Goal: Transaction & Acquisition: Book appointment/travel/reservation

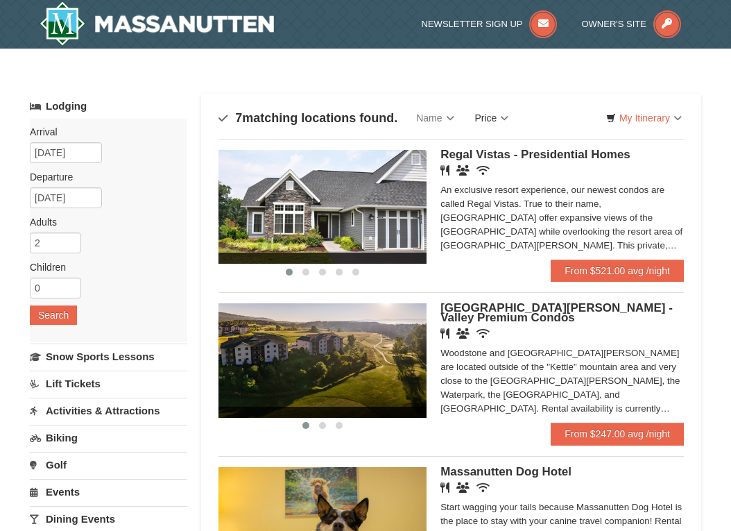
click at [495, 113] on link "Price" at bounding box center [492, 118] width 55 height 28
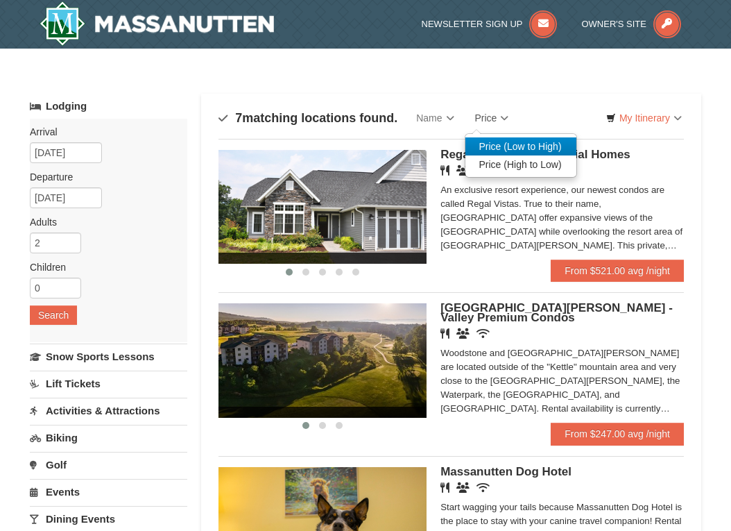
click at [509, 146] on link "Price (Low to High)" at bounding box center [521, 146] width 111 height 18
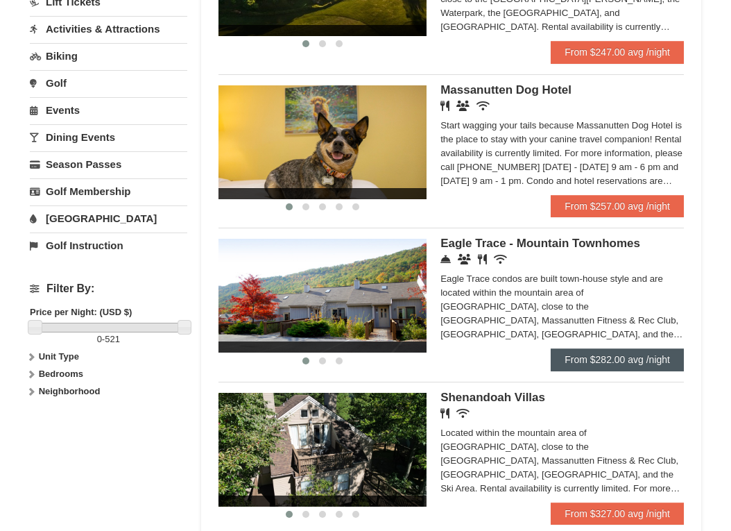
scroll to position [416, 0]
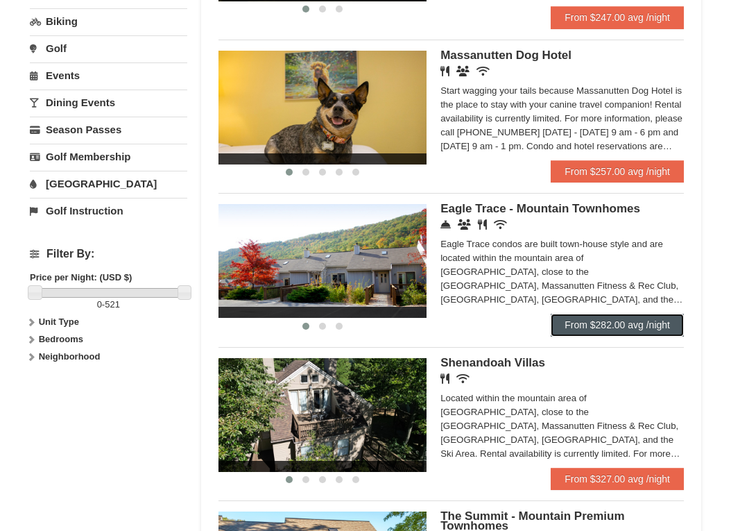
click at [618, 327] on link "From $282.00 avg /night" at bounding box center [617, 325] width 133 height 22
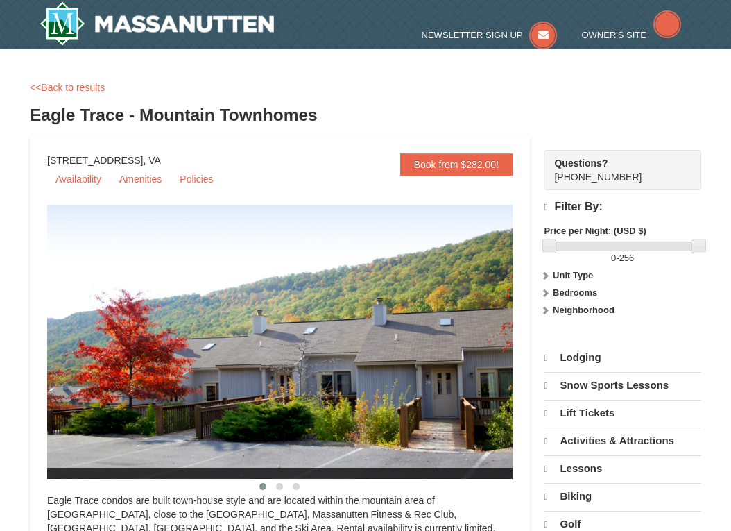
select select "10"
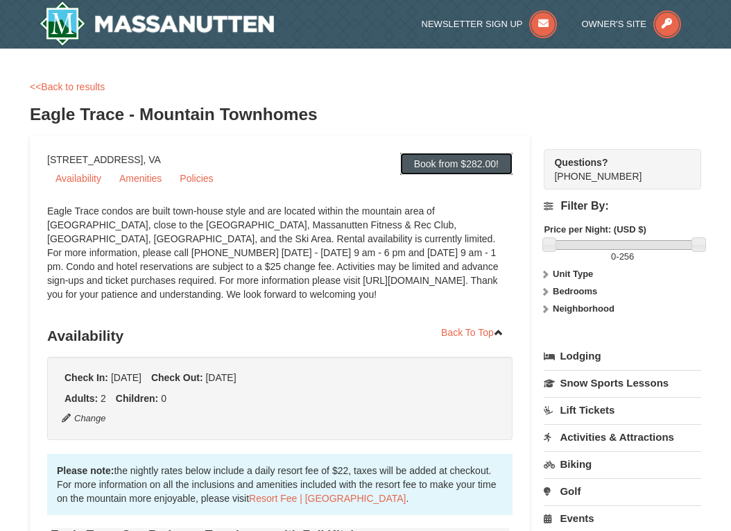
click at [455, 169] on link "Book from $282.00!" at bounding box center [456, 164] width 112 height 22
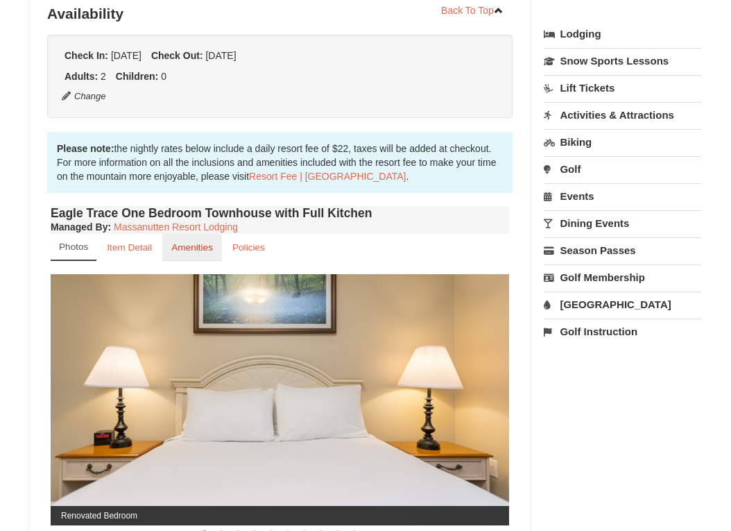
scroll to position [391, 0]
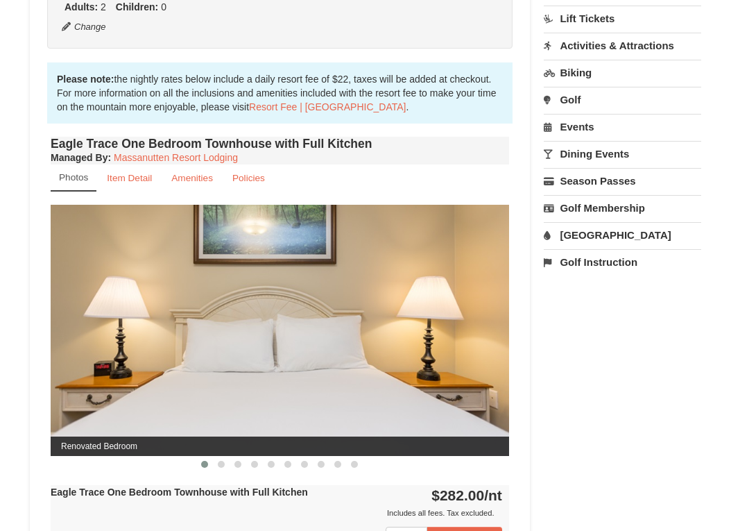
click at [226, 464] on button at bounding box center [221, 464] width 17 height 14
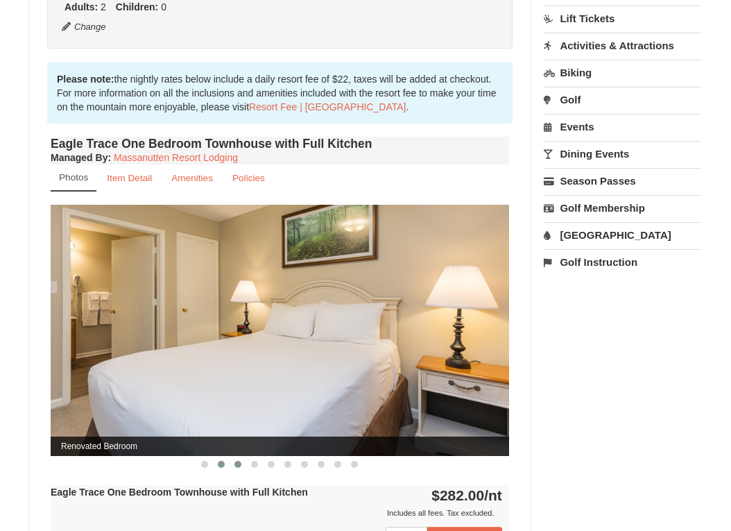
click at [239, 464] on span at bounding box center [238, 464] width 7 height 7
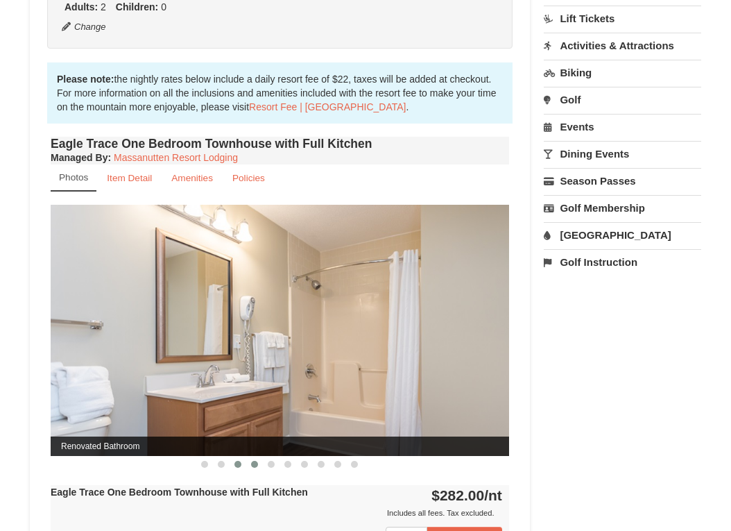
click at [255, 465] on span at bounding box center [254, 464] width 7 height 7
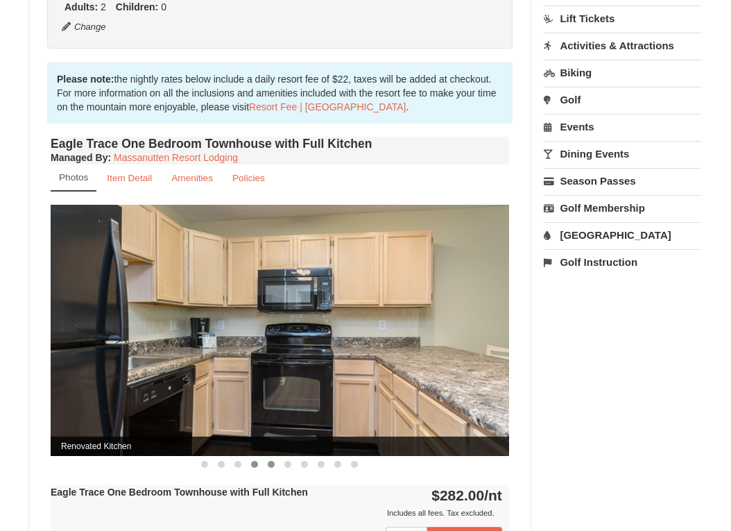
click at [273, 467] on span at bounding box center [271, 464] width 7 height 7
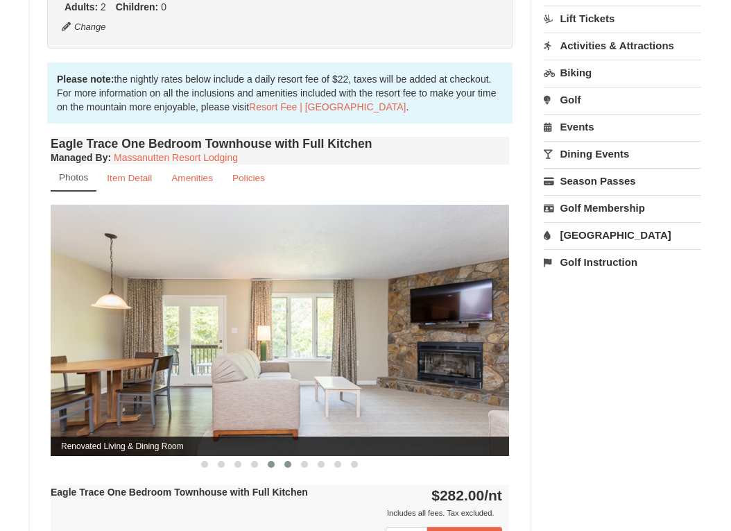
click at [287, 465] on span at bounding box center [288, 464] width 7 height 7
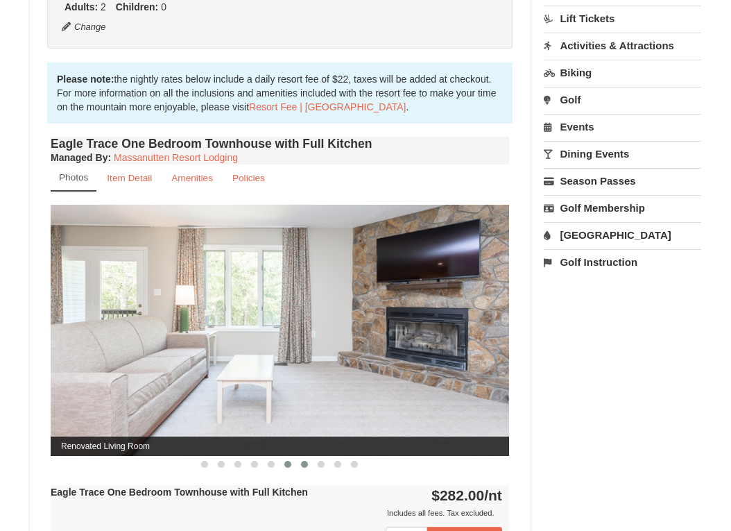
click at [303, 463] on span at bounding box center [304, 464] width 7 height 7
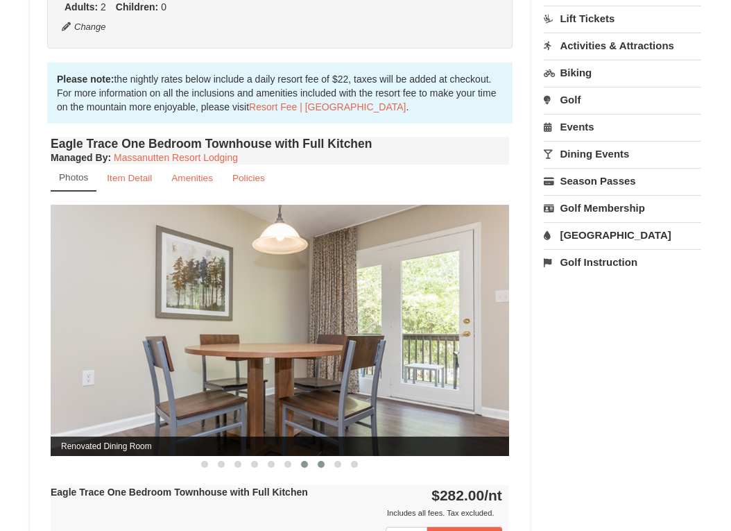
click at [323, 465] on span at bounding box center [321, 464] width 7 height 7
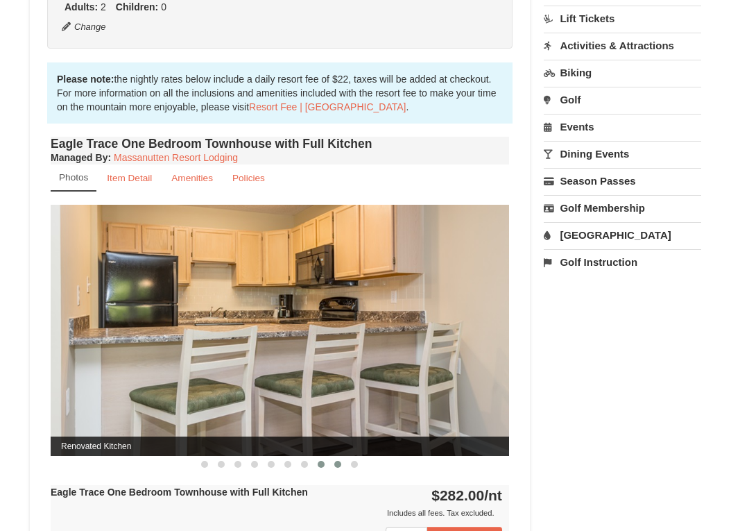
drag, startPoint x: 333, startPoint y: 466, endPoint x: 340, endPoint y: 466, distance: 7.0
click at [333, 466] on button at bounding box center [338, 464] width 17 height 14
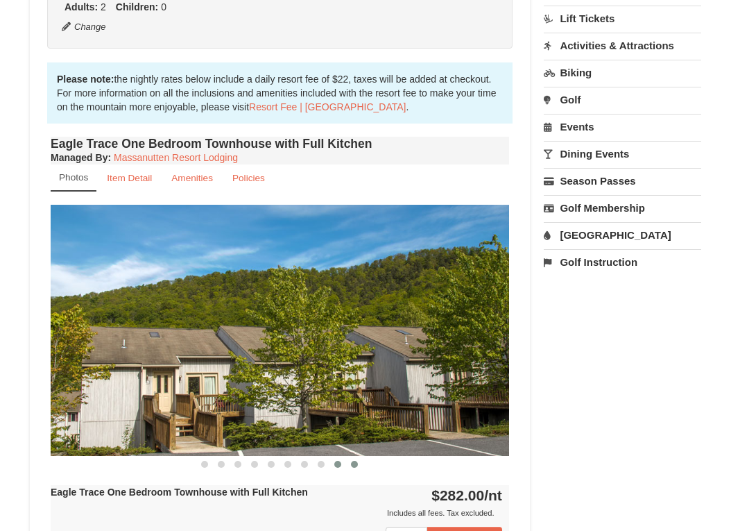
click at [360, 464] on button at bounding box center [354, 464] width 17 height 14
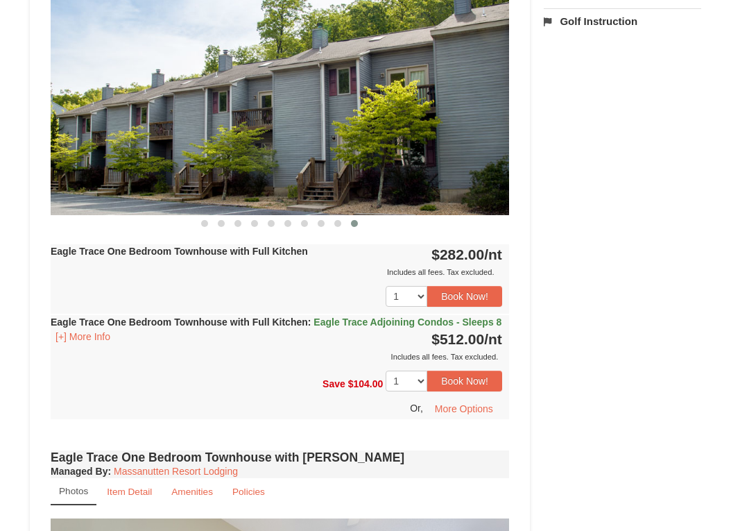
scroll to position [669, 0]
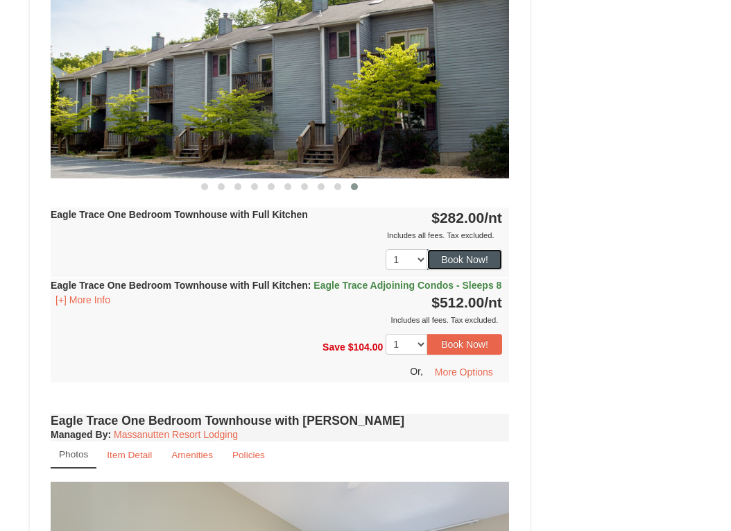
click at [473, 260] on button "Book Now!" at bounding box center [465, 259] width 75 height 21
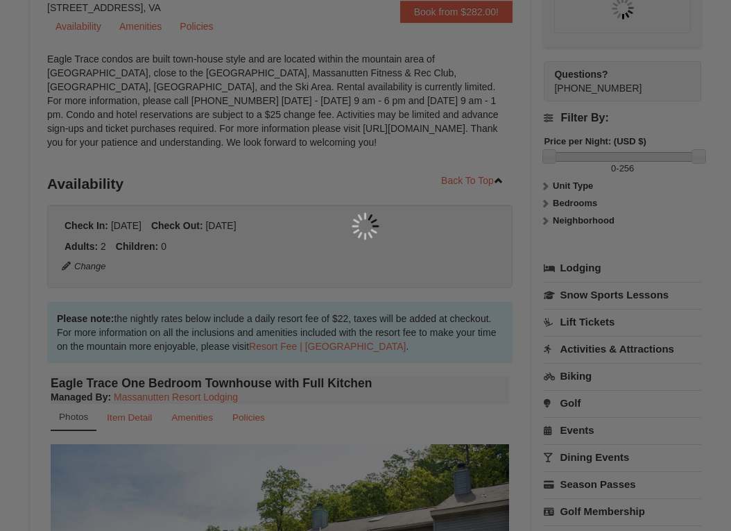
scroll to position [135, 0]
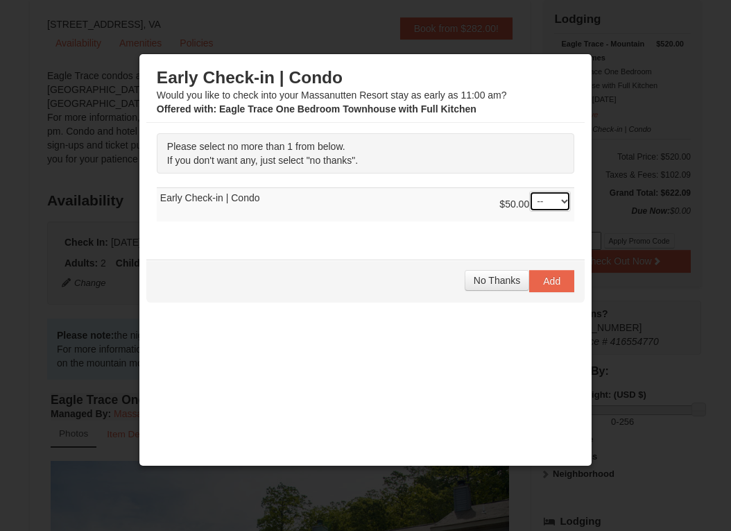
click at [530, 203] on select "-- 01" at bounding box center [551, 201] width 42 height 21
select select "1"
click at [530, 191] on select "-- 01" at bounding box center [551, 201] width 42 height 21
click at [546, 282] on span "Add" at bounding box center [551, 281] width 17 height 11
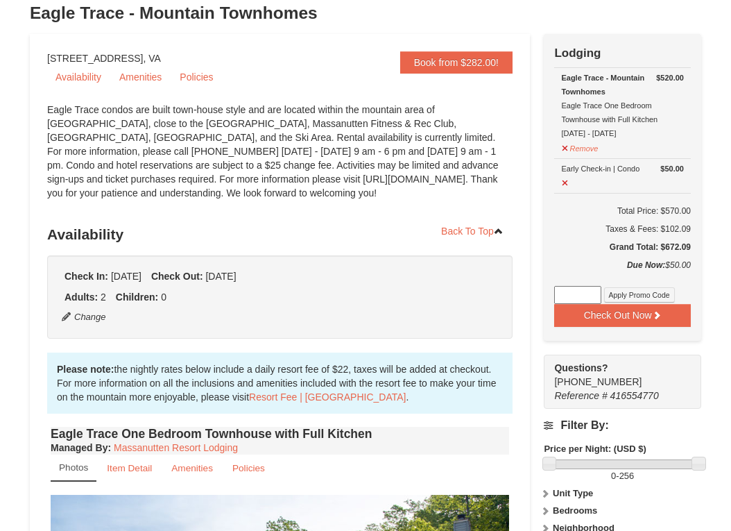
scroll to position [0, 0]
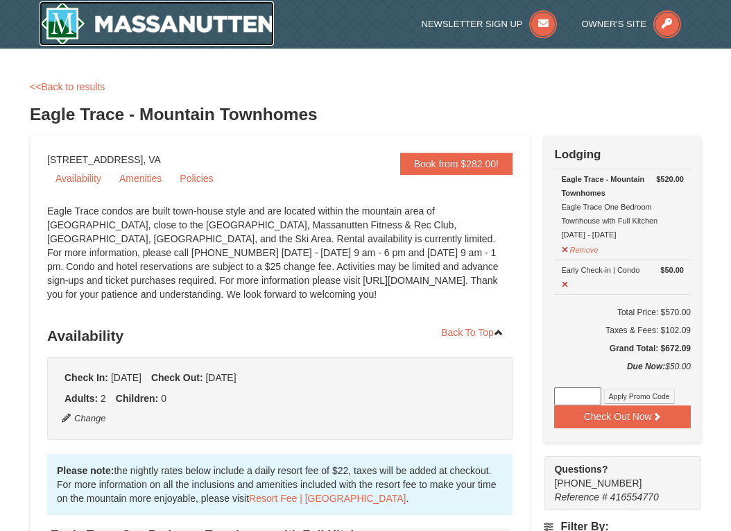
click at [69, 30] on img at bounding box center [157, 23] width 235 height 44
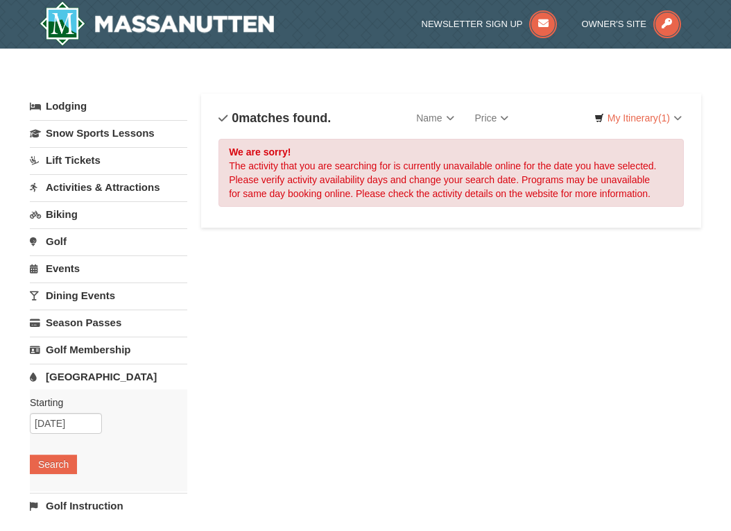
click at [86, 380] on link "[GEOGRAPHIC_DATA]" at bounding box center [109, 377] width 158 height 26
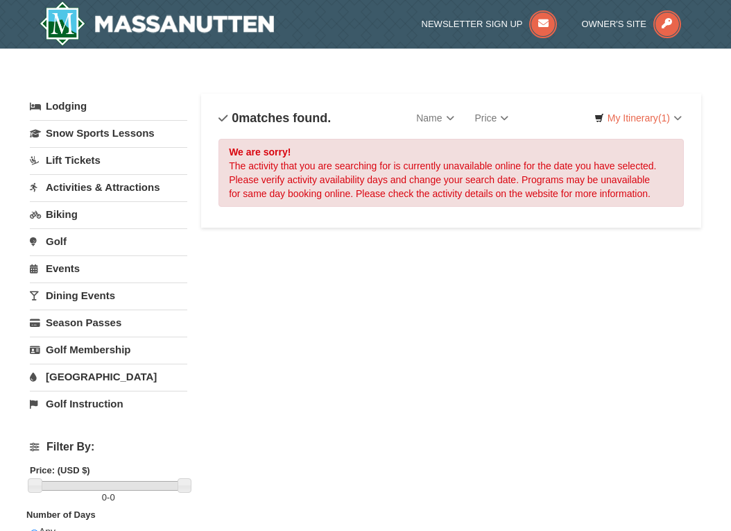
click at [88, 370] on link "[GEOGRAPHIC_DATA]" at bounding box center [109, 377] width 158 height 26
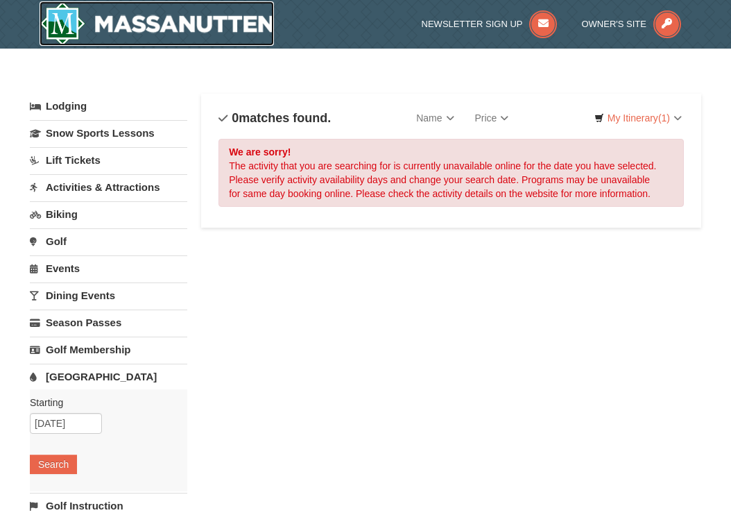
click at [142, 13] on img at bounding box center [157, 23] width 235 height 44
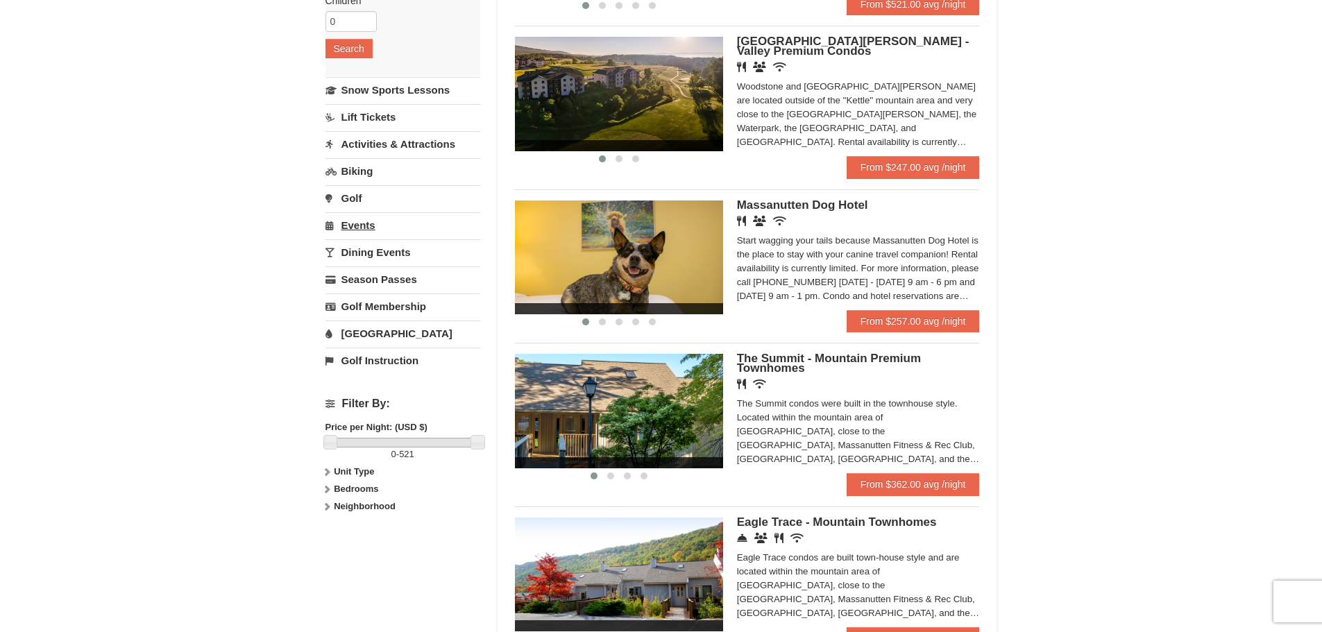
scroll to position [278, 0]
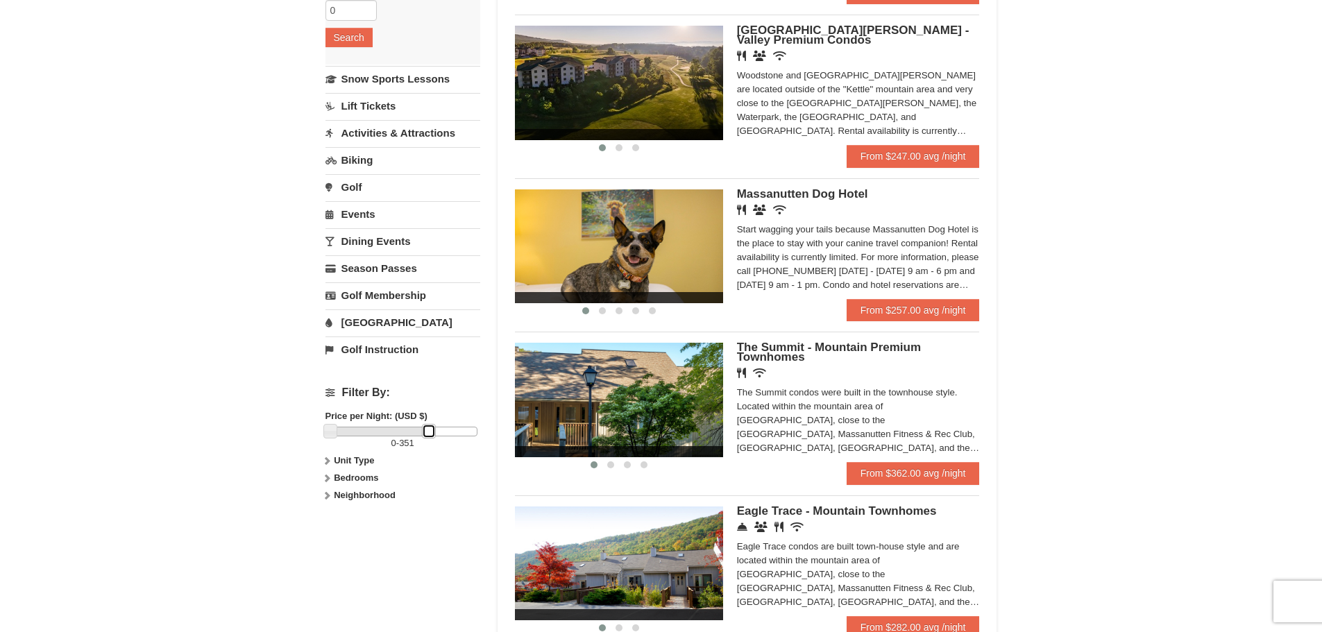
drag, startPoint x: 477, startPoint y: 430, endPoint x: 429, endPoint y: 444, distance: 50.7
click at [429, 444] on div "0 - 351" at bounding box center [402, 439] width 155 height 24
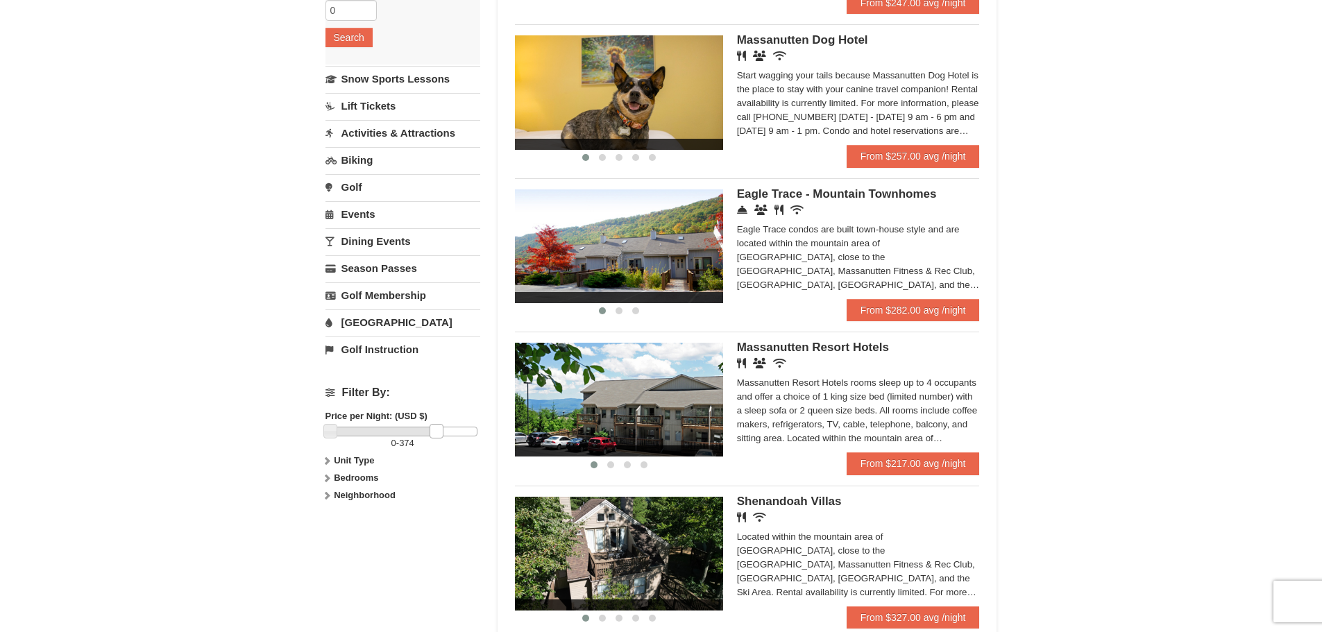
drag, startPoint x: 430, startPoint y: 428, endPoint x: 439, endPoint y: 434, distance: 10.8
click at [439, 434] on link at bounding box center [437, 431] width 14 height 14
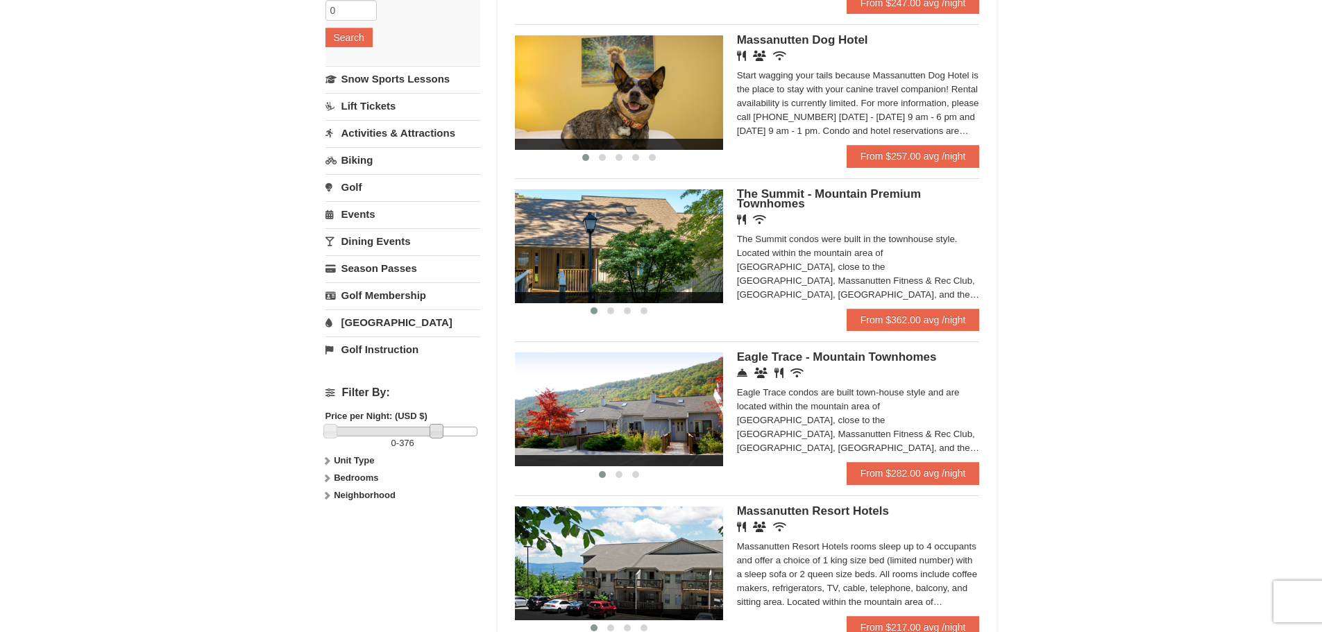
click at [329, 464] on icon at bounding box center [327, 461] width 10 height 10
click at [339, 524] on strong "Neighborhood" at bounding box center [365, 523] width 62 height 10
click at [1166, 400] on div "× Categories Map List Filter My Itinerary (1) Check Out Now Lodging $520.00 Eag…" at bounding box center [661, 305] width 1322 height 1069
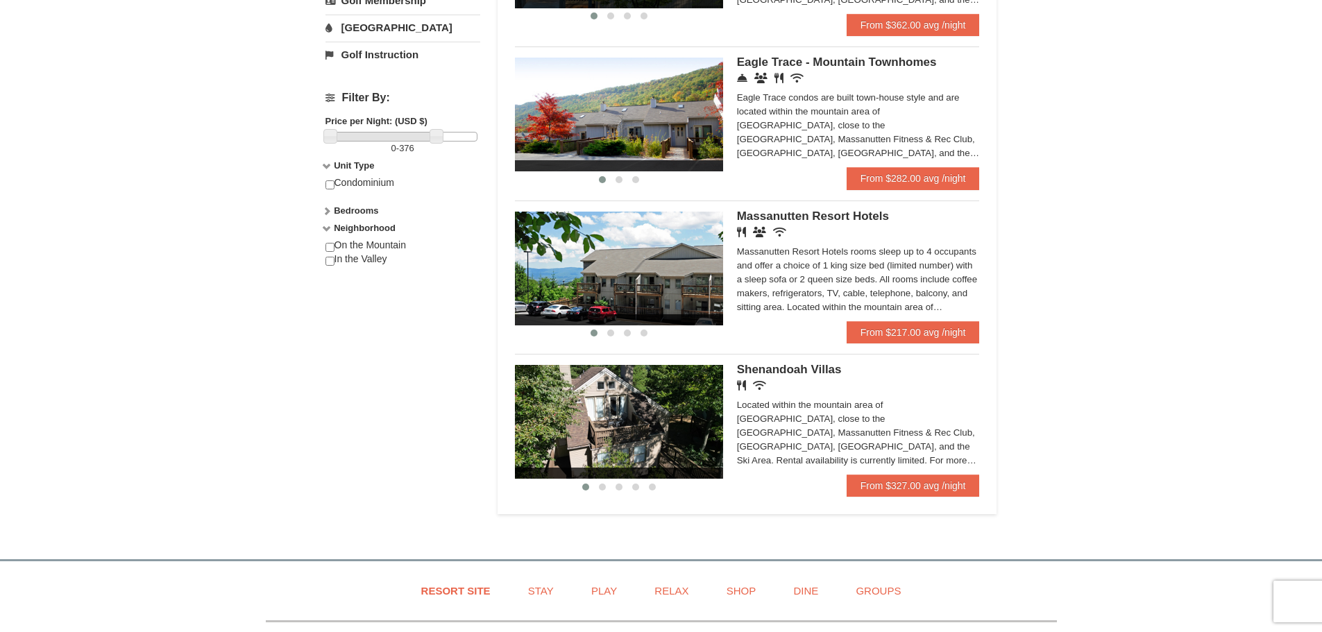
scroll to position [625, 0]
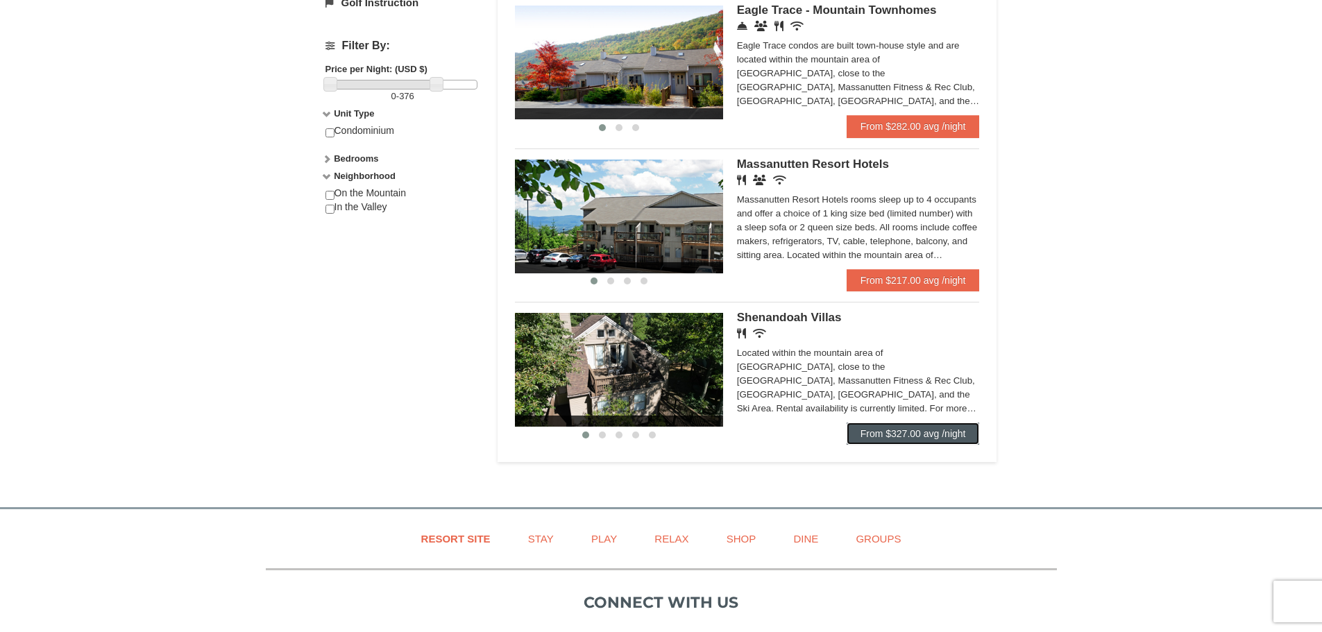
click at [902, 434] on link "From $327.00 avg /night" at bounding box center [913, 434] width 133 height 22
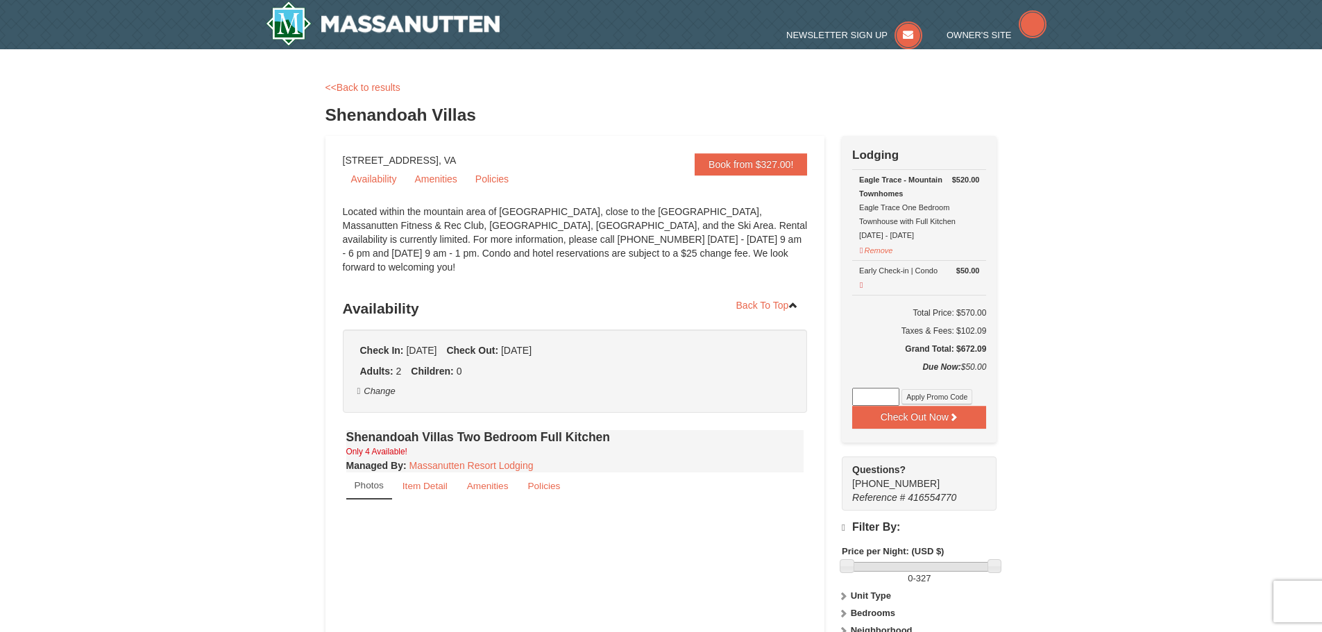
select select "10"
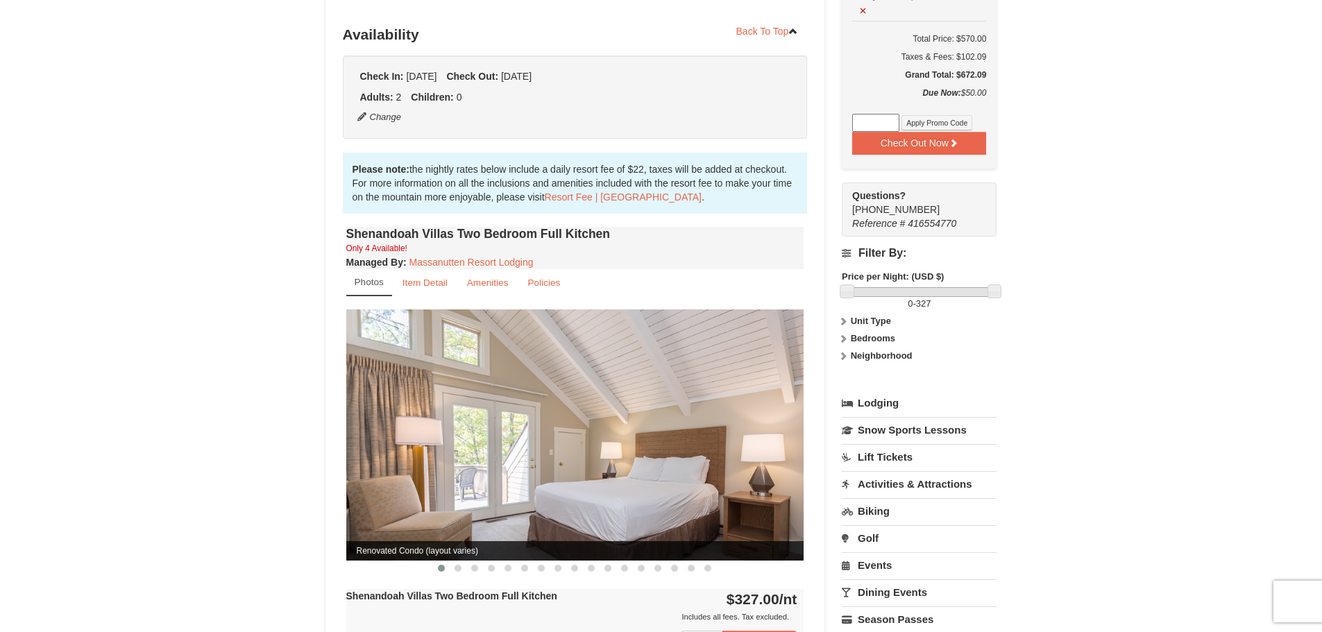
scroll to position [278, 0]
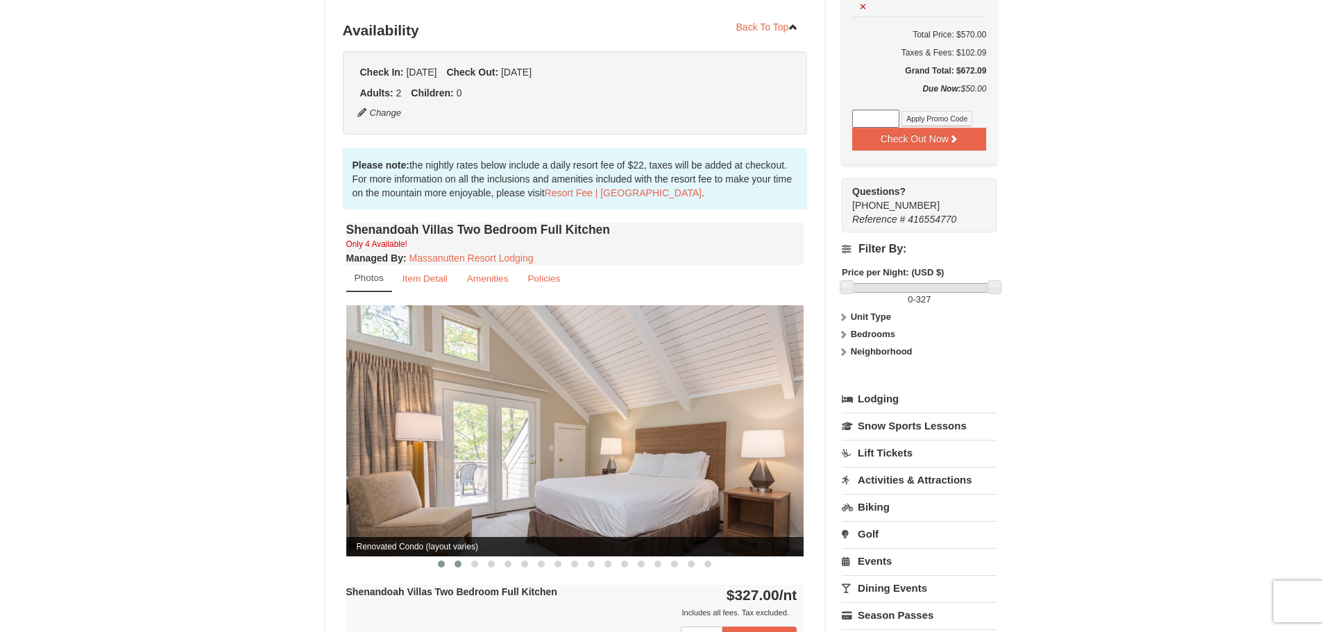
click at [462, 557] on button at bounding box center [458, 564] width 17 height 14
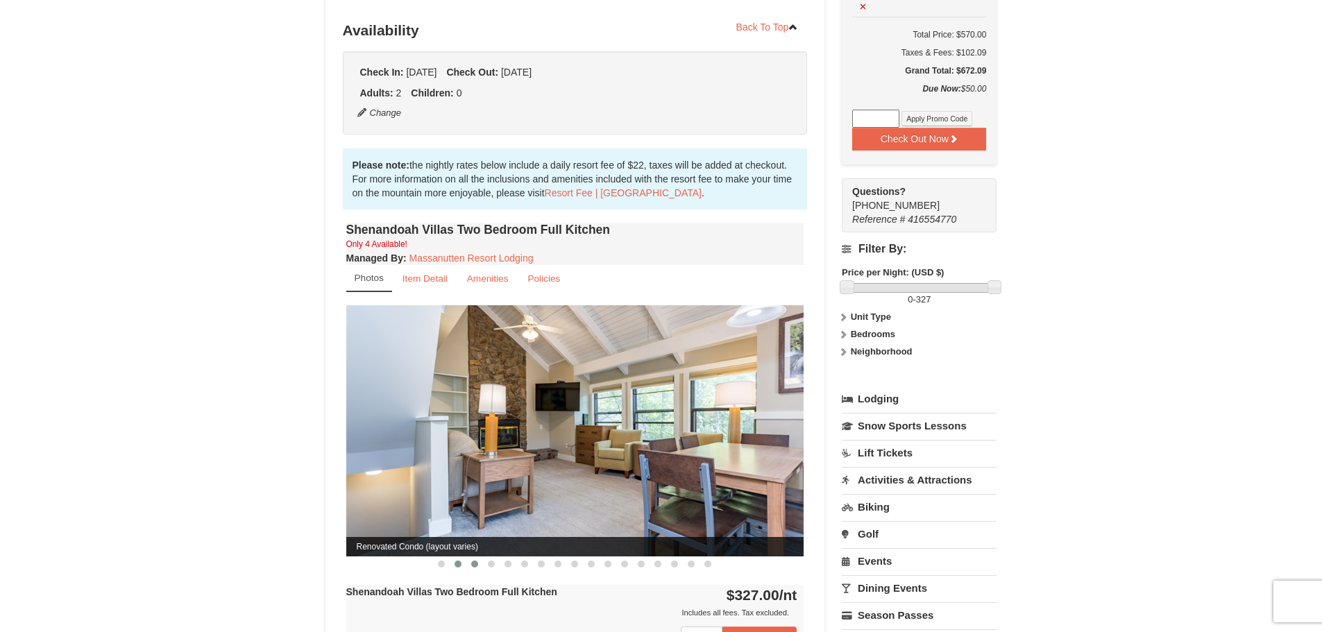
click at [471, 561] on span at bounding box center [474, 564] width 7 height 7
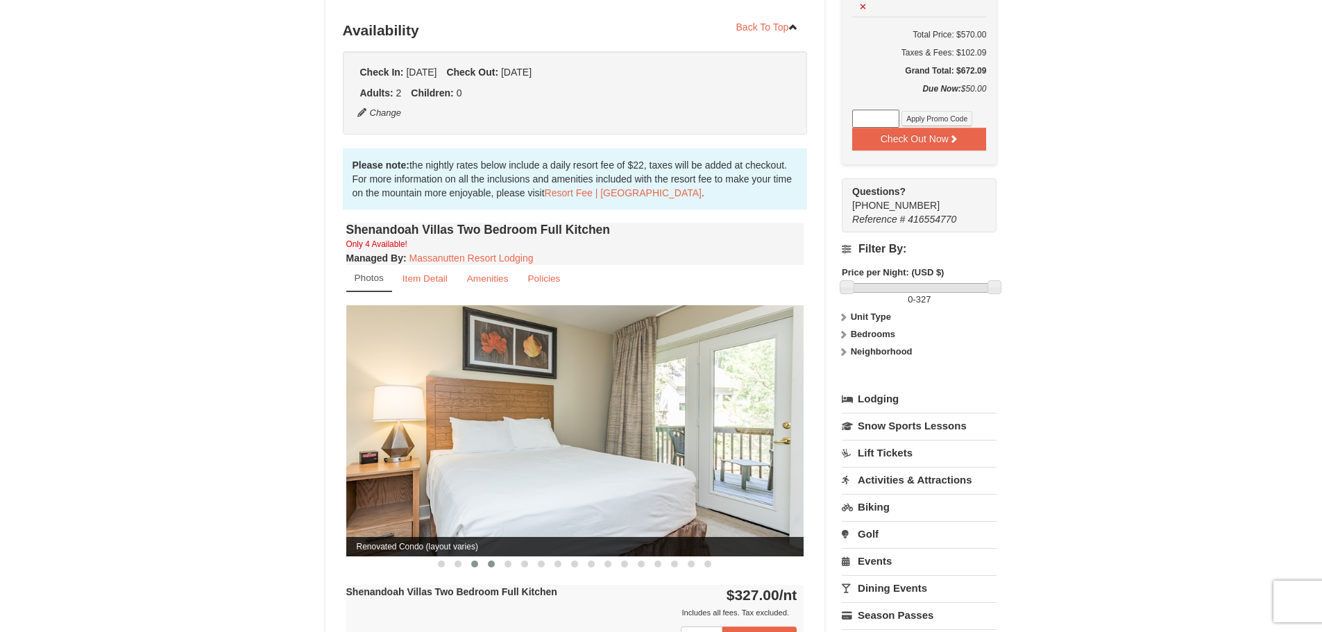
click at [496, 557] on button at bounding box center [491, 564] width 17 height 14
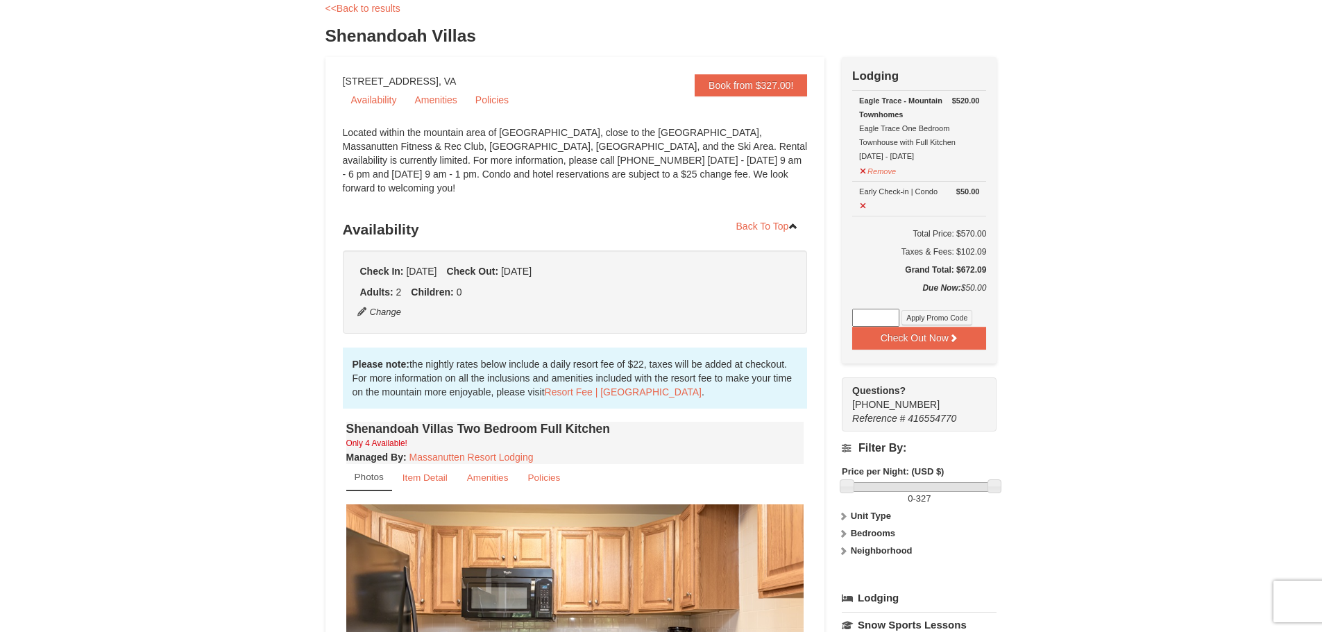
scroll to position [0, 0]
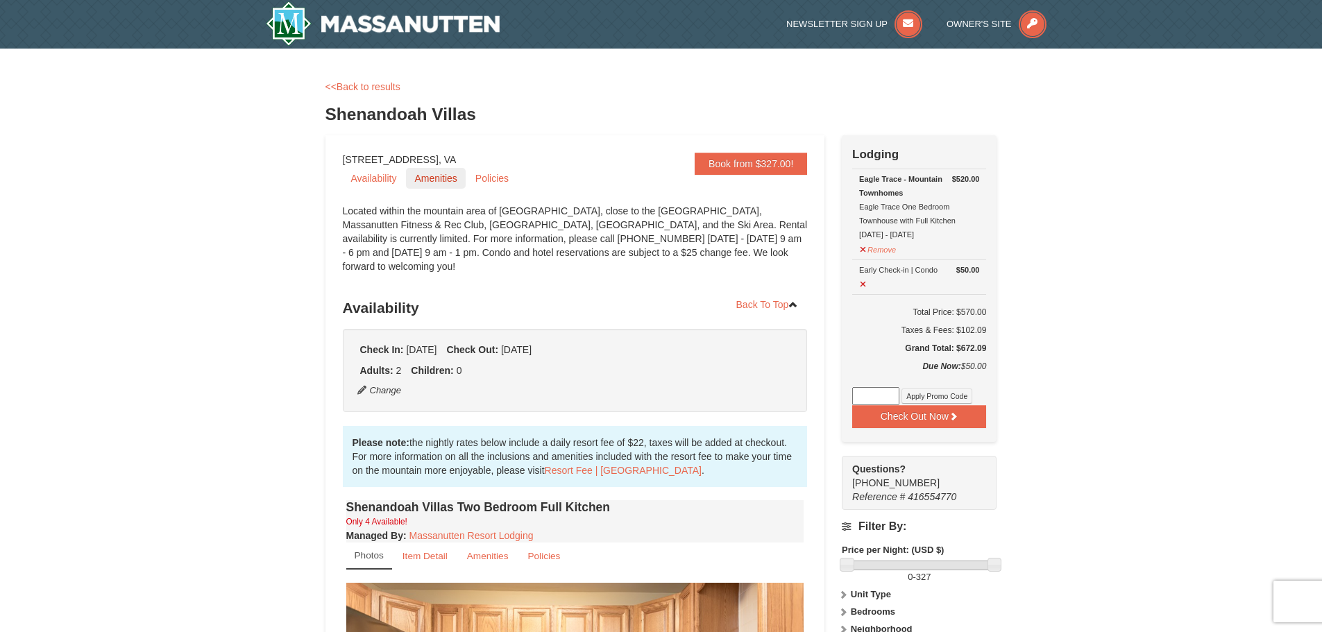
click at [444, 178] on link "Amenities" at bounding box center [435, 178] width 59 height 21
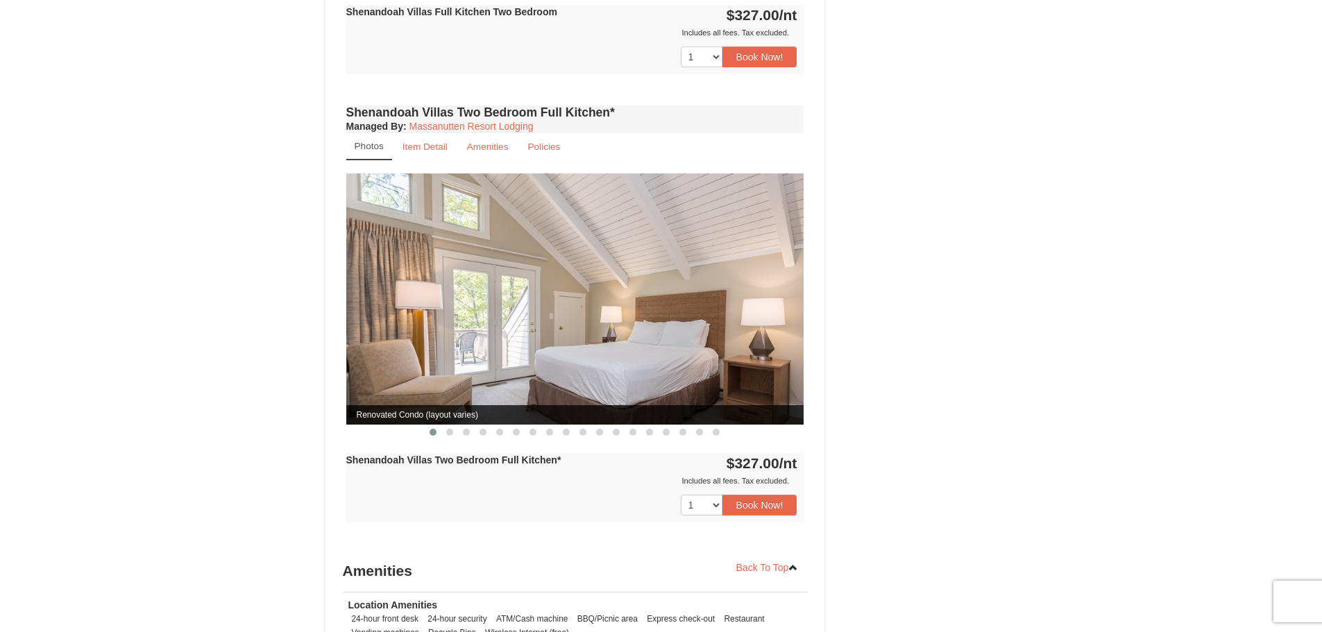
scroll to position [1295, 0]
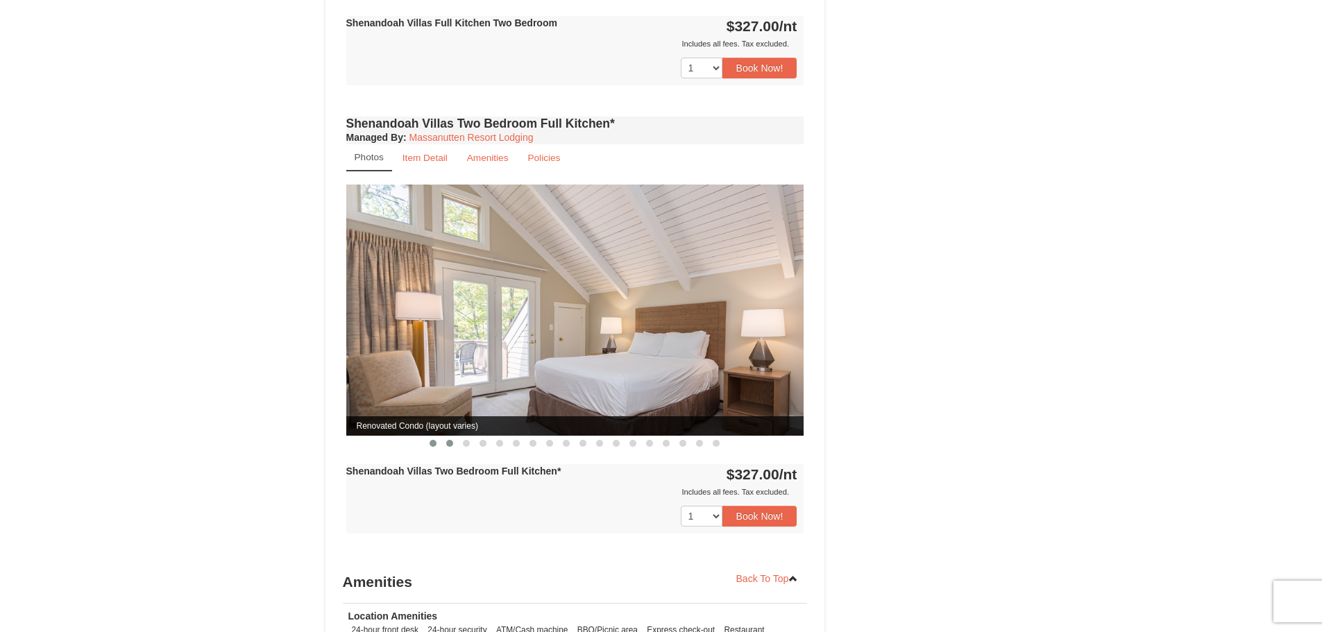
click at [450, 440] on span at bounding box center [449, 443] width 7 height 7
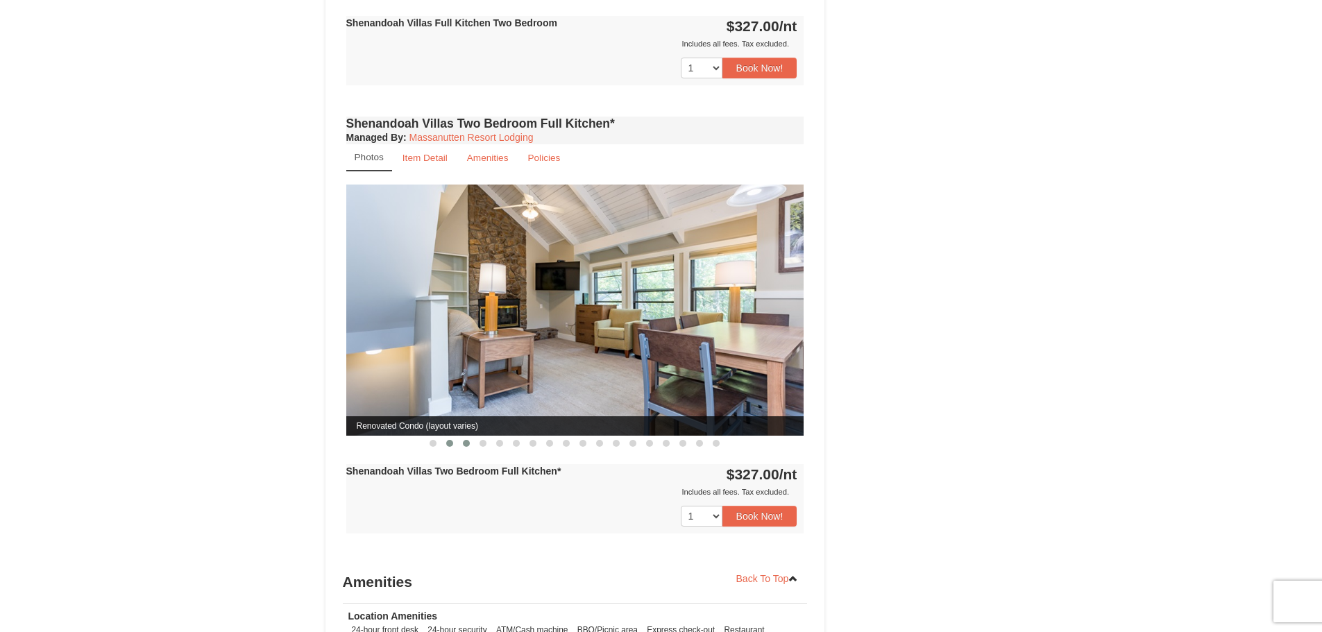
click at [467, 440] on span at bounding box center [466, 443] width 7 height 7
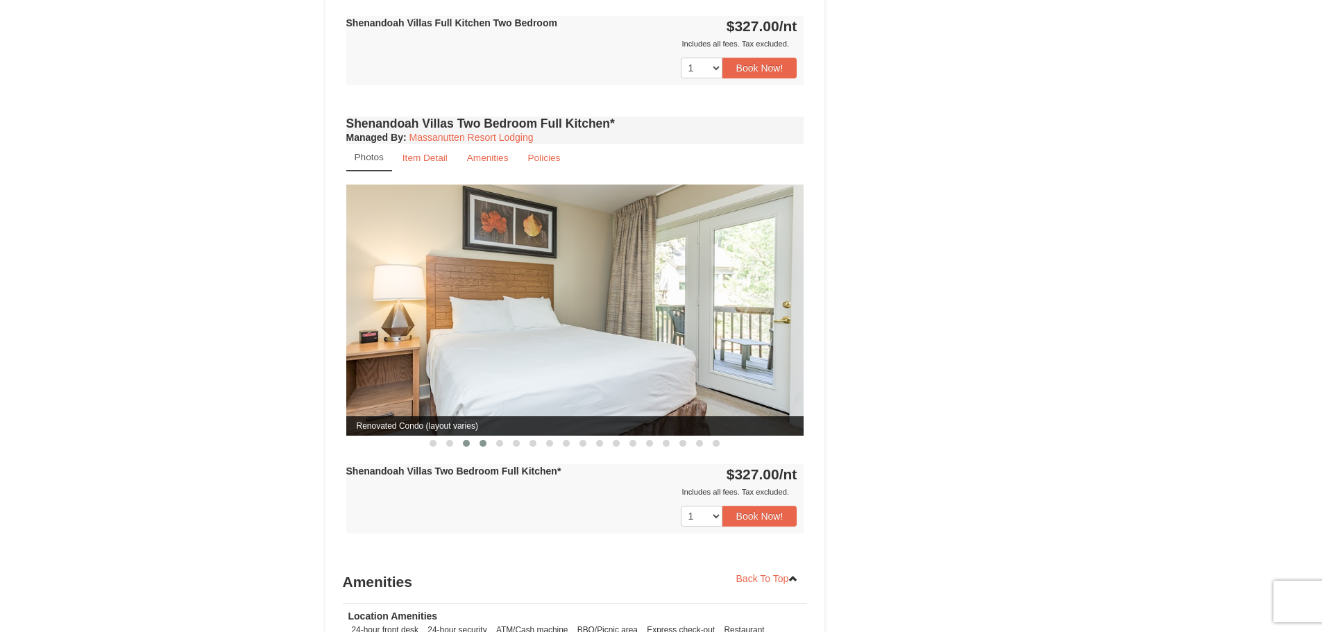
click at [483, 440] on span at bounding box center [483, 443] width 7 height 7
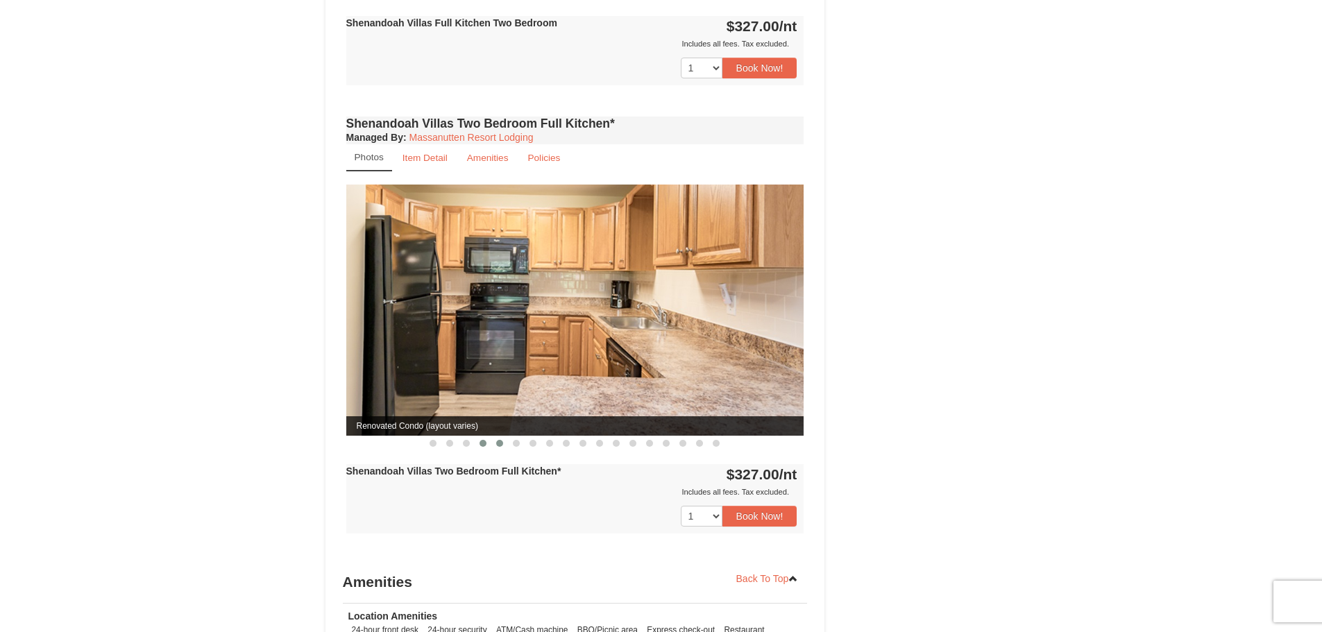
click at [499, 440] on span at bounding box center [499, 443] width 7 height 7
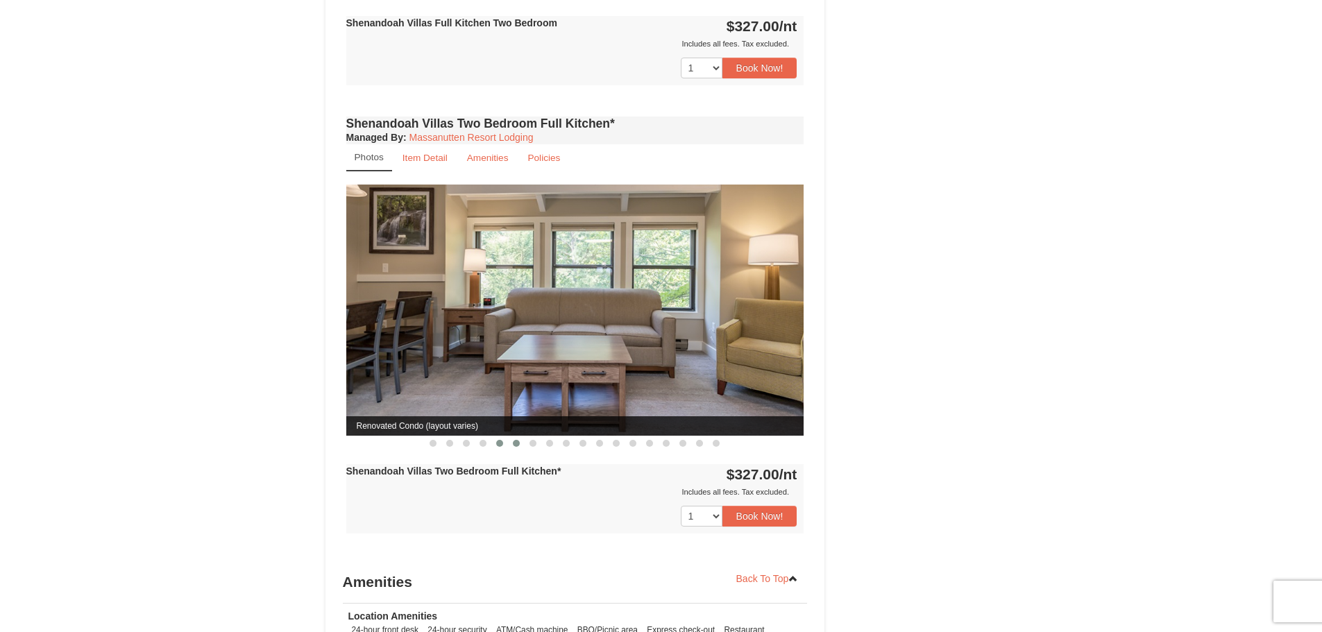
click at [514, 440] on span at bounding box center [516, 443] width 7 height 7
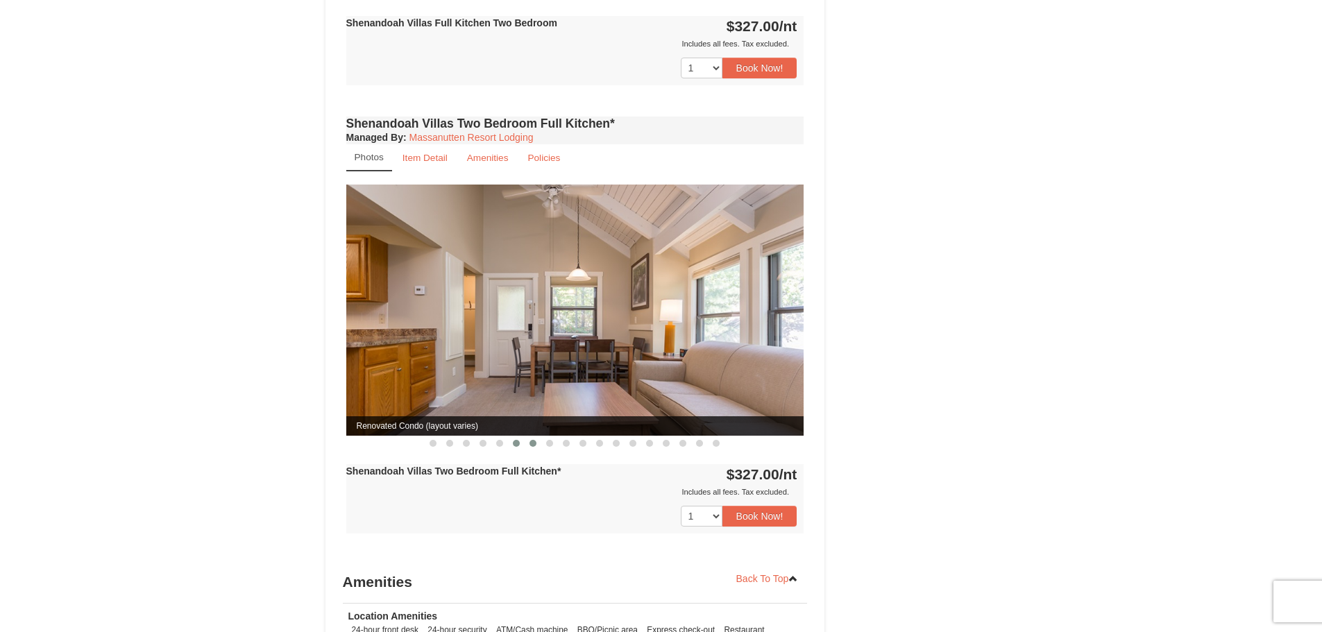
click at [525, 437] on button at bounding box center [533, 444] width 17 height 14
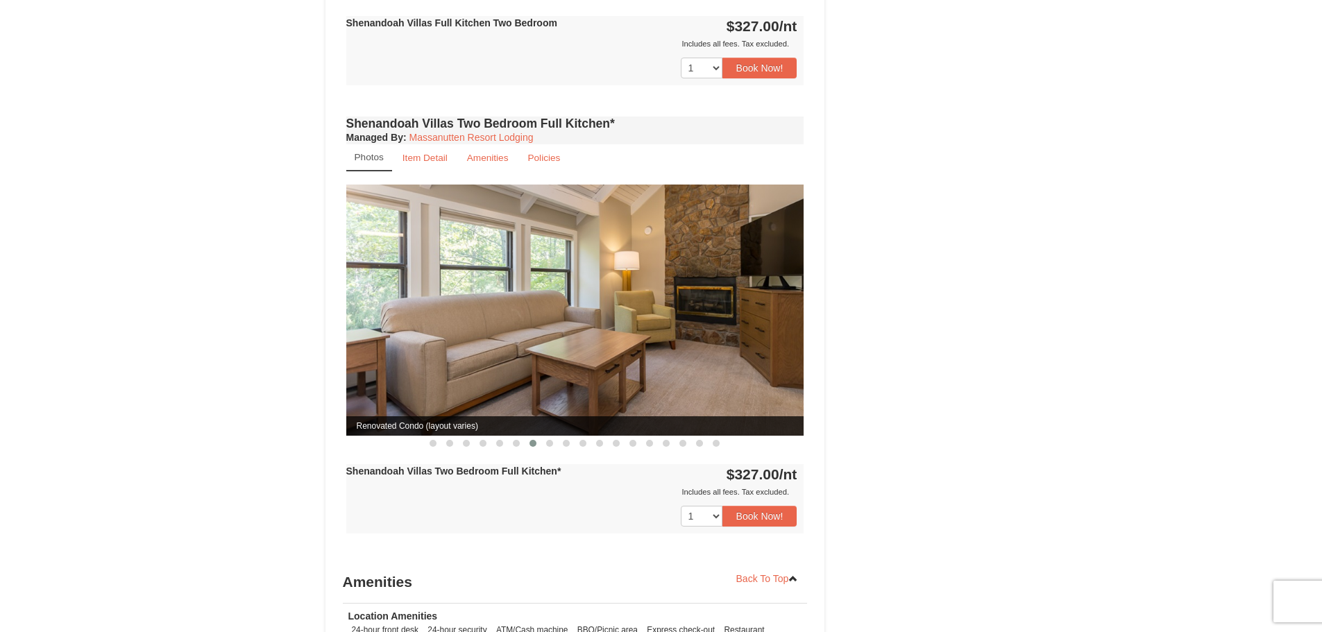
click at [540, 437] on button at bounding box center [533, 444] width 17 height 14
click at [550, 440] on span at bounding box center [549, 443] width 7 height 7
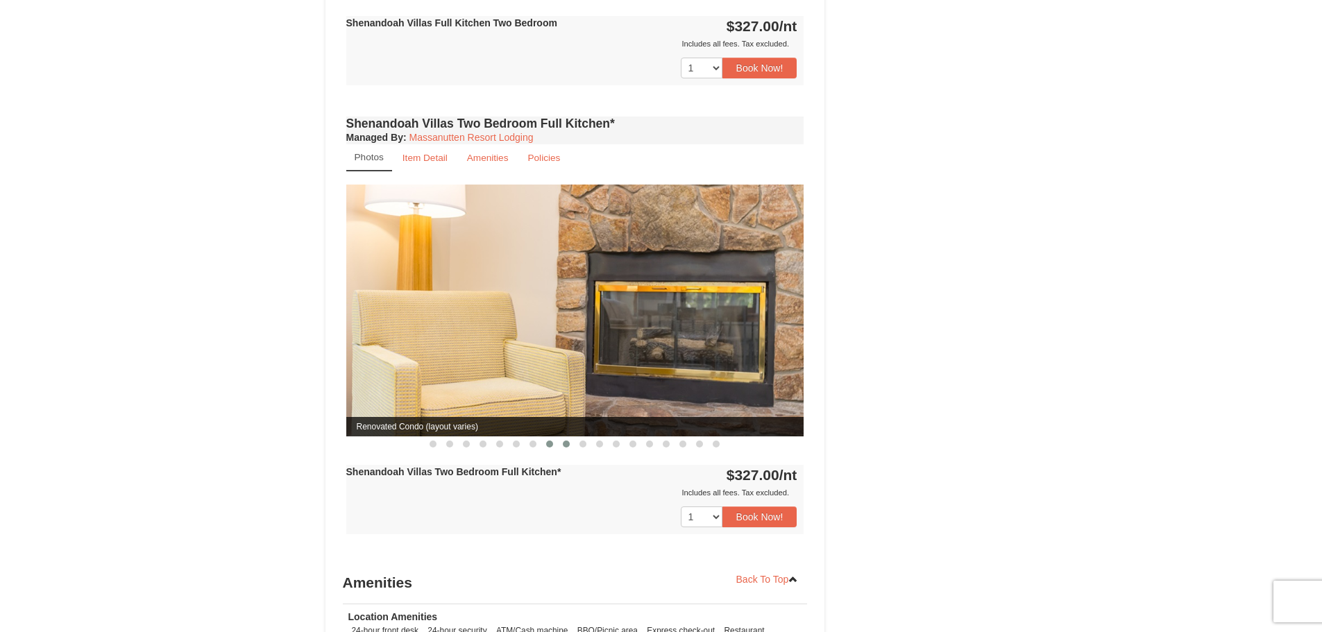
click at [571, 437] on button at bounding box center [566, 444] width 17 height 14
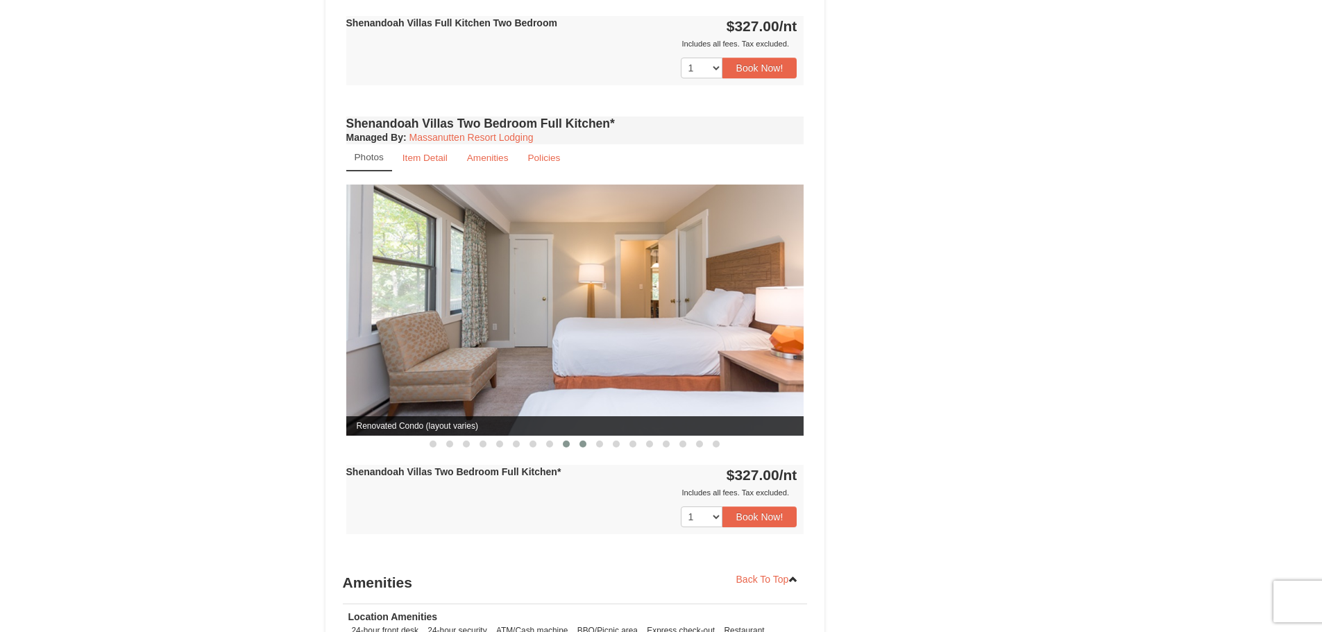
click at [586, 441] on span at bounding box center [583, 444] width 7 height 7
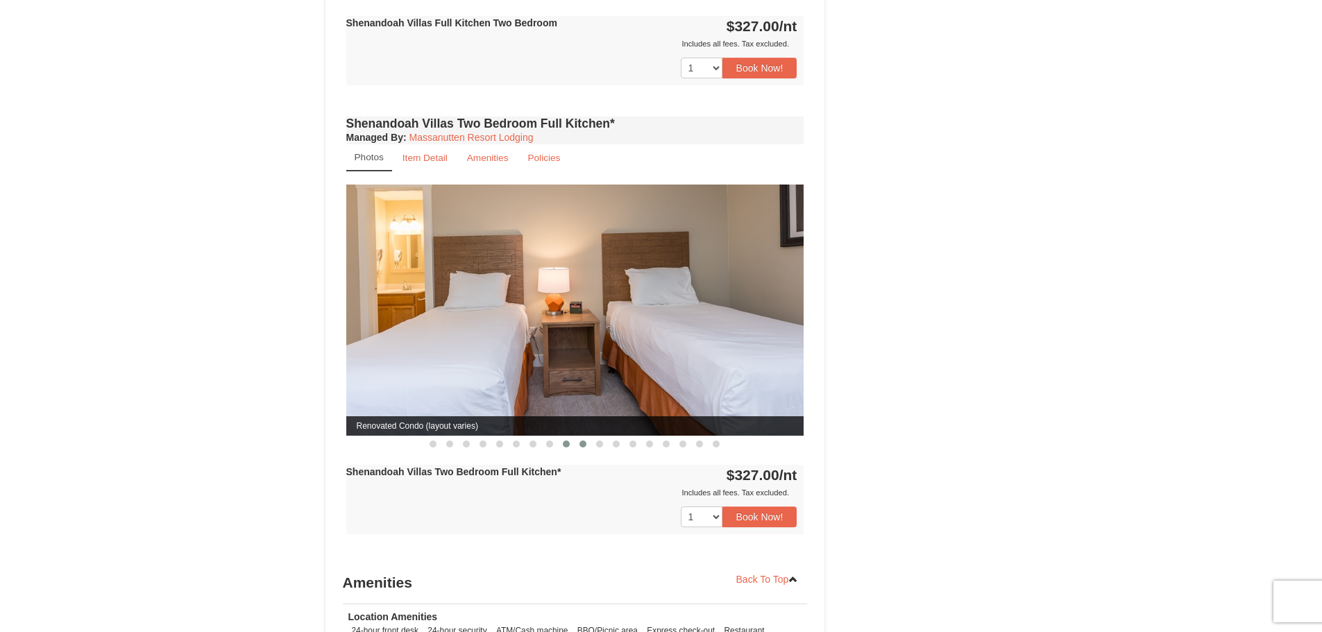
click at [572, 437] on button at bounding box center [566, 444] width 17 height 14
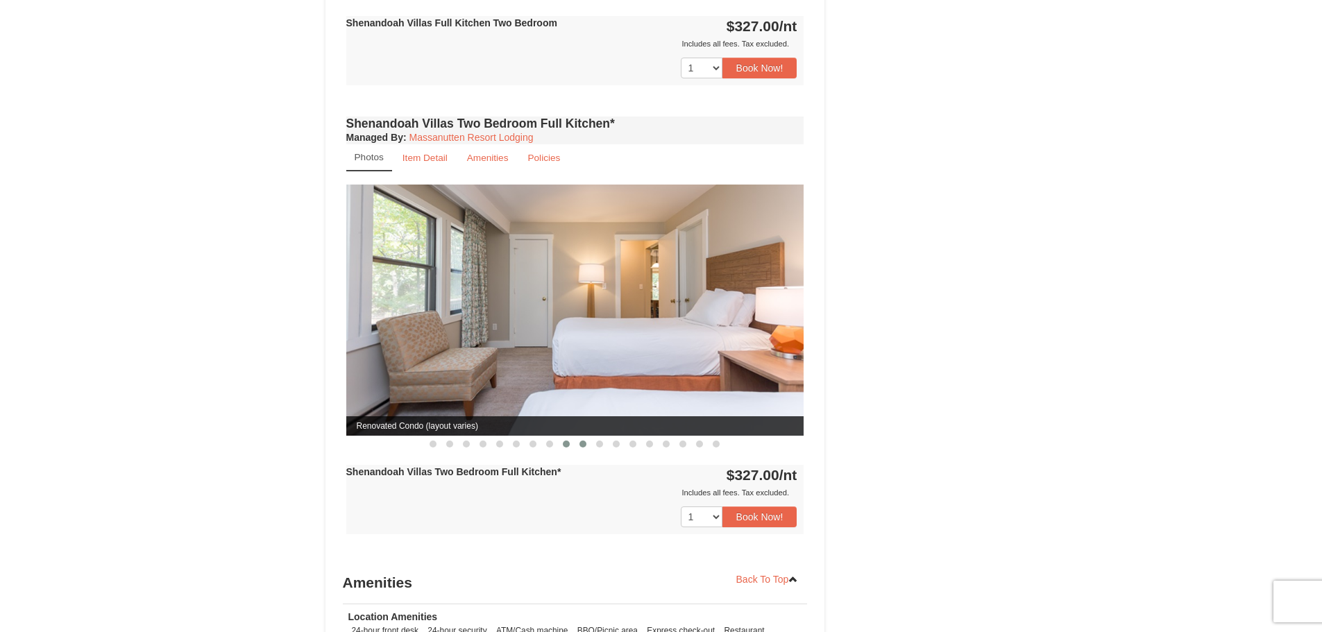
click at [584, 441] on span at bounding box center [583, 444] width 7 height 7
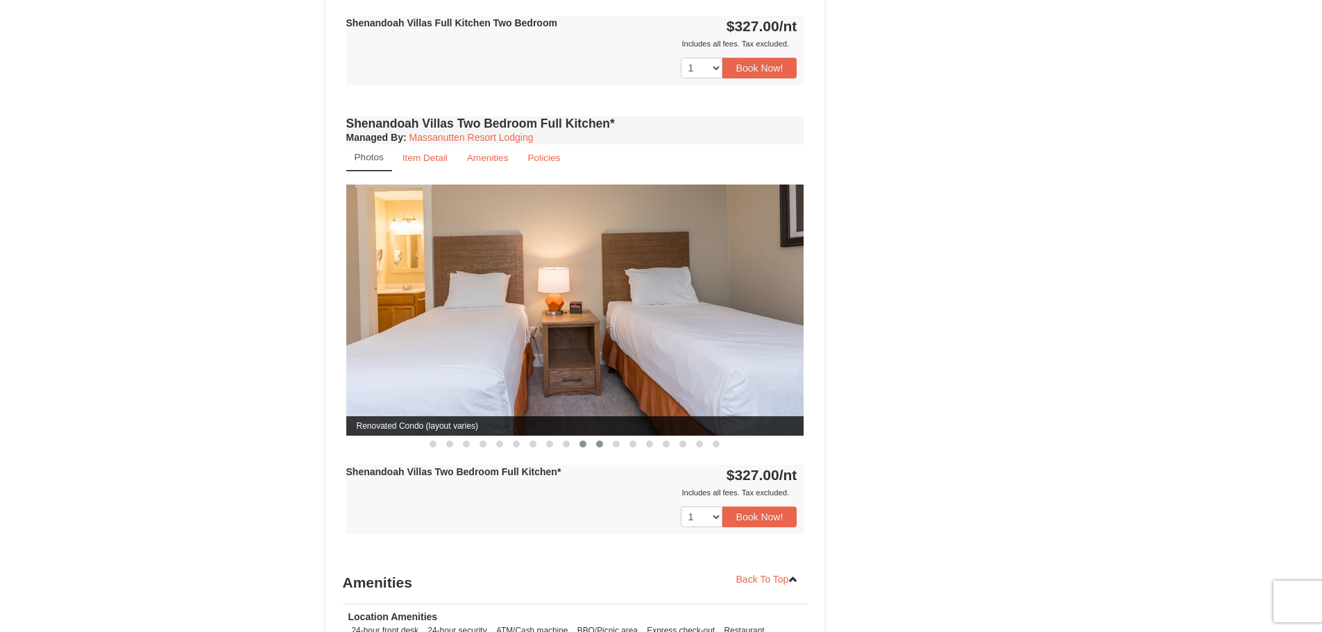
click at [600, 441] on span at bounding box center [599, 444] width 7 height 7
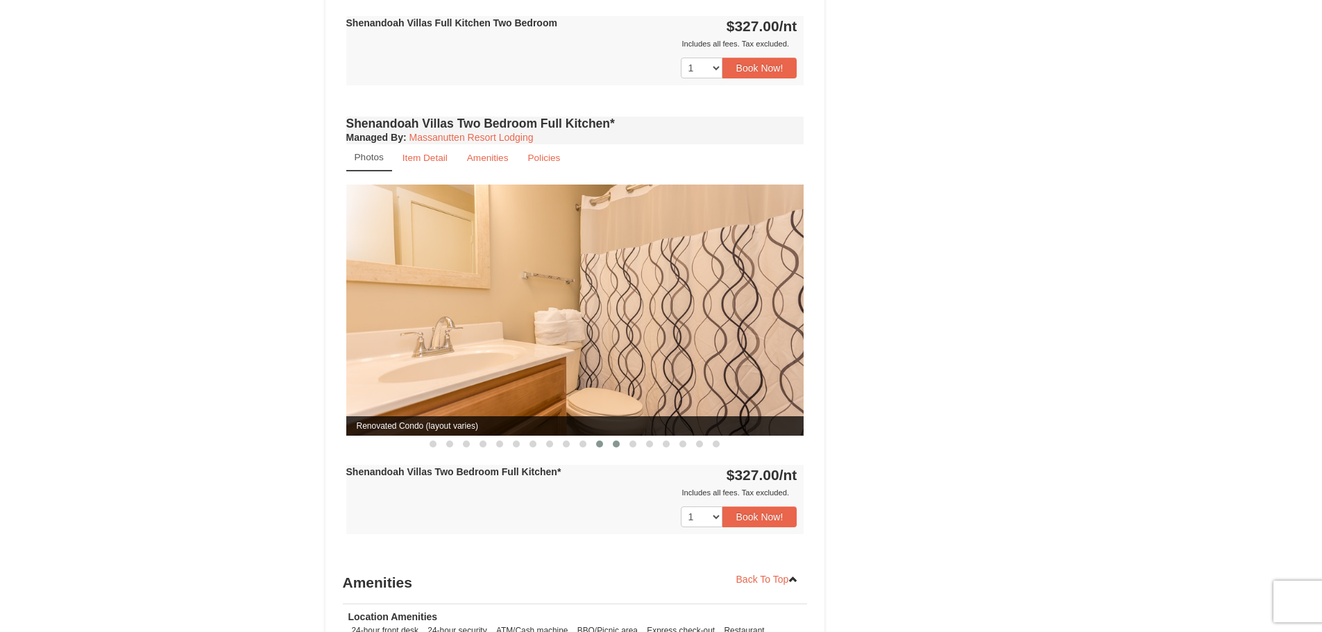
click at [618, 441] on span at bounding box center [616, 444] width 7 height 7
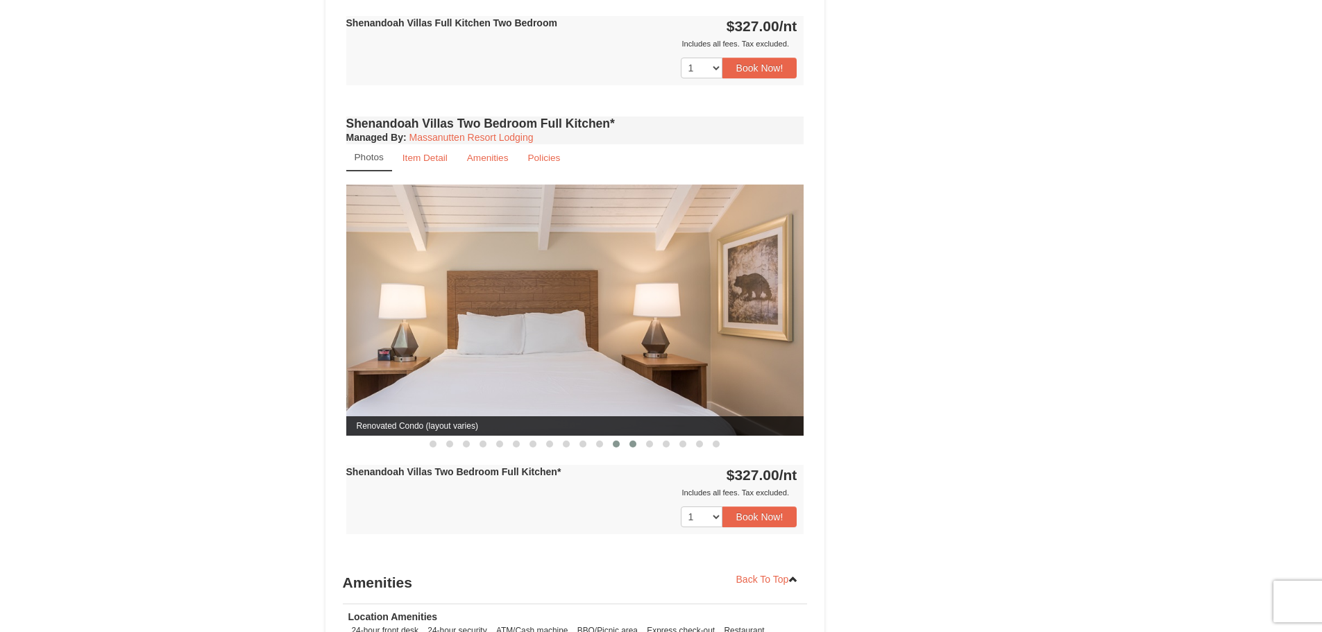
click at [632, 441] on span at bounding box center [632, 444] width 7 height 7
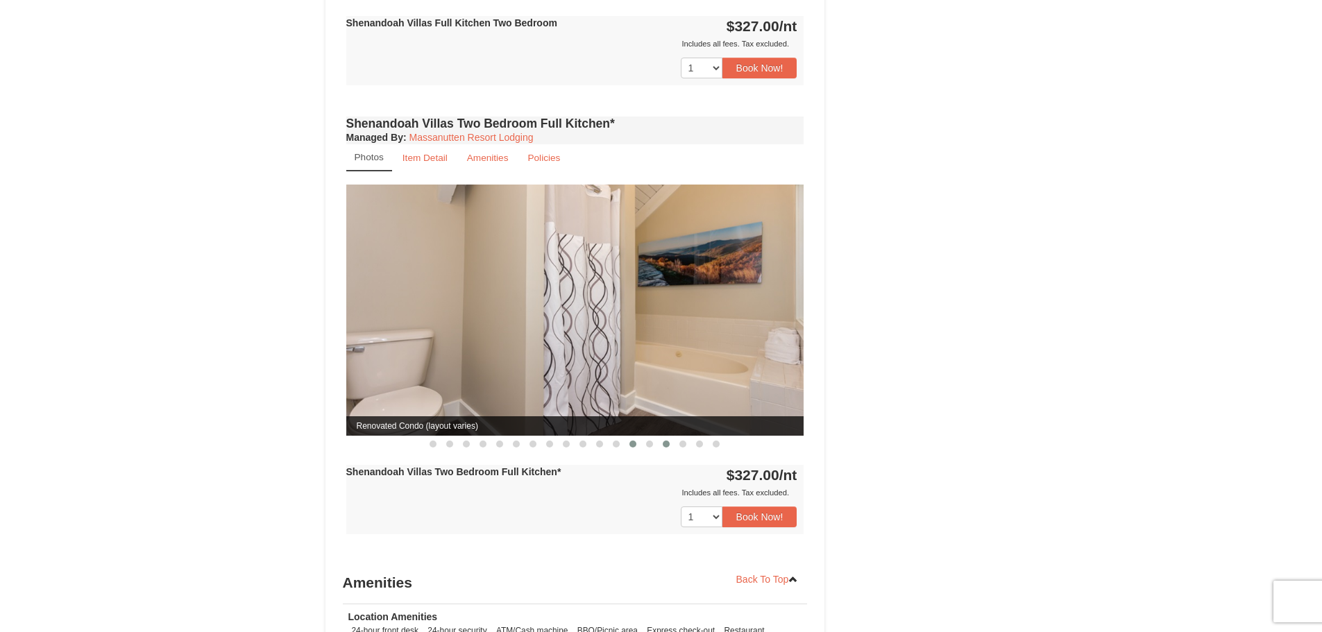
click at [661, 437] on button at bounding box center [666, 444] width 17 height 14
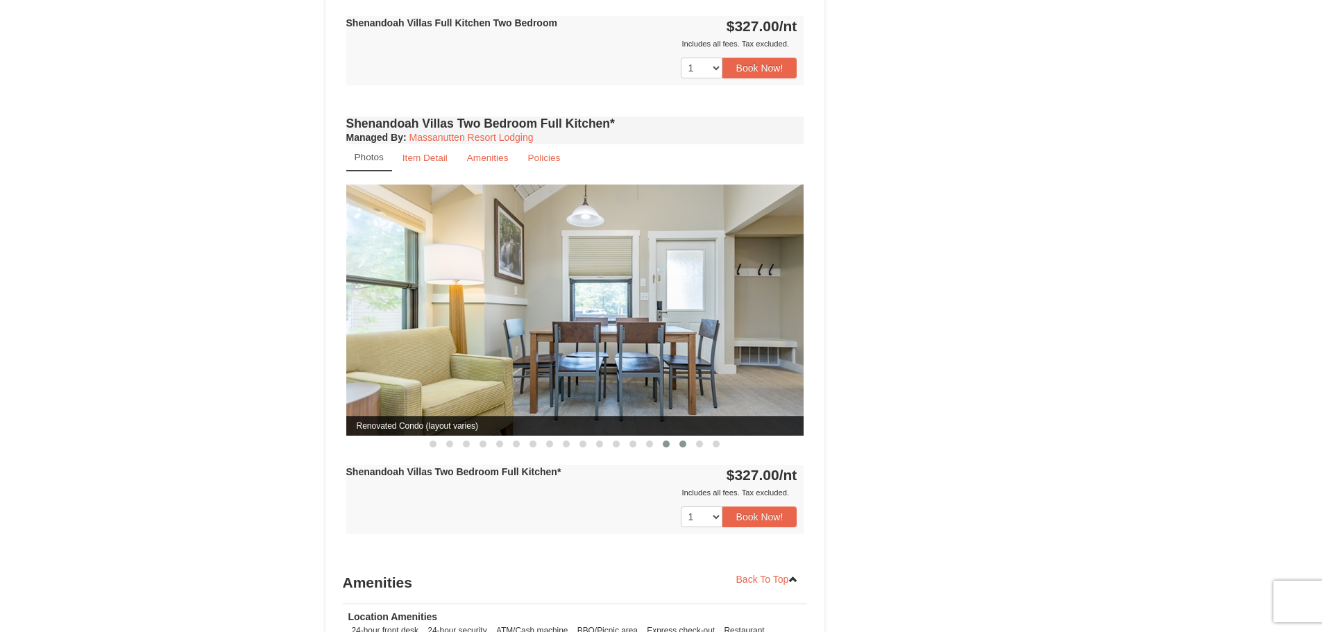
click at [686, 437] on button at bounding box center [683, 444] width 17 height 14
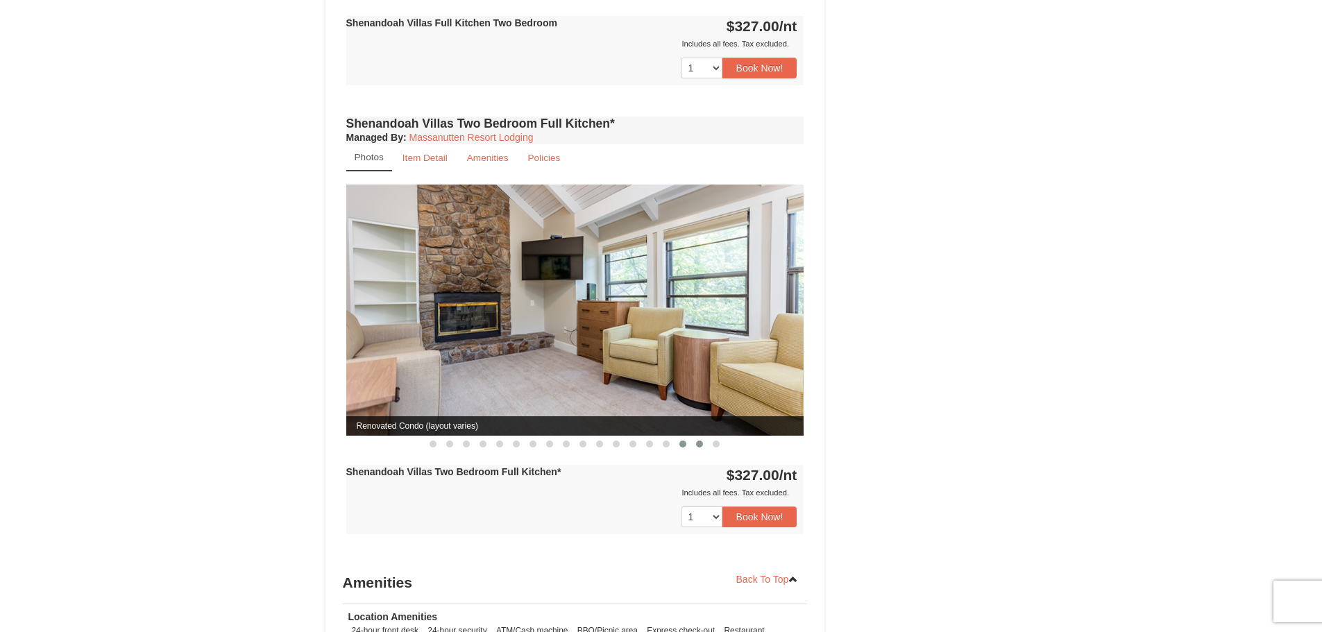
click at [697, 441] on span at bounding box center [699, 444] width 7 height 7
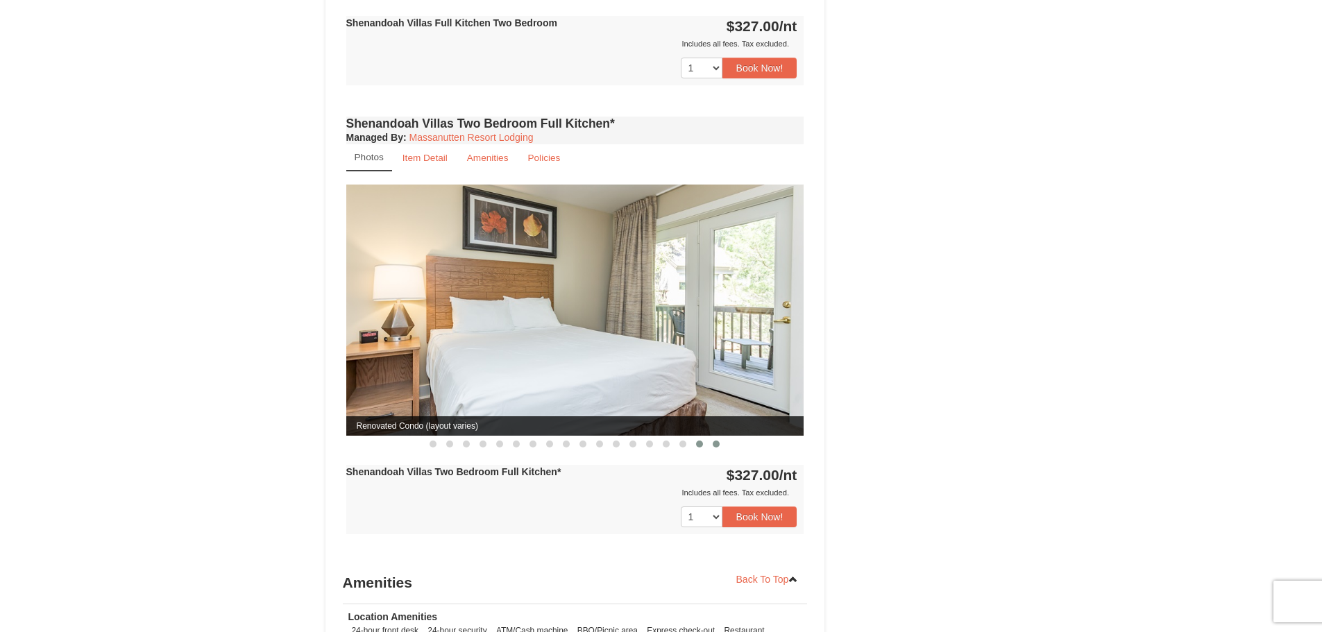
click at [721, 437] on button at bounding box center [716, 444] width 17 height 14
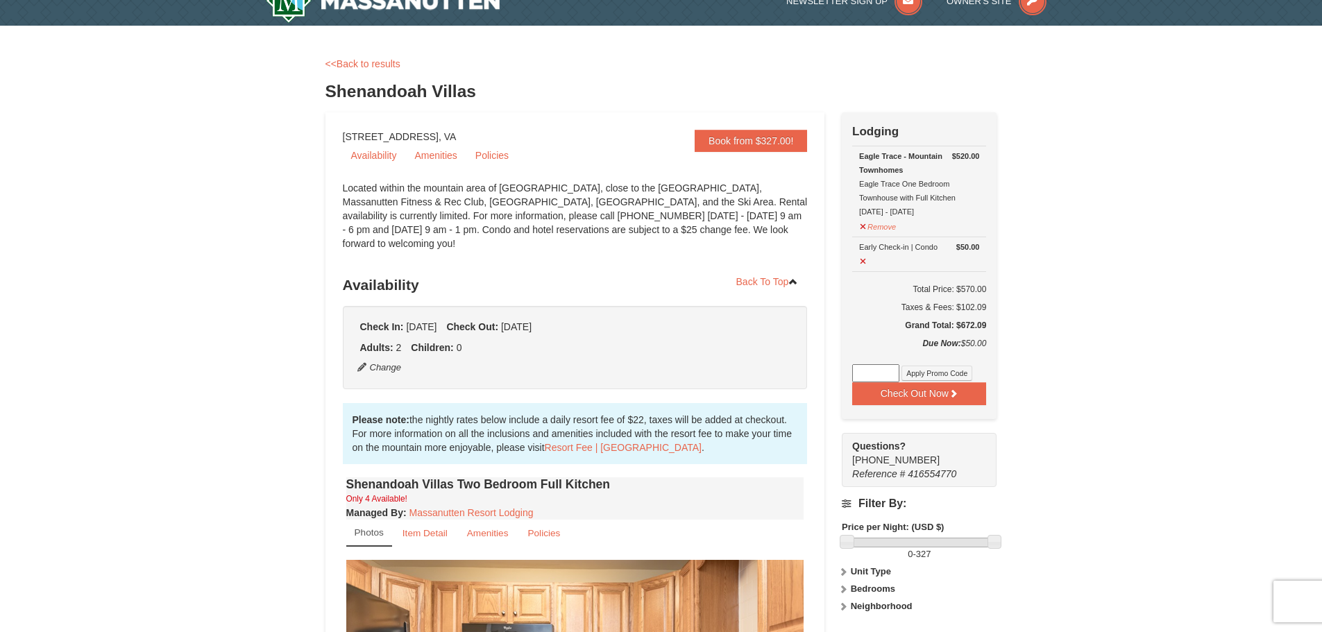
scroll to position [0, 0]
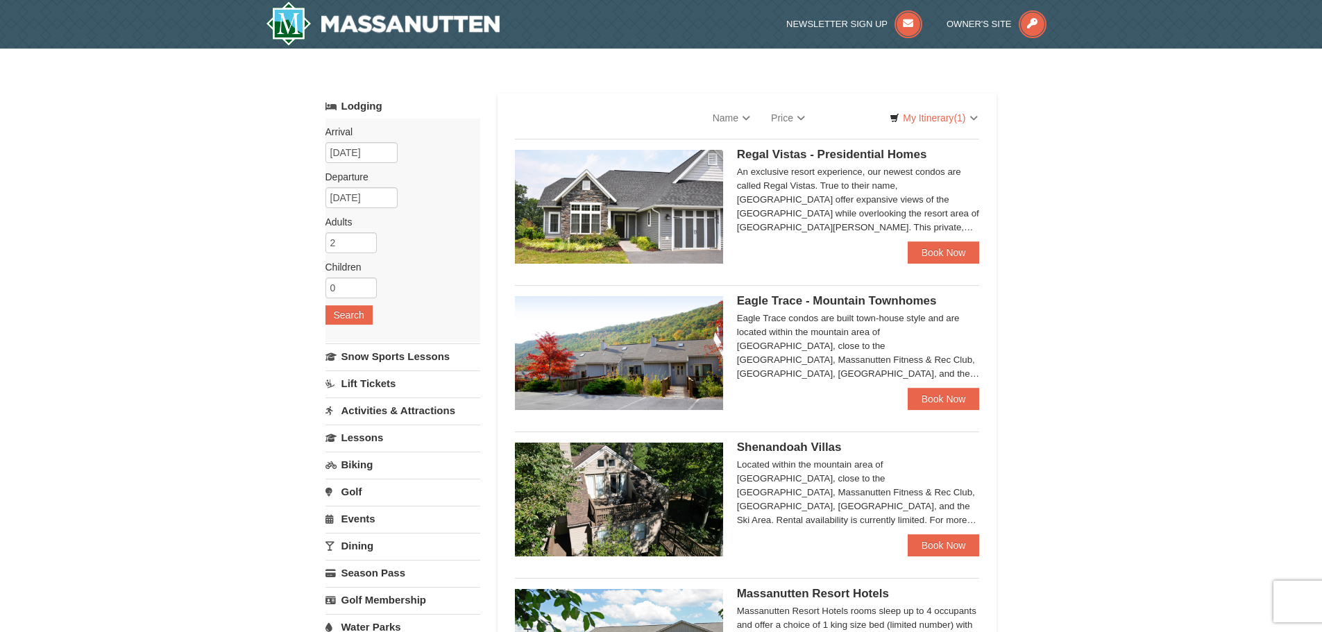
select select "10"
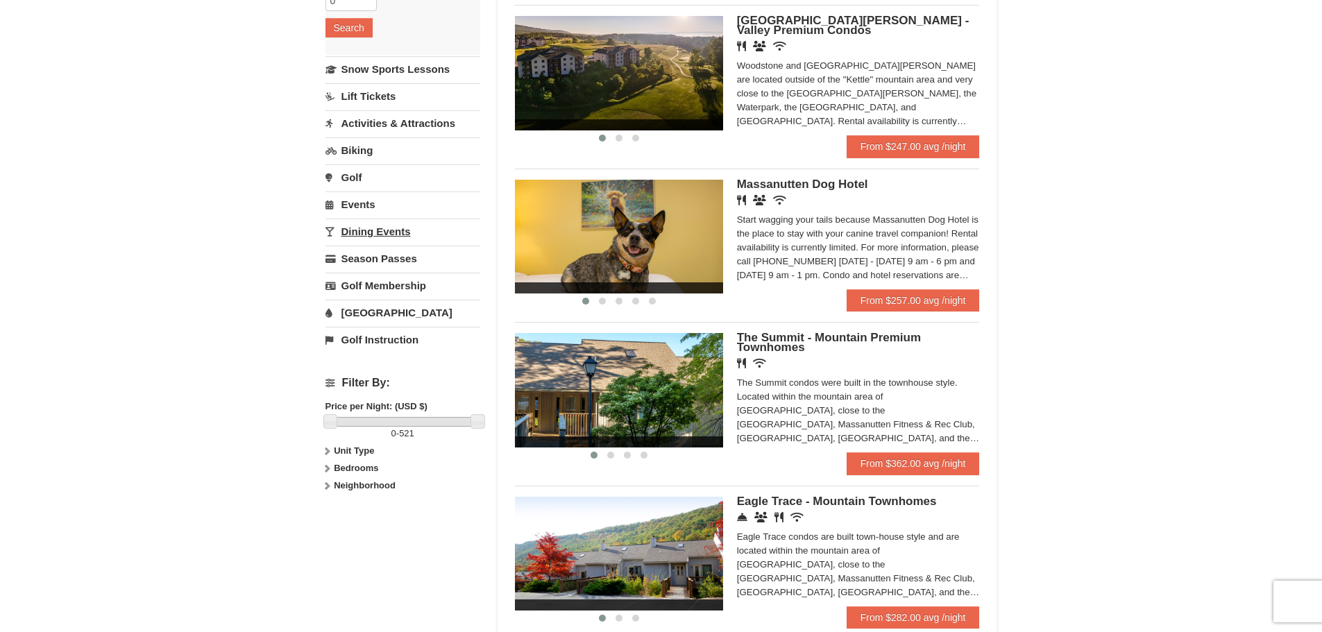
scroll to position [293, 0]
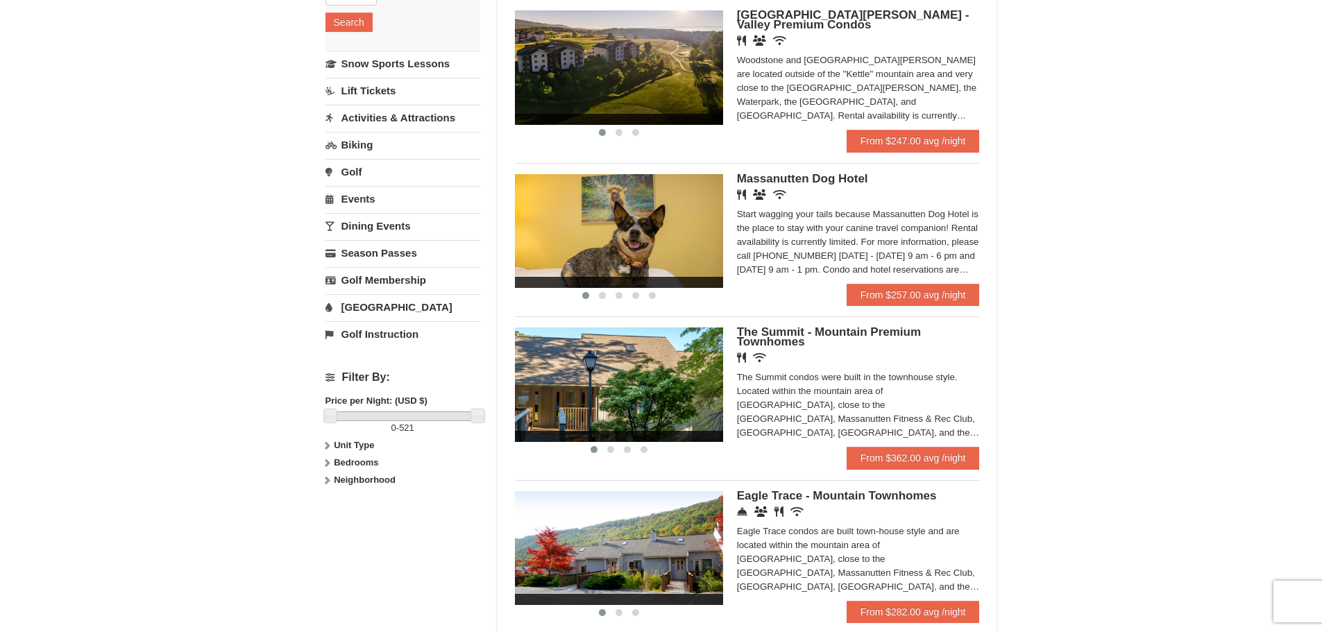
click at [345, 461] on strong "Bedrooms" at bounding box center [356, 462] width 44 height 10
click at [328, 495] on input "checkbox" at bounding box center [329, 495] width 9 height 9
checkbox input "true"
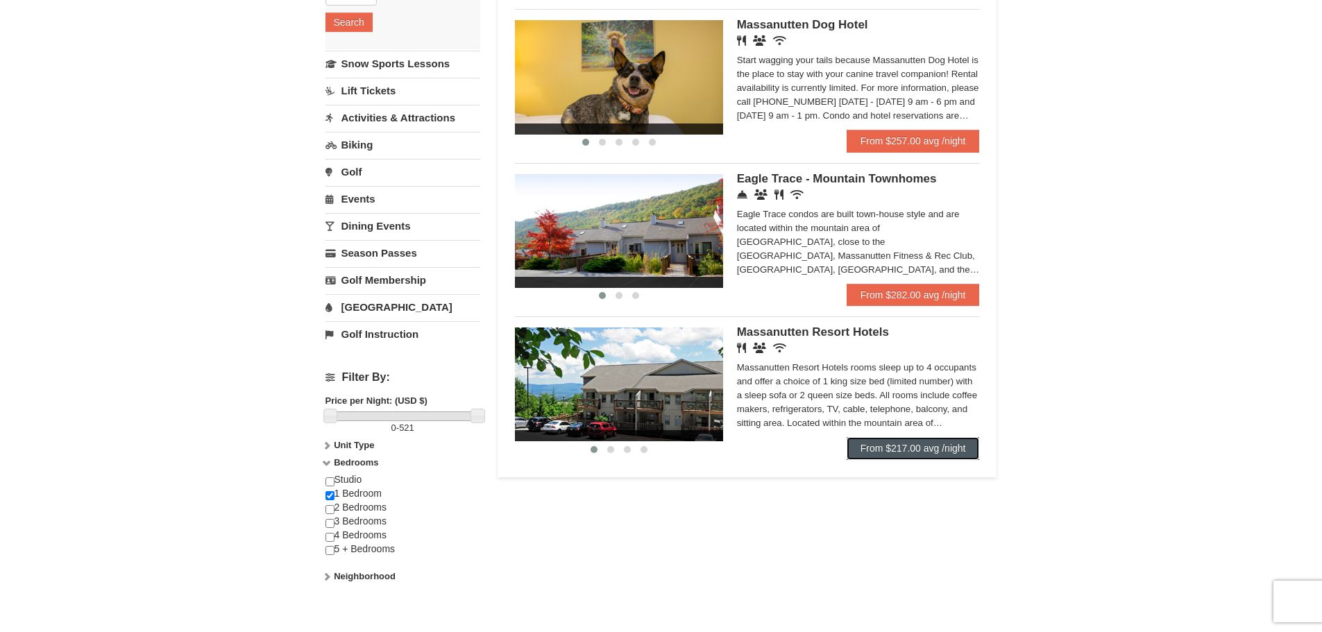
click at [878, 448] on link "From $217.00 avg /night" at bounding box center [913, 448] width 133 height 22
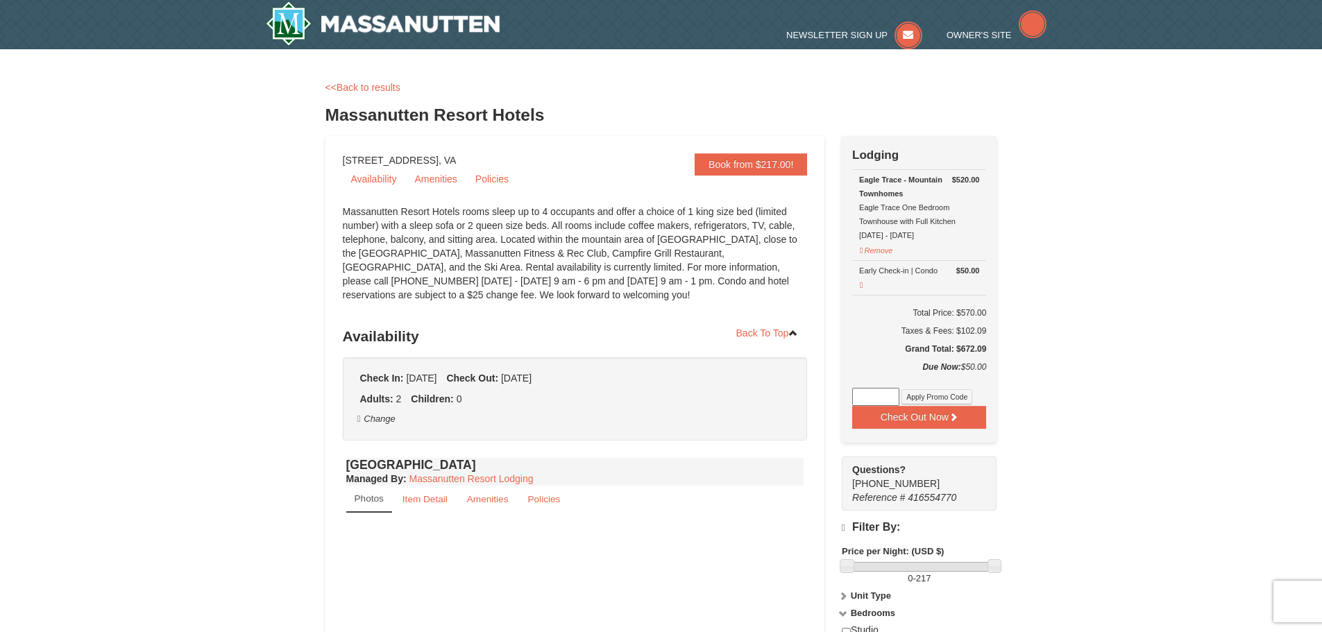
select select "10"
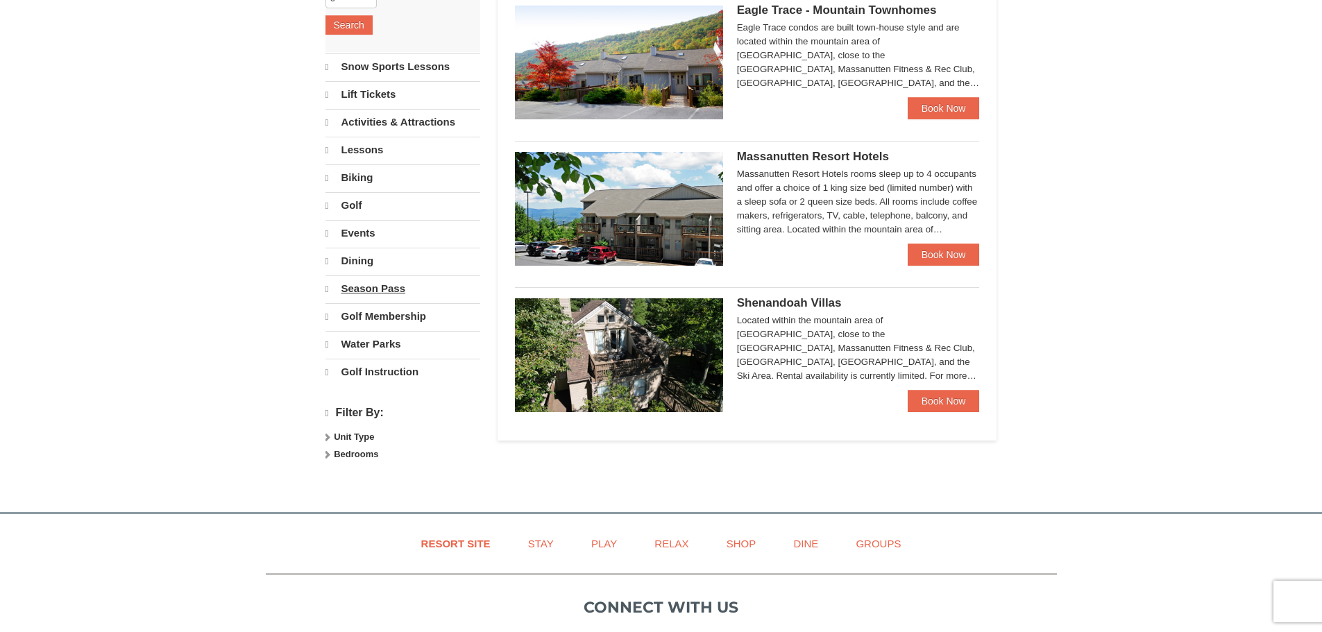
select select "10"
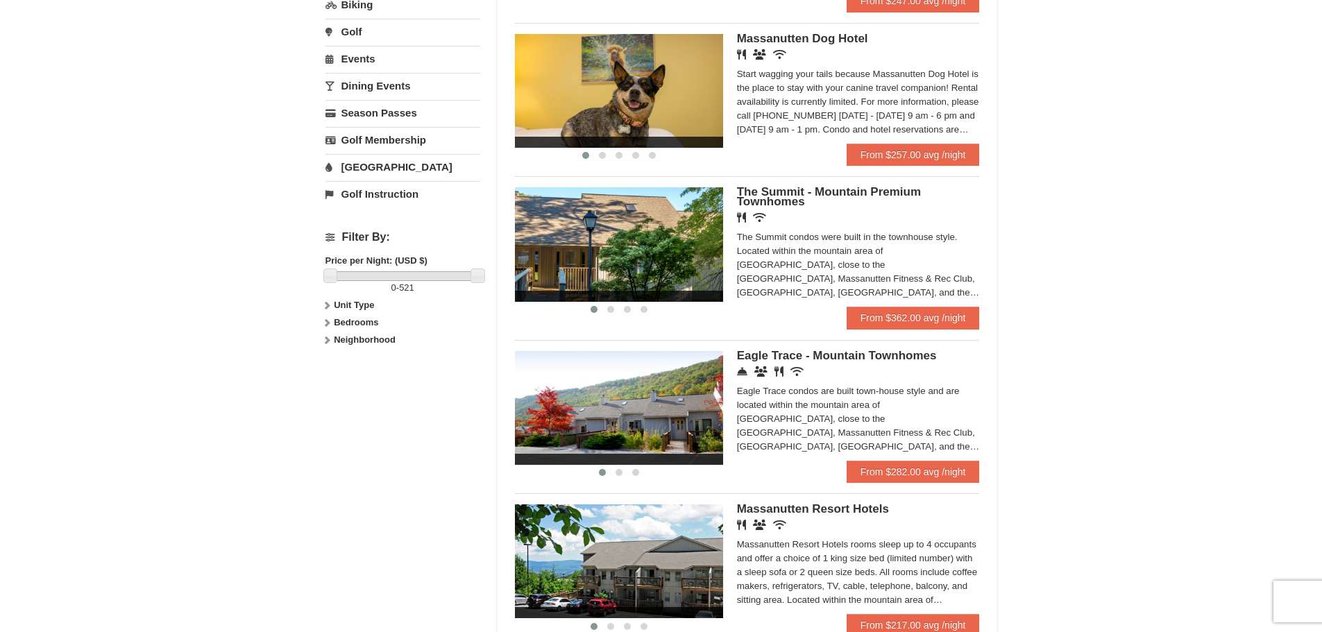
scroll to position [430, 0]
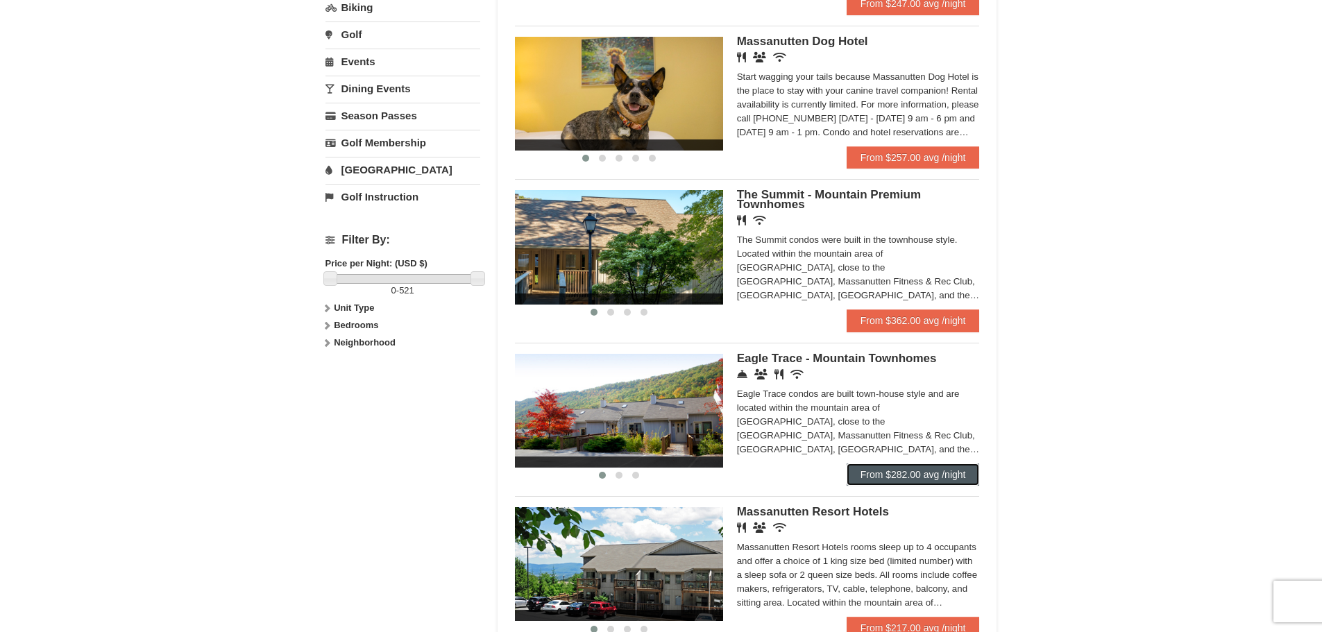
click at [882, 475] on link "From $282.00 avg /night" at bounding box center [913, 475] width 133 height 22
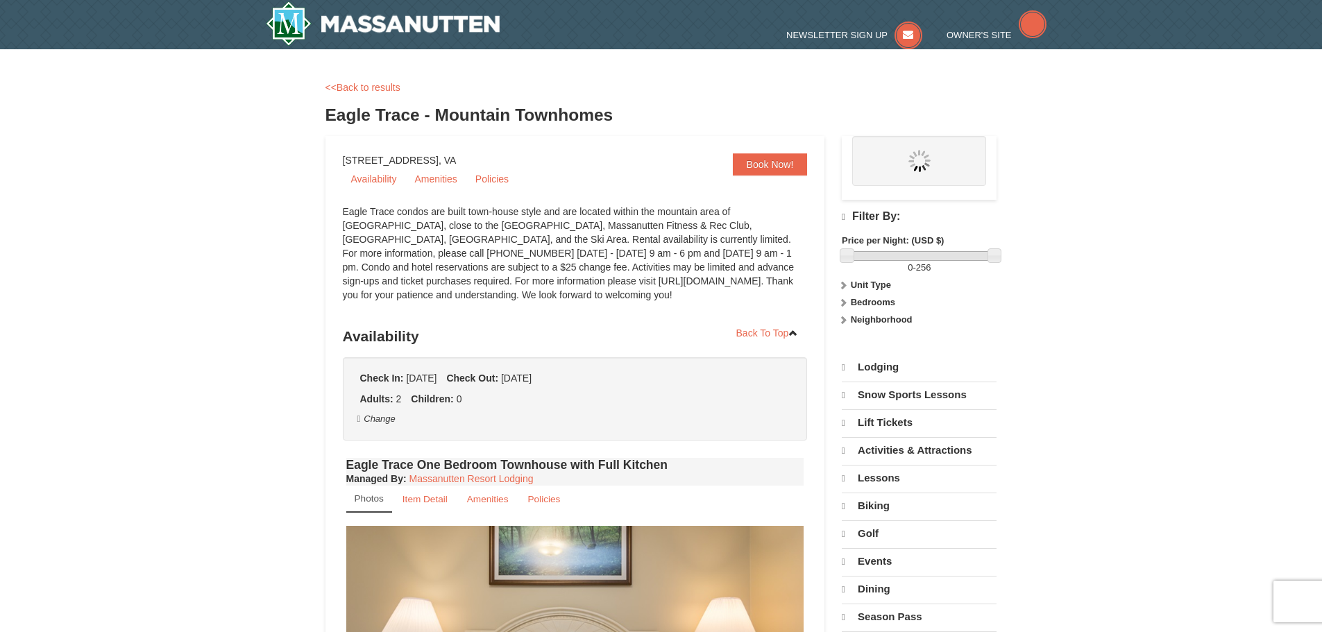
select select "10"
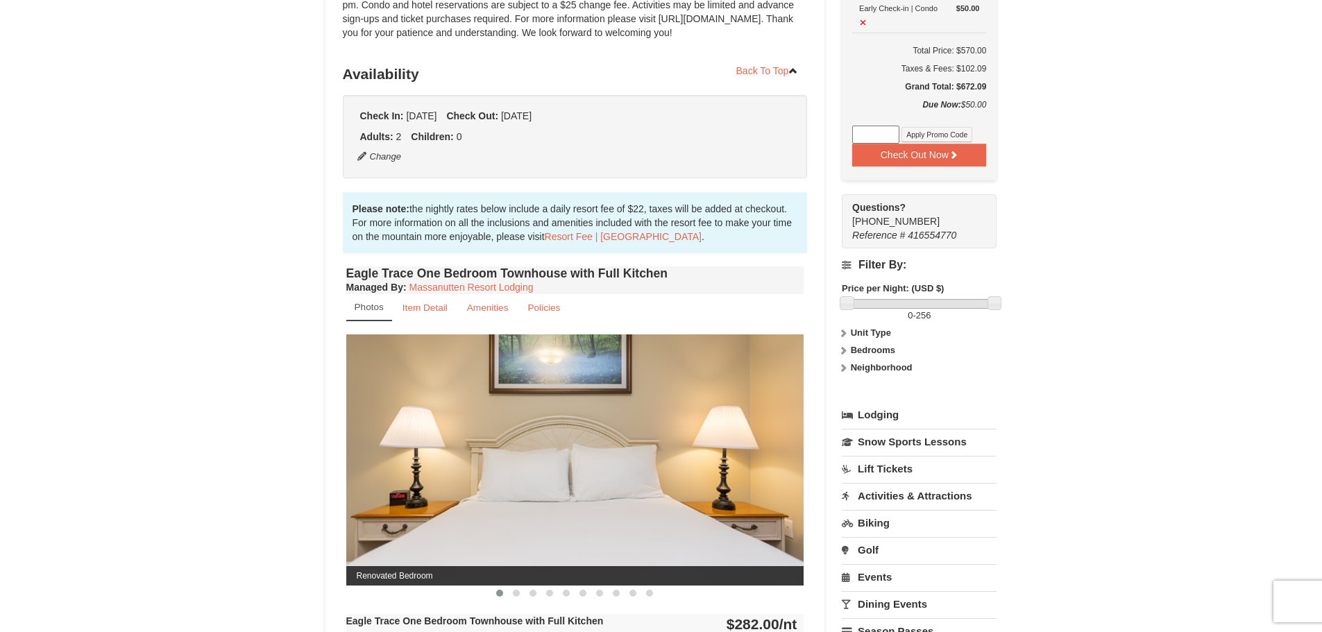
scroll to position [278, 0]
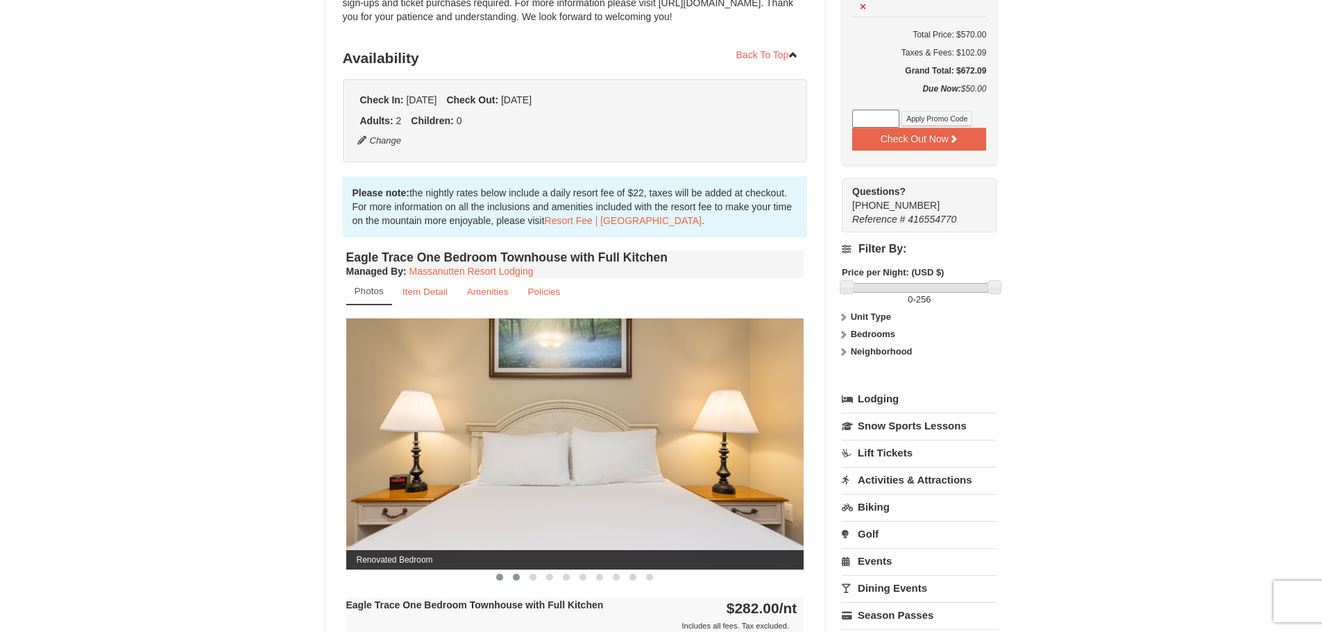
click at [518, 578] on span at bounding box center [516, 577] width 7 height 7
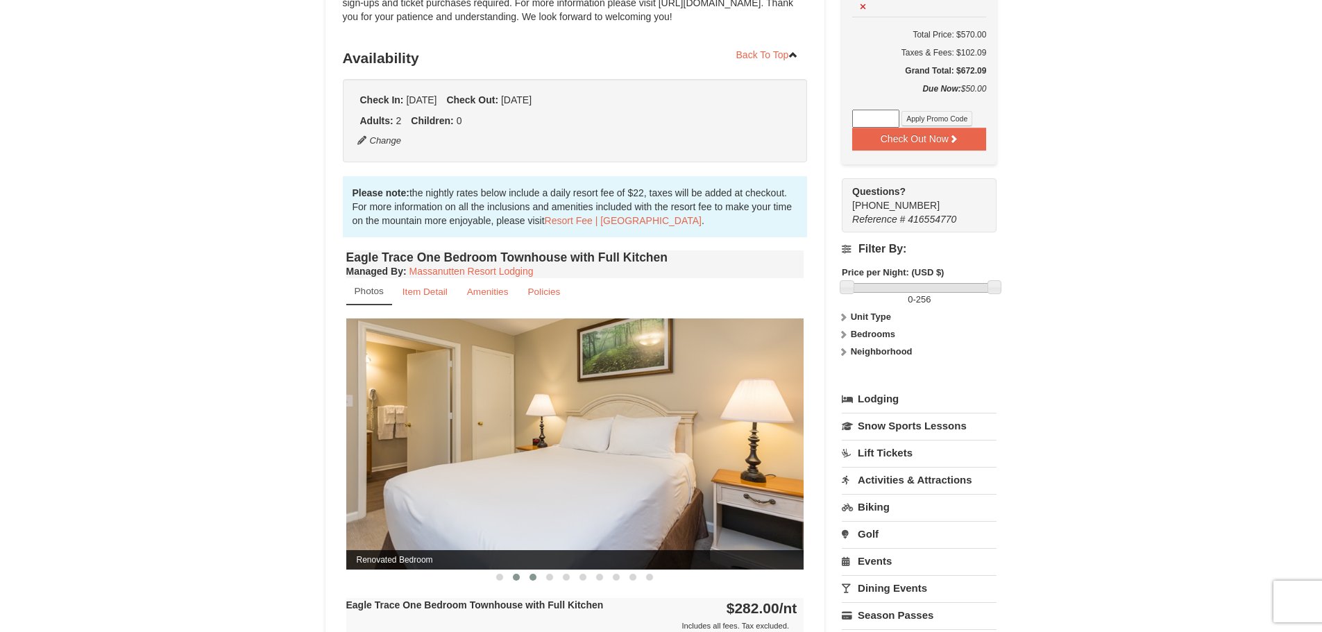
click at [535, 577] on span at bounding box center [533, 577] width 7 height 7
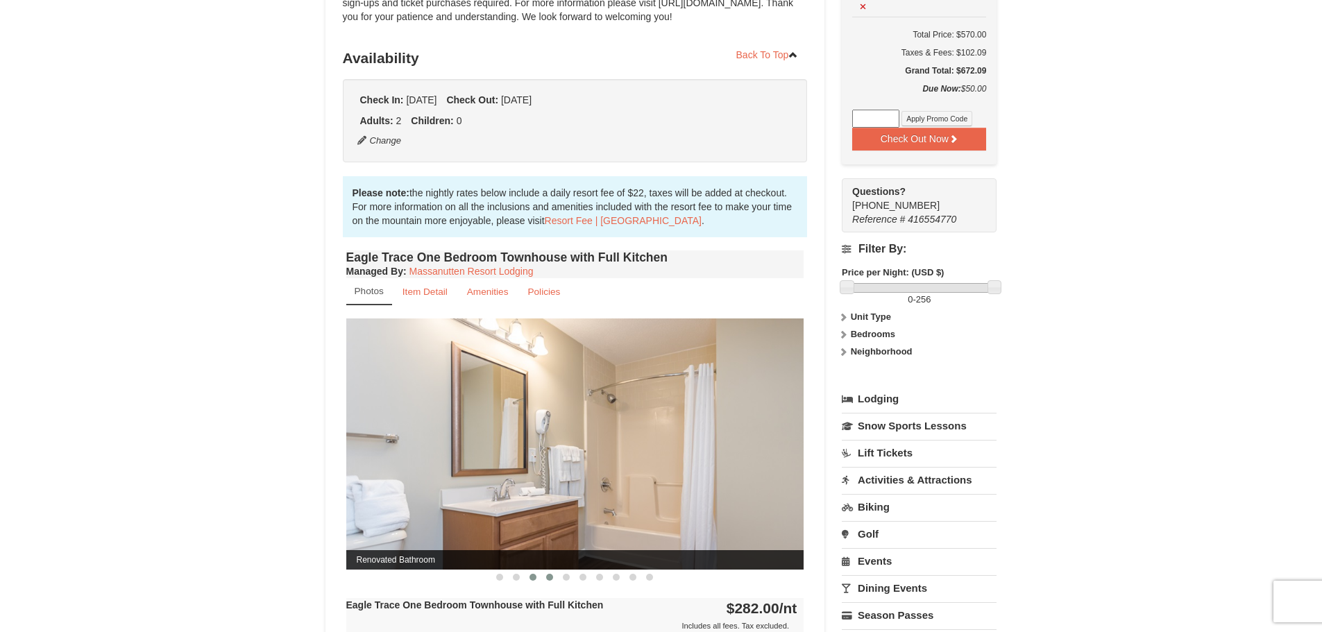
click at [555, 578] on button at bounding box center [549, 577] width 17 height 14
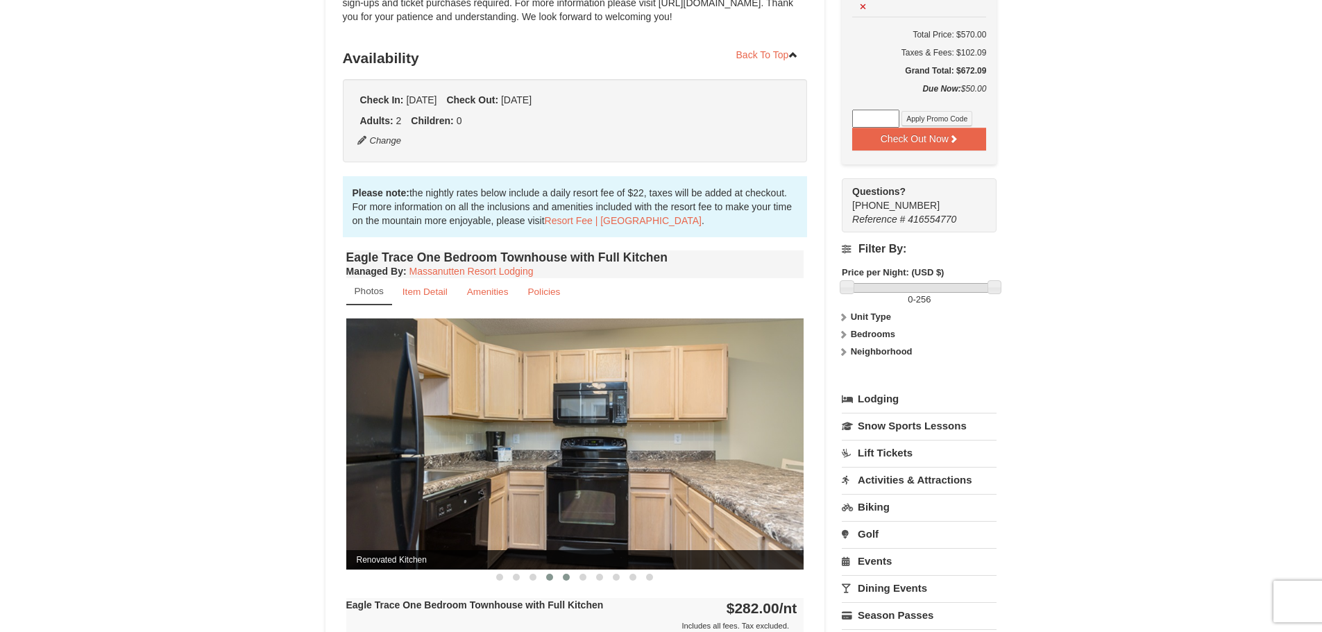
click at [564, 576] on span at bounding box center [566, 577] width 7 height 7
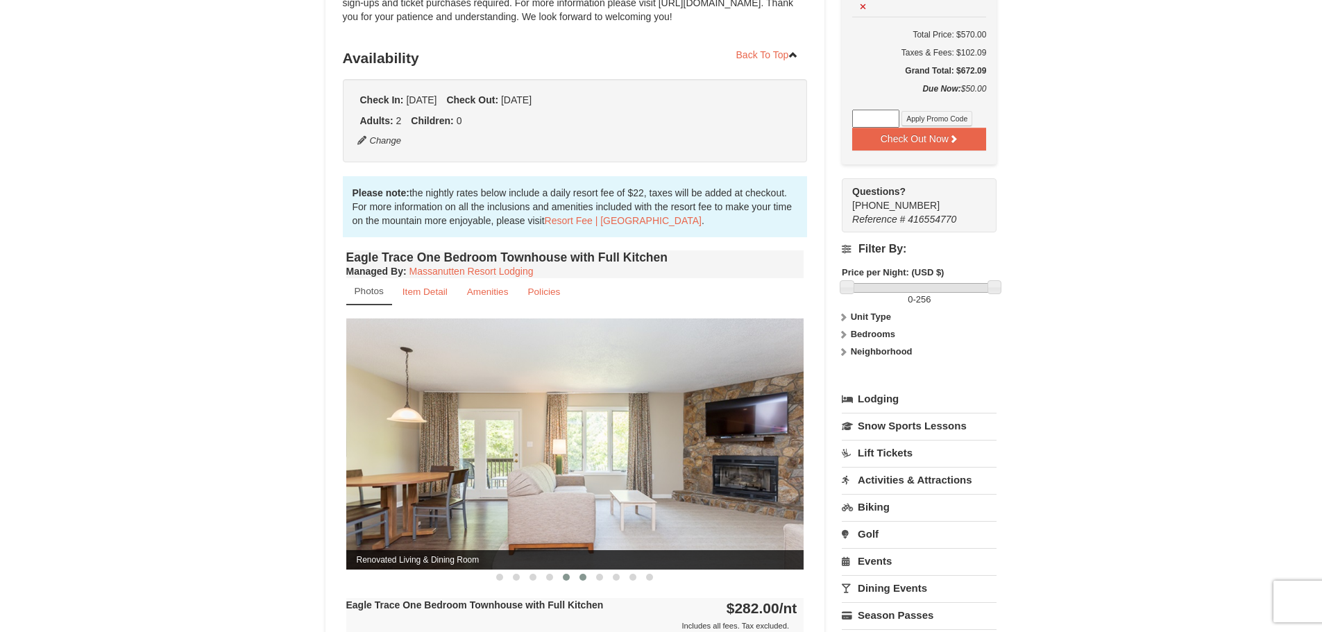
click at [583, 576] on span at bounding box center [583, 577] width 7 height 7
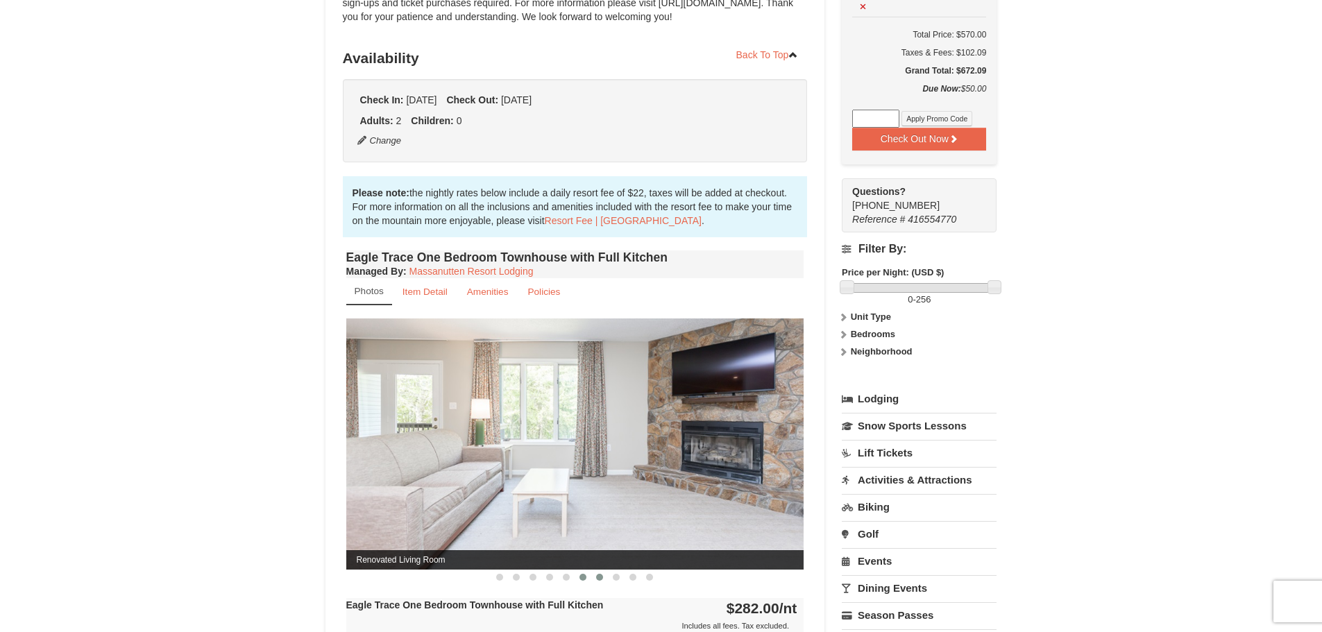
click at [600, 575] on span at bounding box center [599, 577] width 7 height 7
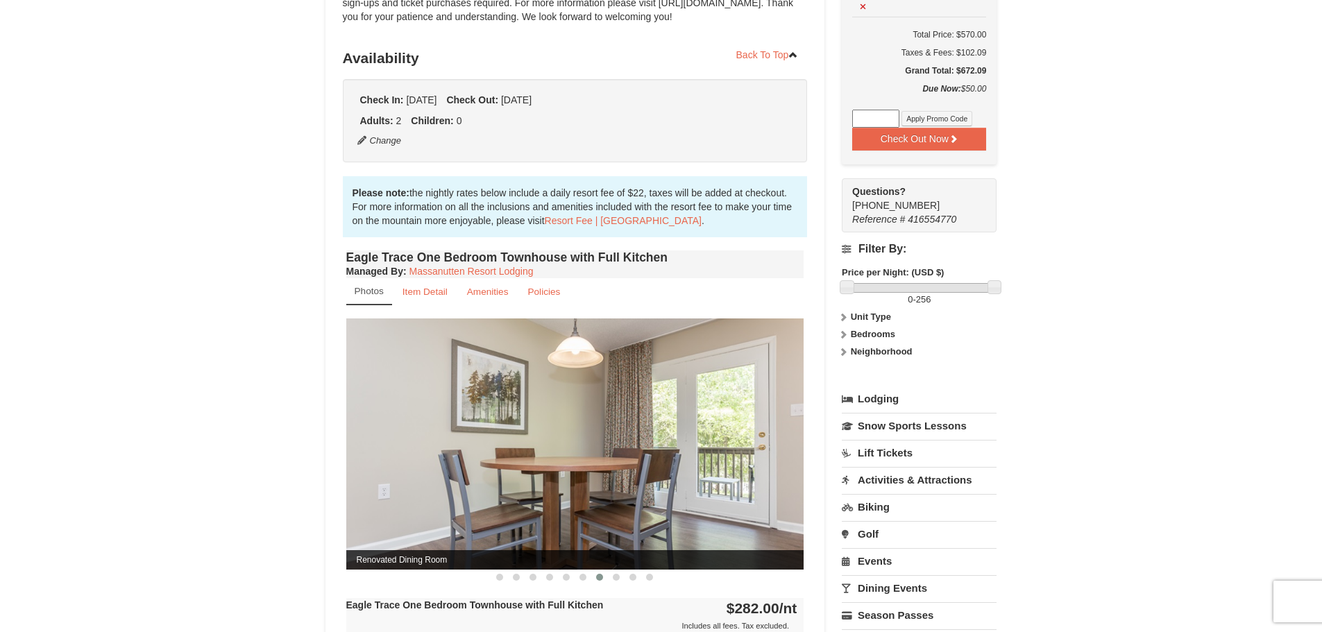
click at [602, 577] on span at bounding box center [599, 577] width 7 height 7
click at [616, 575] on span at bounding box center [616, 577] width 7 height 7
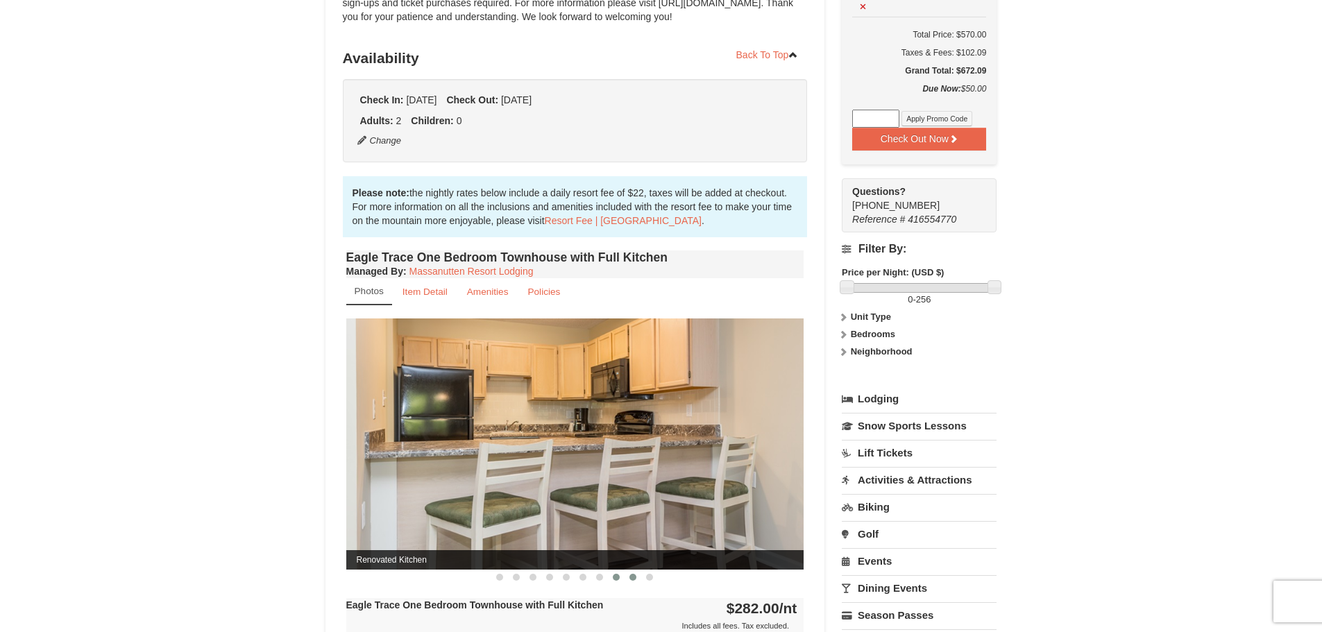
click at [632, 577] on span at bounding box center [632, 577] width 7 height 7
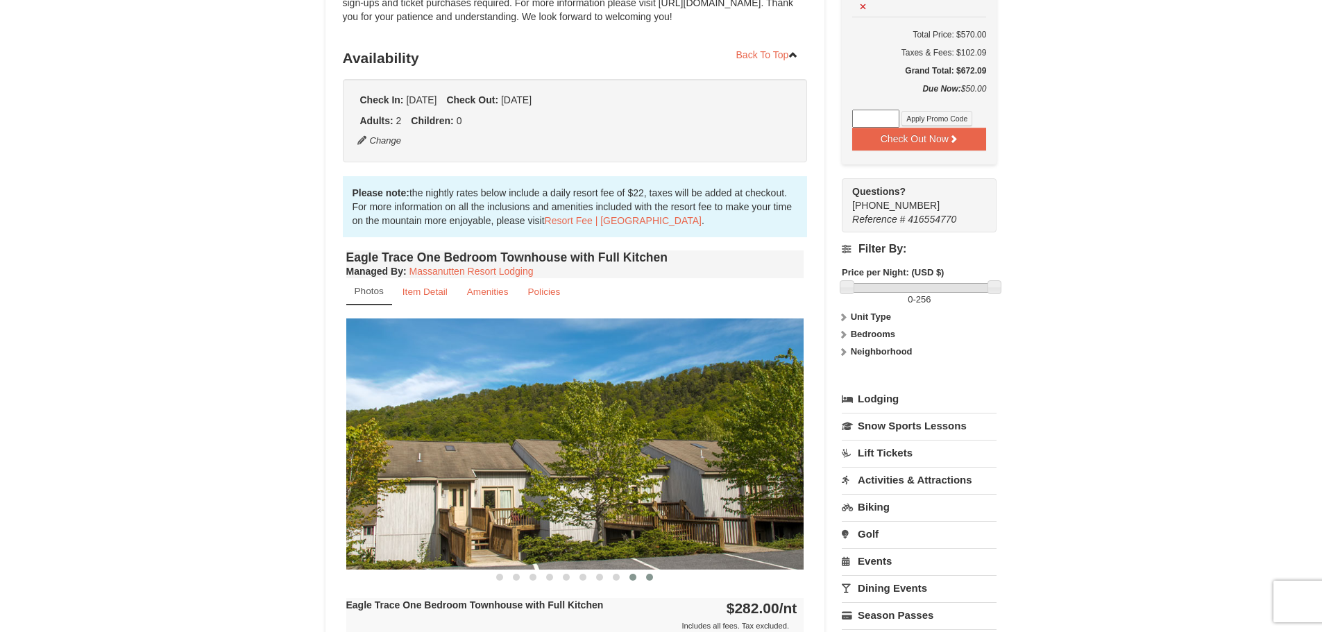
click at [648, 575] on span at bounding box center [649, 577] width 7 height 7
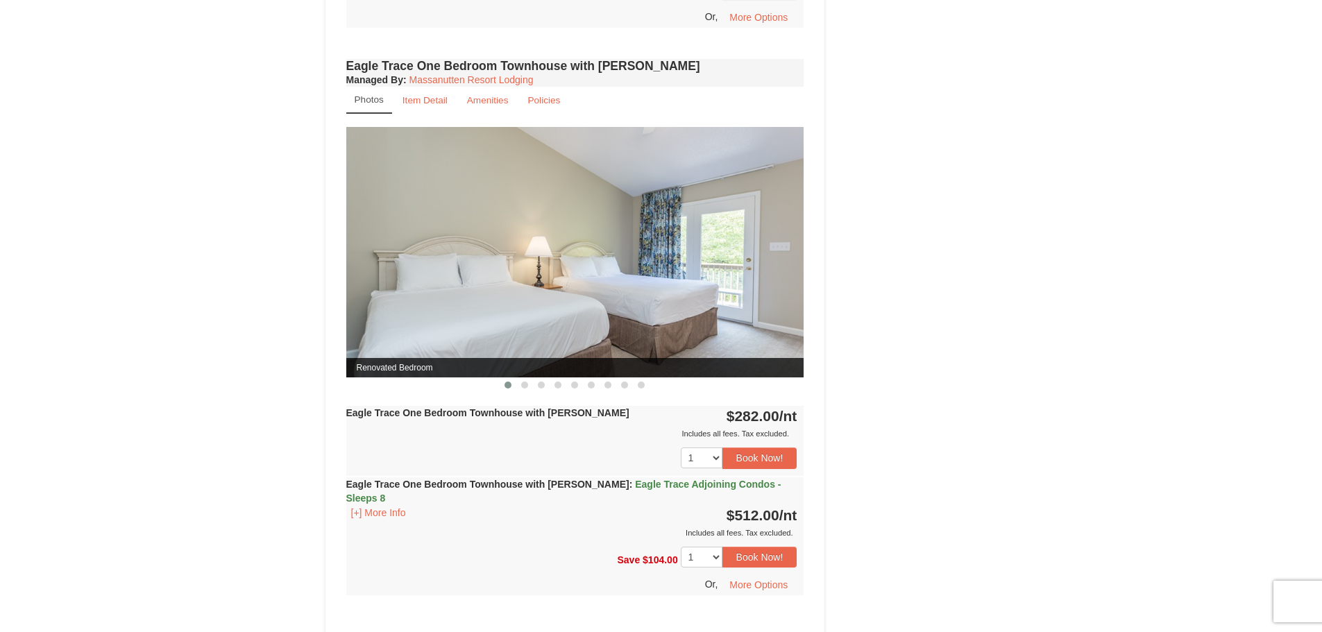
scroll to position [1041, 0]
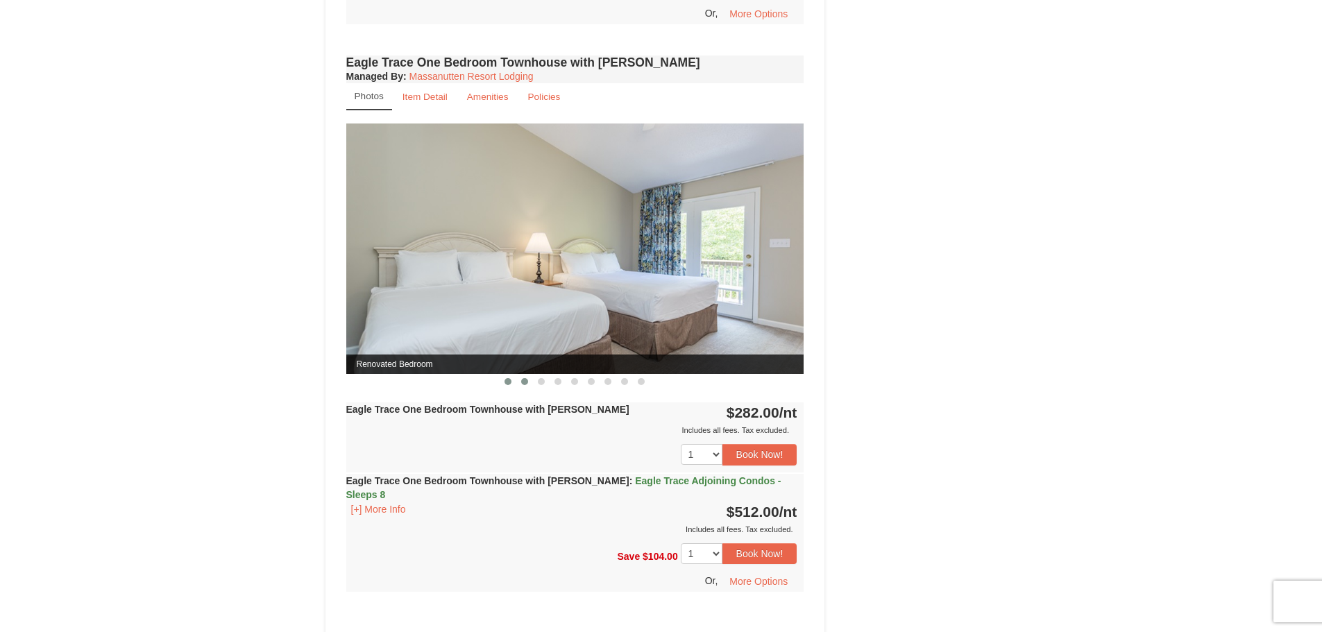
click at [522, 384] on span at bounding box center [524, 381] width 7 height 7
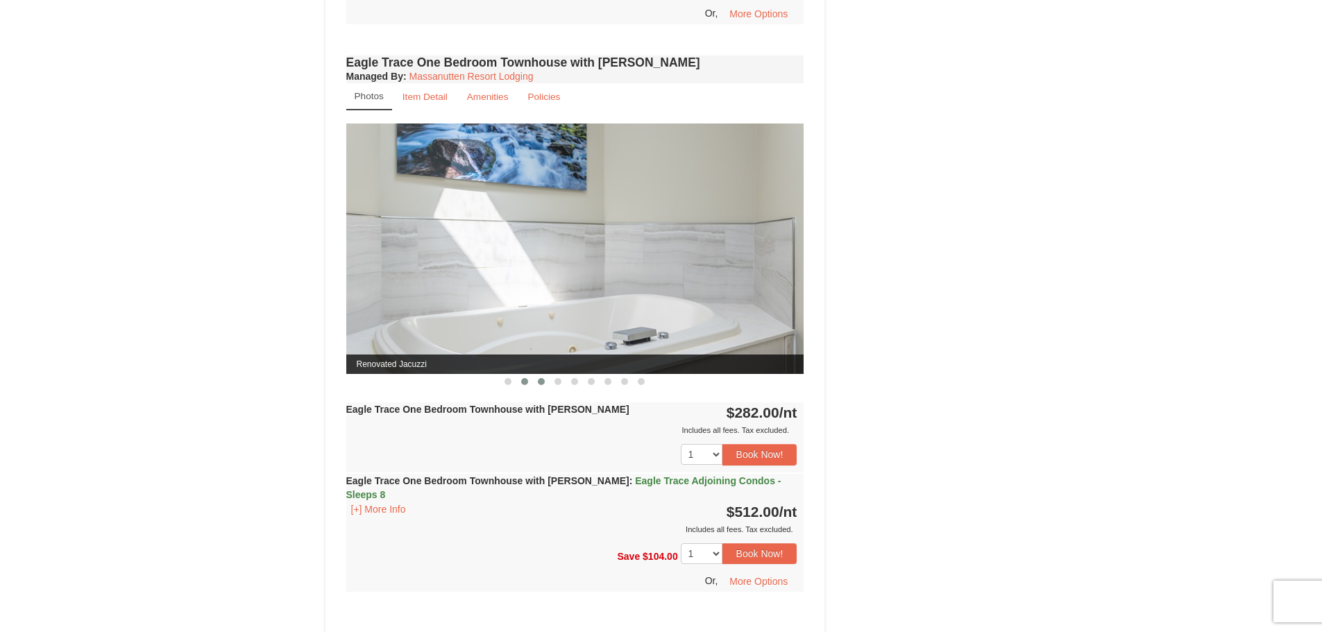
click at [535, 384] on button at bounding box center [541, 382] width 17 height 14
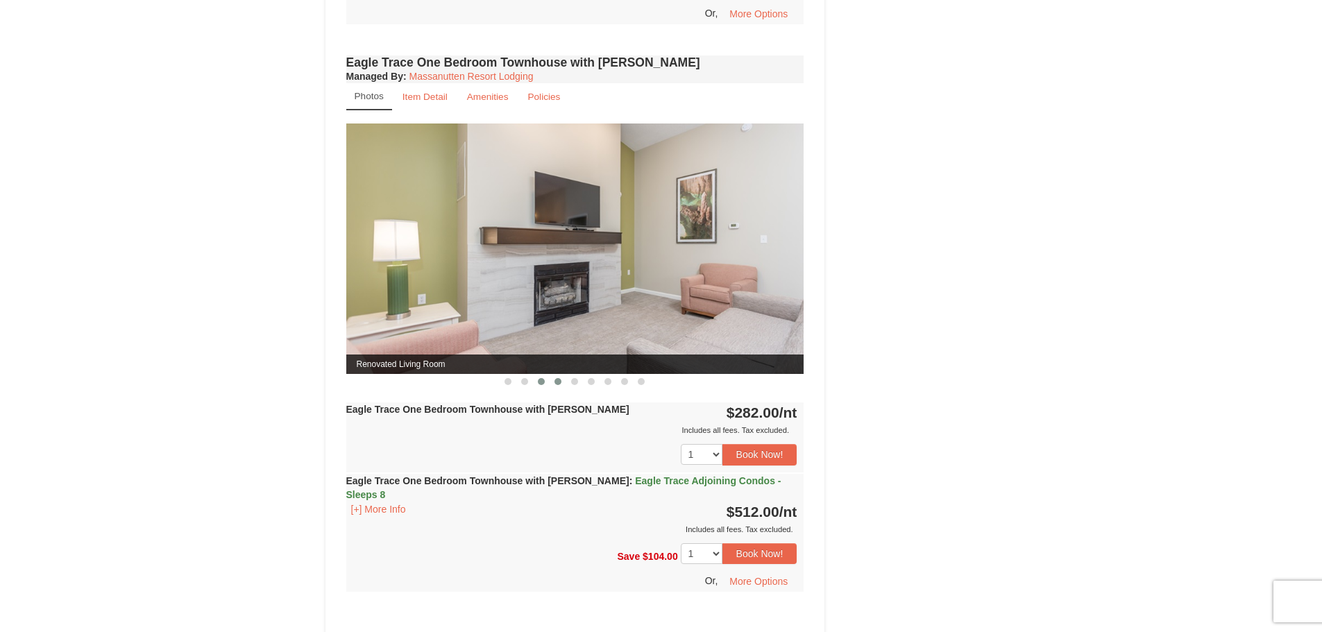
click at [558, 384] on span at bounding box center [558, 381] width 7 height 7
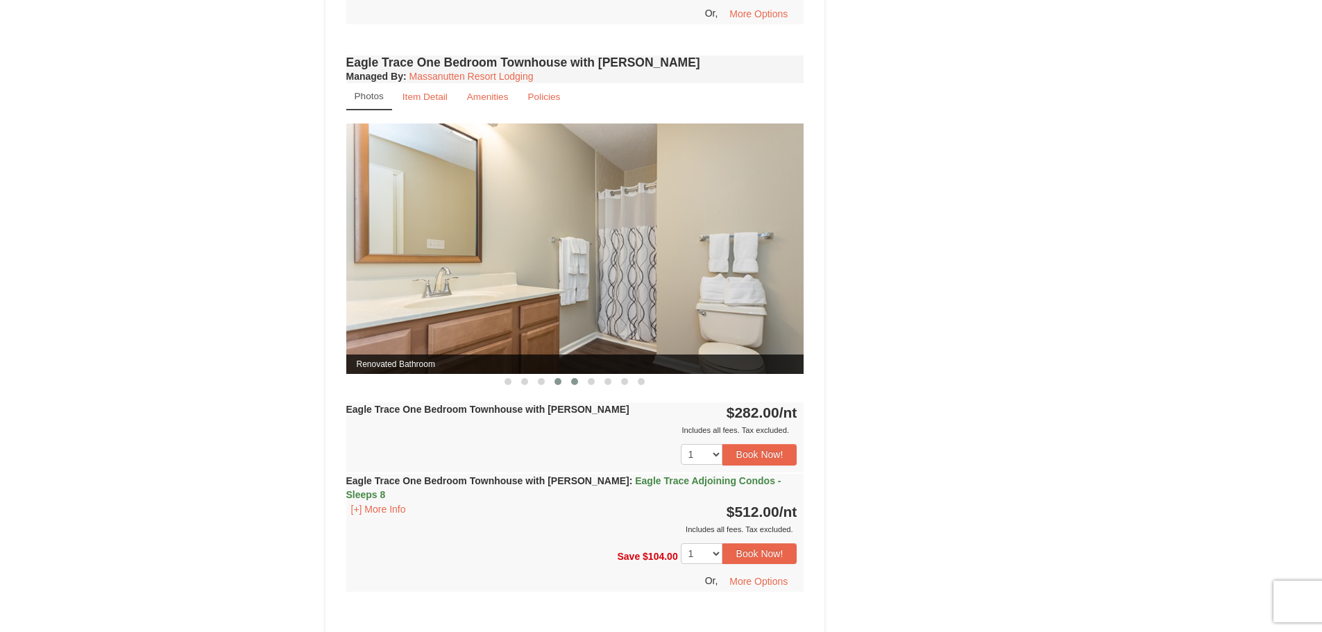
click at [575, 382] on span at bounding box center [574, 381] width 7 height 7
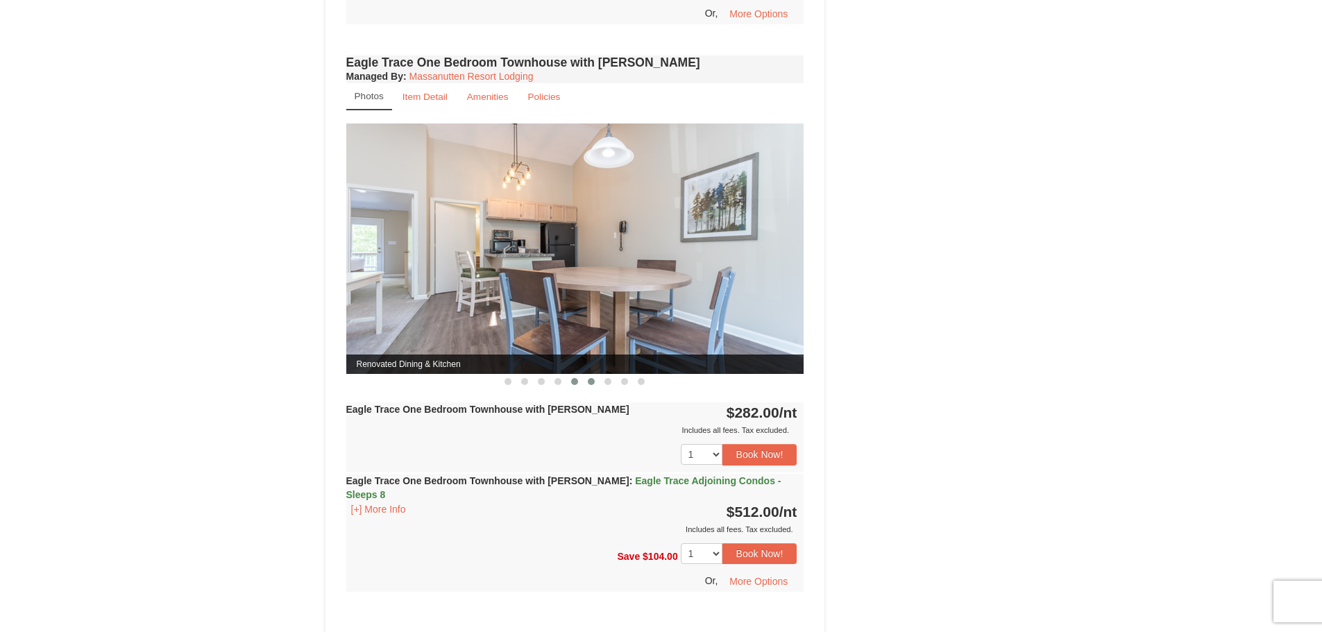
click at [592, 381] on span at bounding box center [591, 381] width 7 height 7
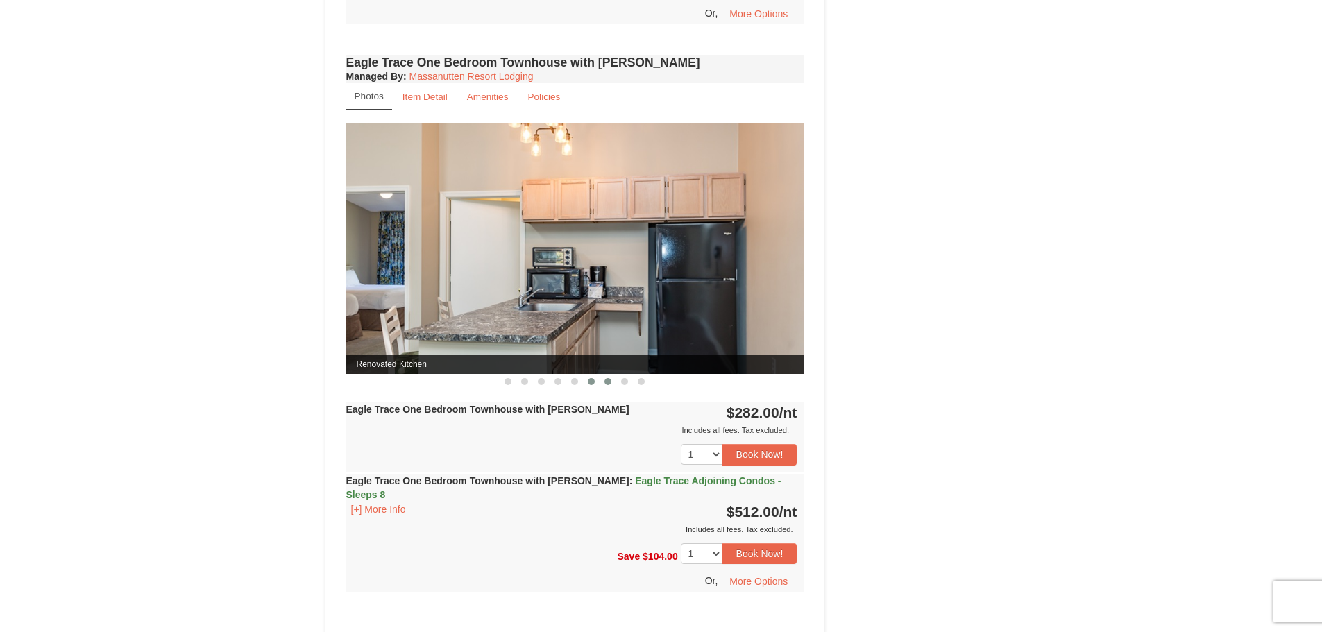
click at [608, 382] on span at bounding box center [607, 381] width 7 height 7
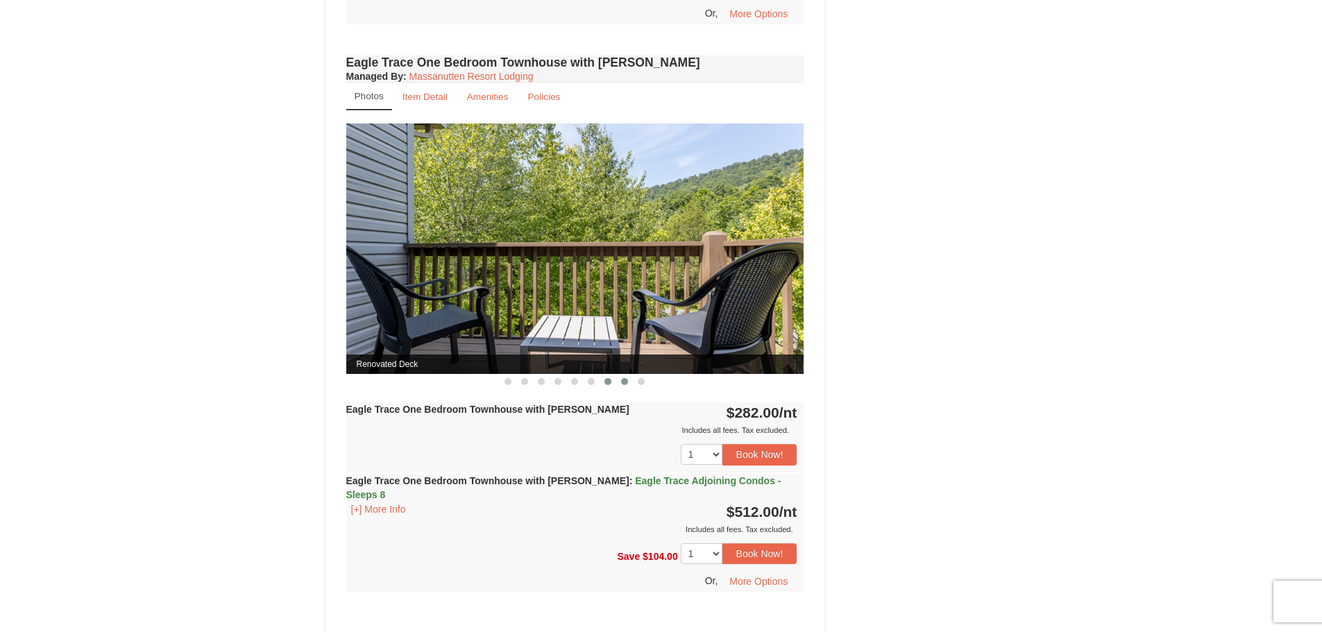
click at [621, 383] on span at bounding box center [624, 381] width 7 height 7
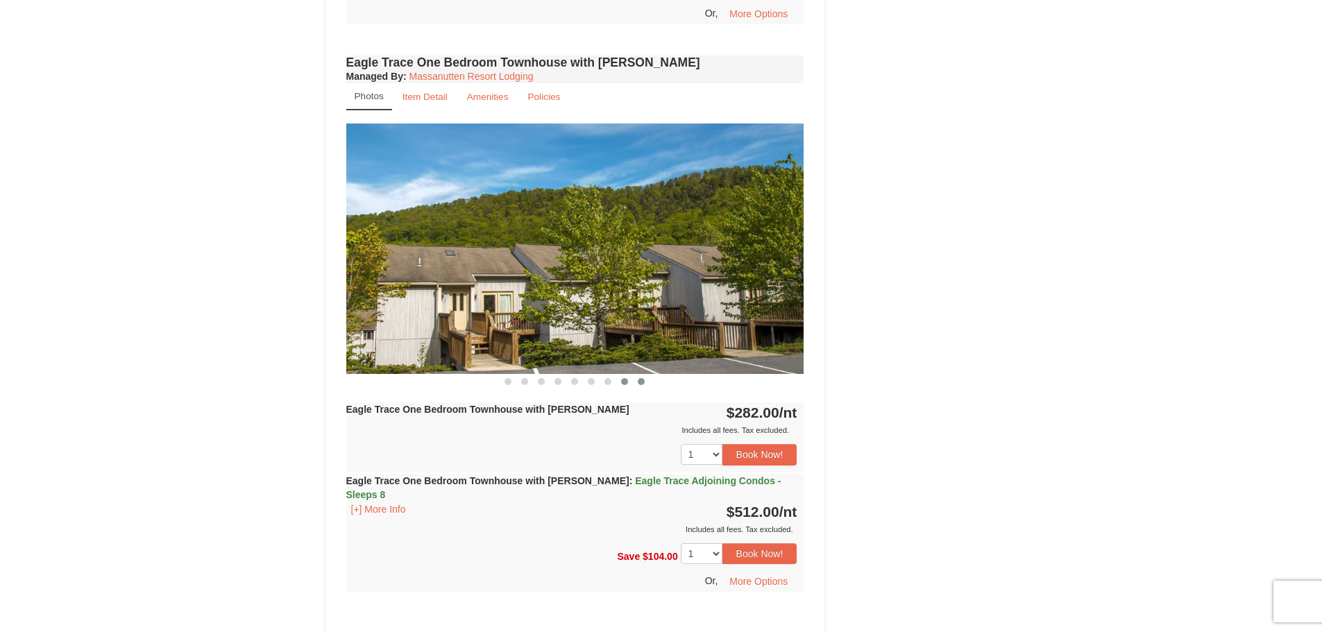
click at [642, 382] on span at bounding box center [641, 381] width 7 height 7
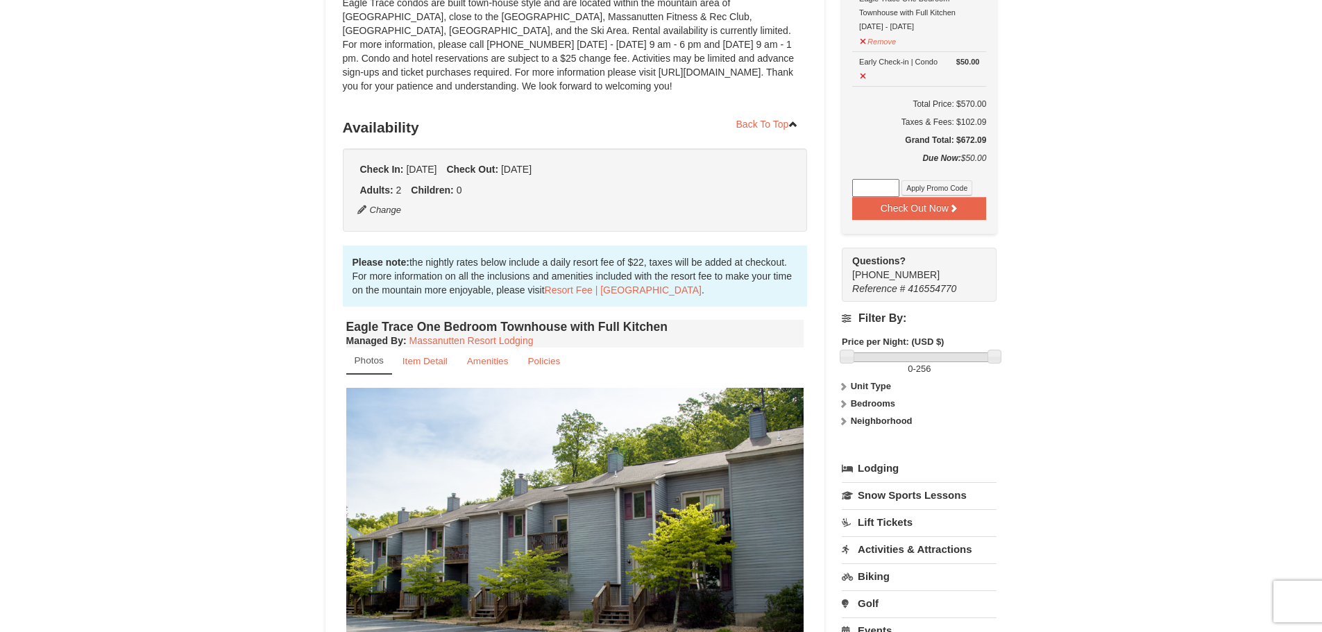
scroll to position [0, 0]
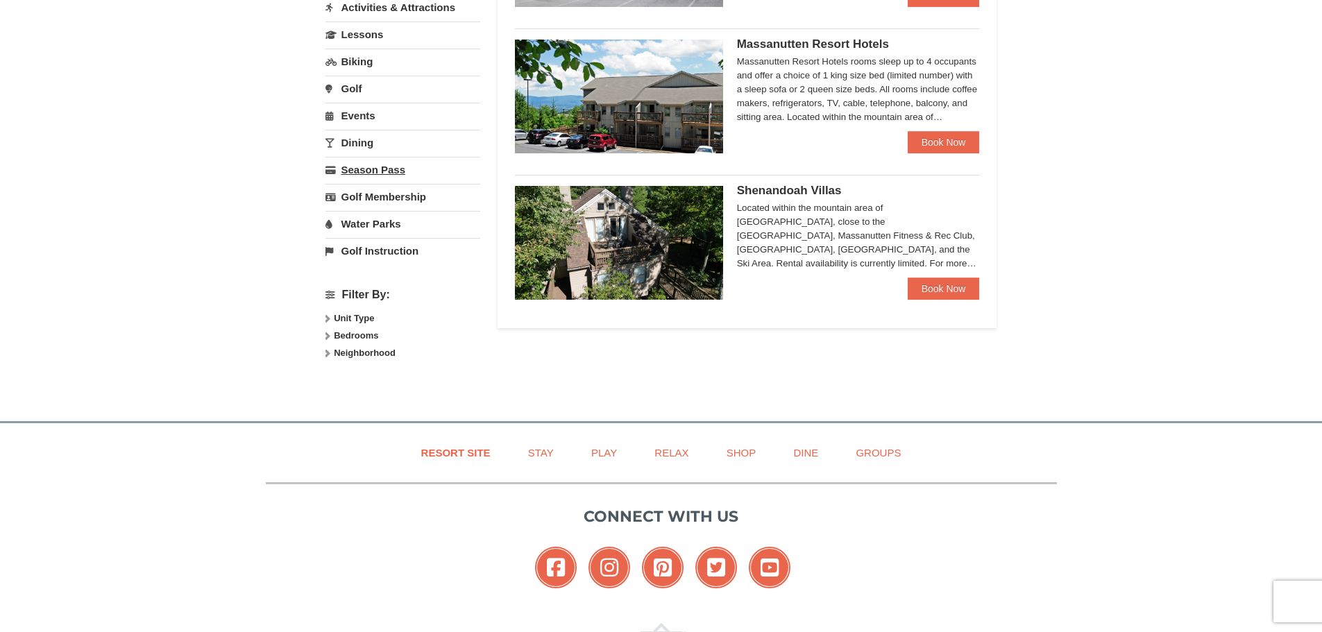
select select "10"
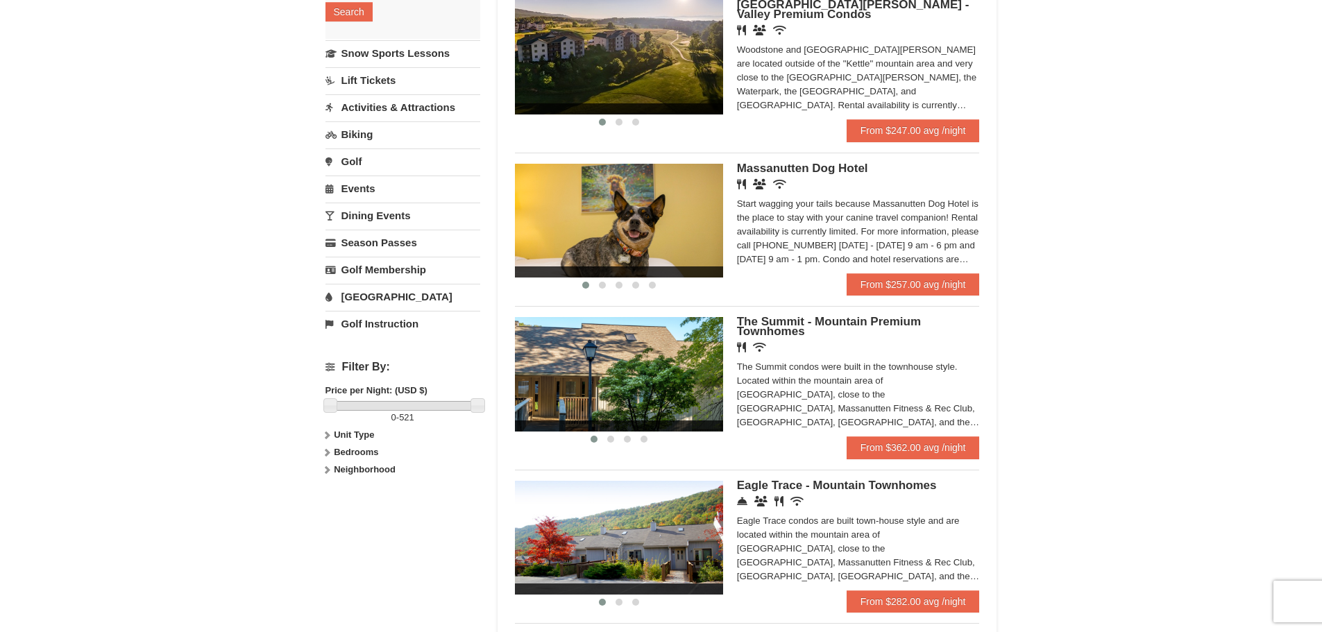
scroll to position [291, 0]
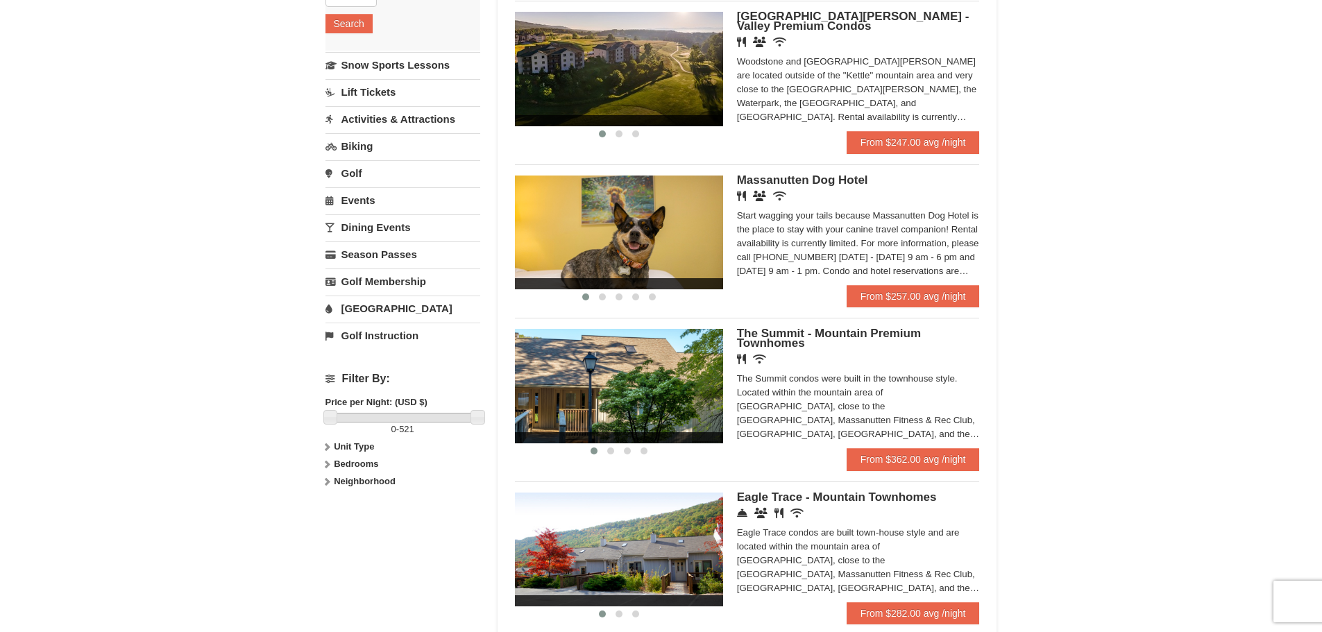
click at [763, 335] on span "The Summit - Mountain Premium Townhomes" at bounding box center [829, 338] width 184 height 23
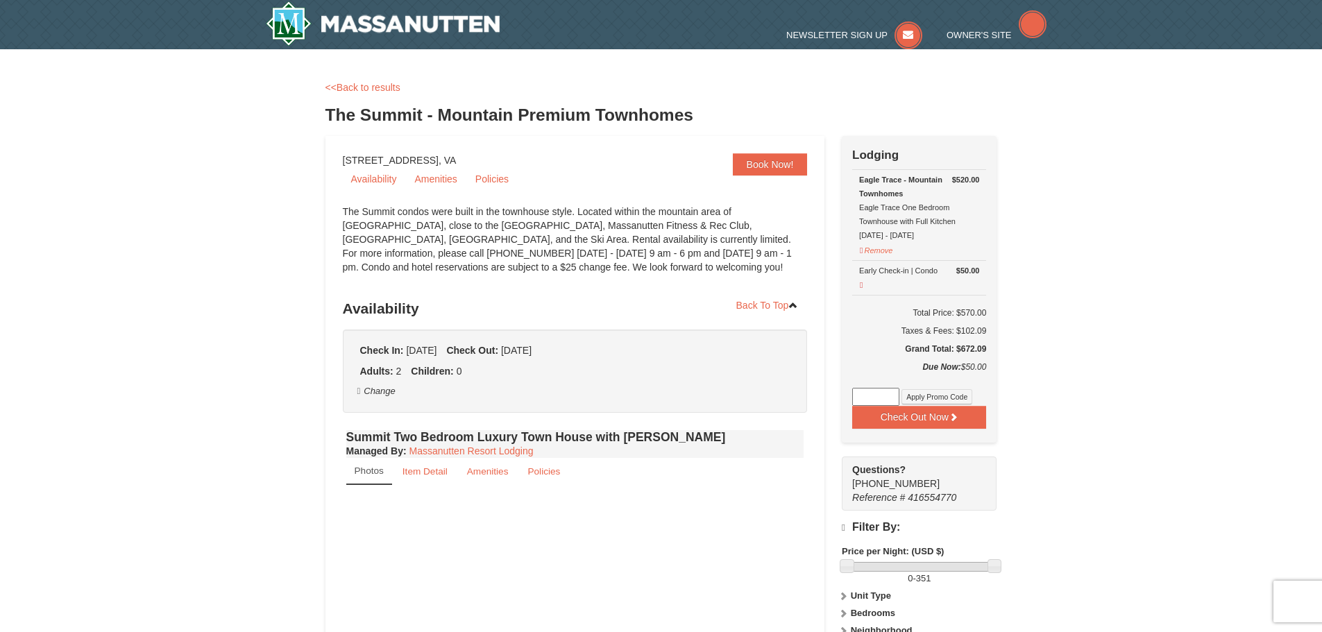
select select "10"
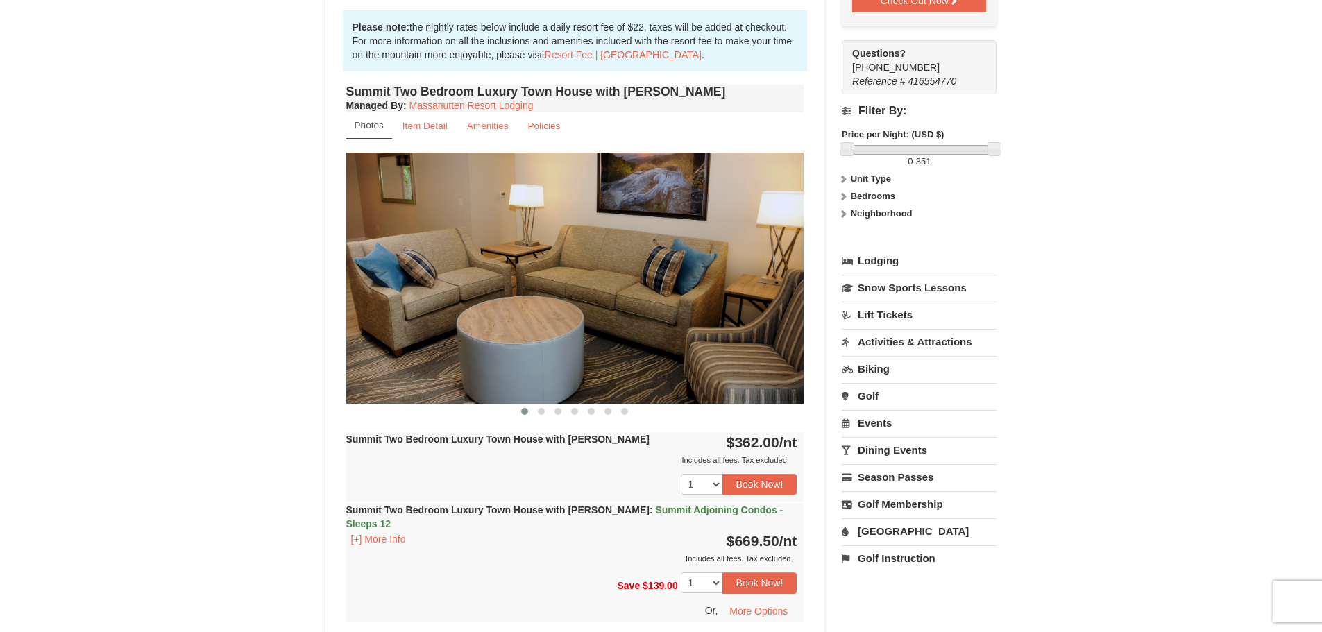
scroll to position [416, 0]
click at [544, 412] on span at bounding box center [541, 410] width 7 height 7
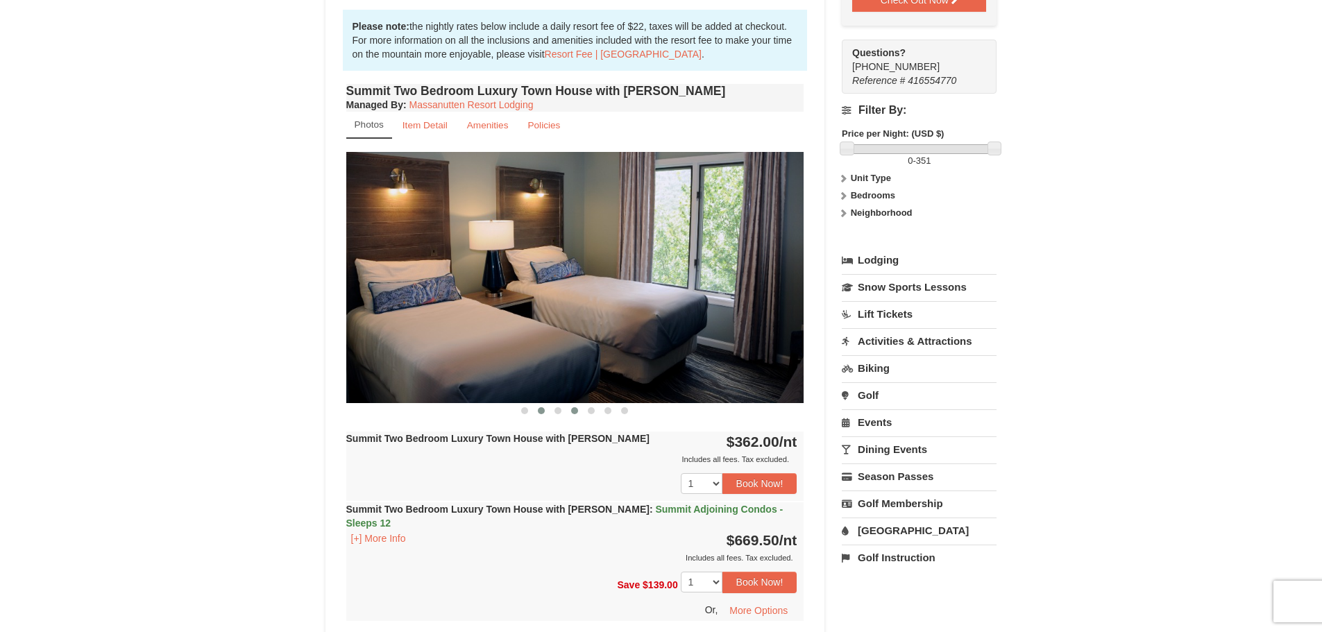
drag, startPoint x: 561, startPoint y: 413, endPoint x: 568, endPoint y: 411, distance: 7.9
click at [561, 413] on button at bounding box center [558, 411] width 17 height 14
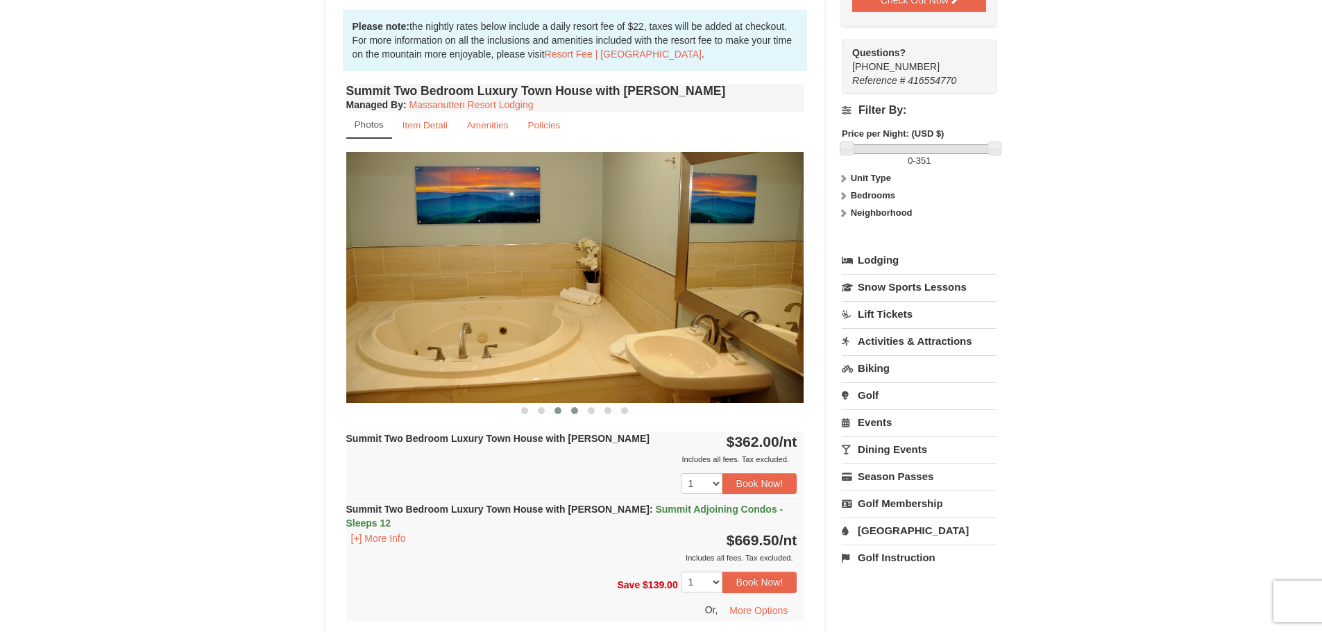
click at [573, 410] on span at bounding box center [574, 410] width 7 height 7
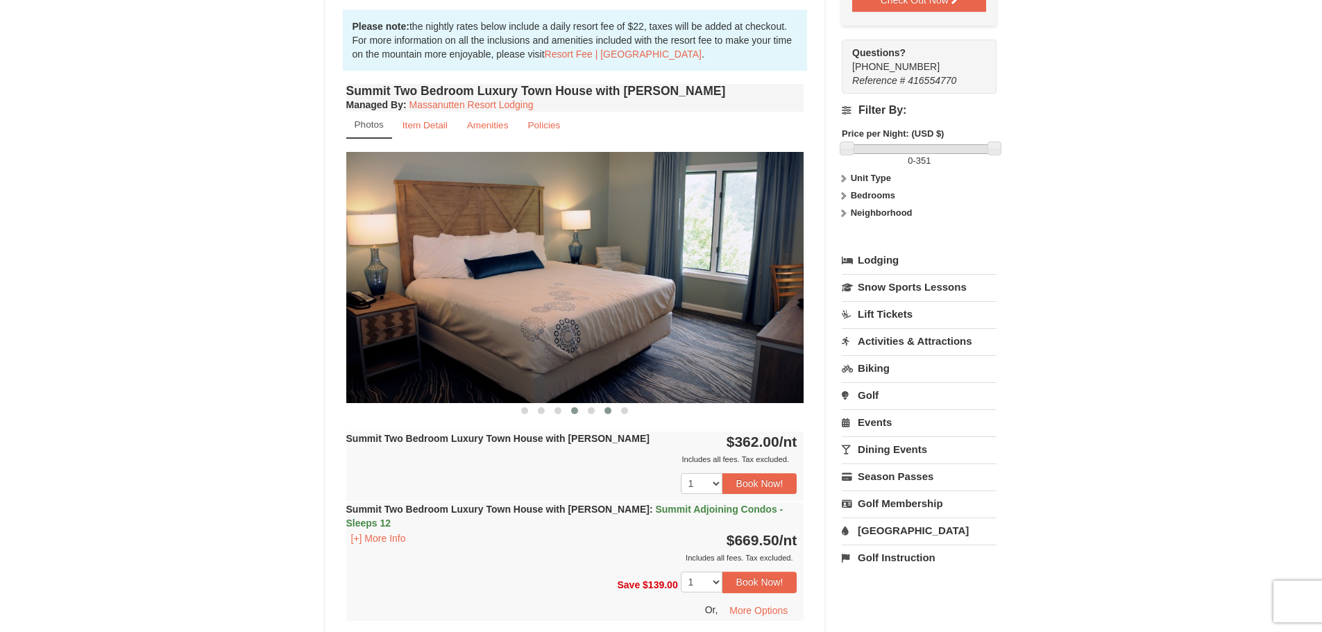
click at [602, 408] on button at bounding box center [608, 411] width 17 height 14
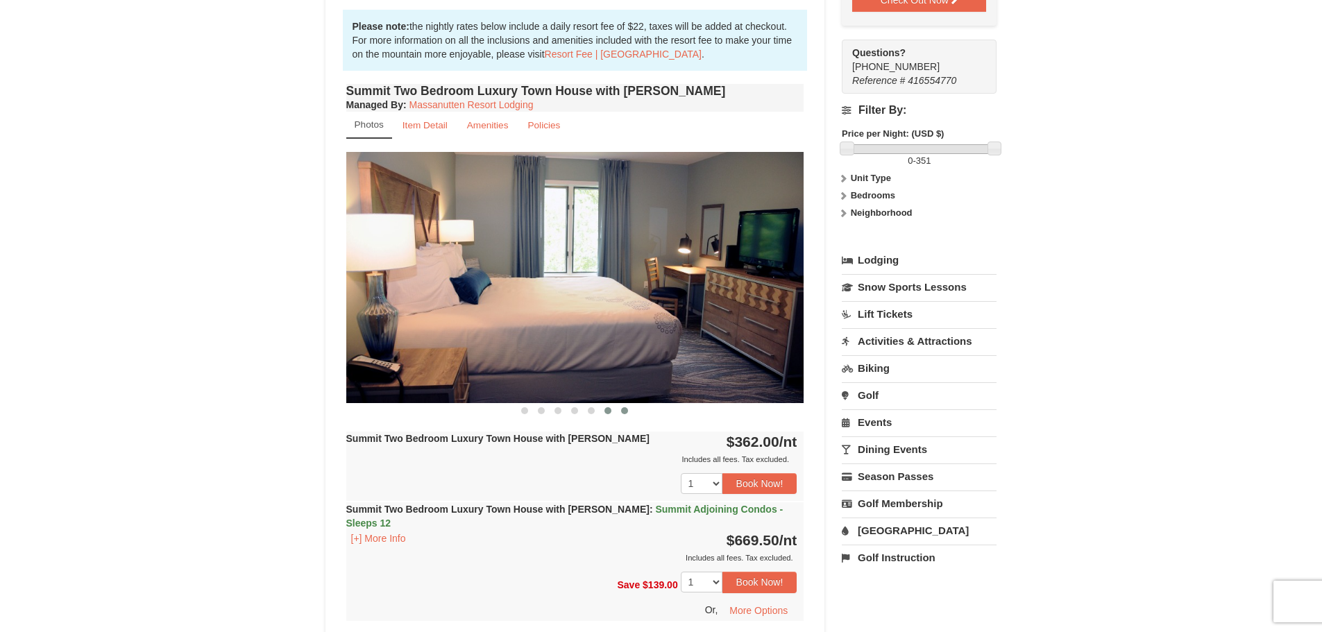
click at [622, 409] on span at bounding box center [624, 410] width 7 height 7
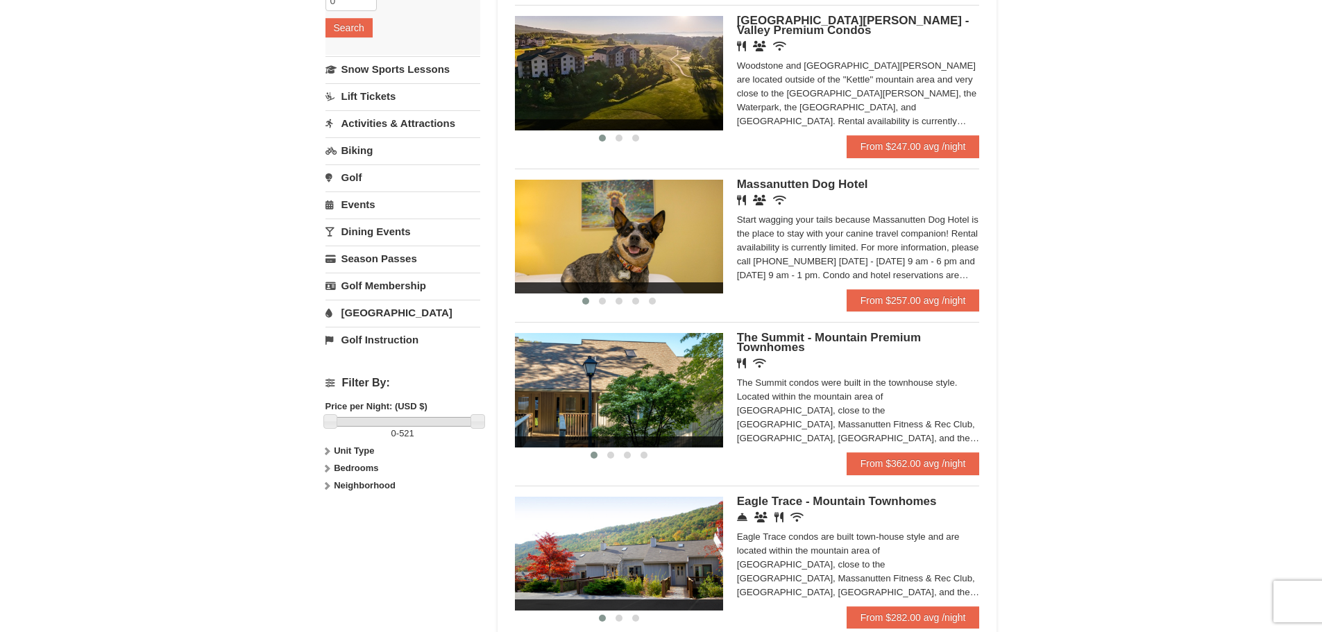
scroll to position [316, 0]
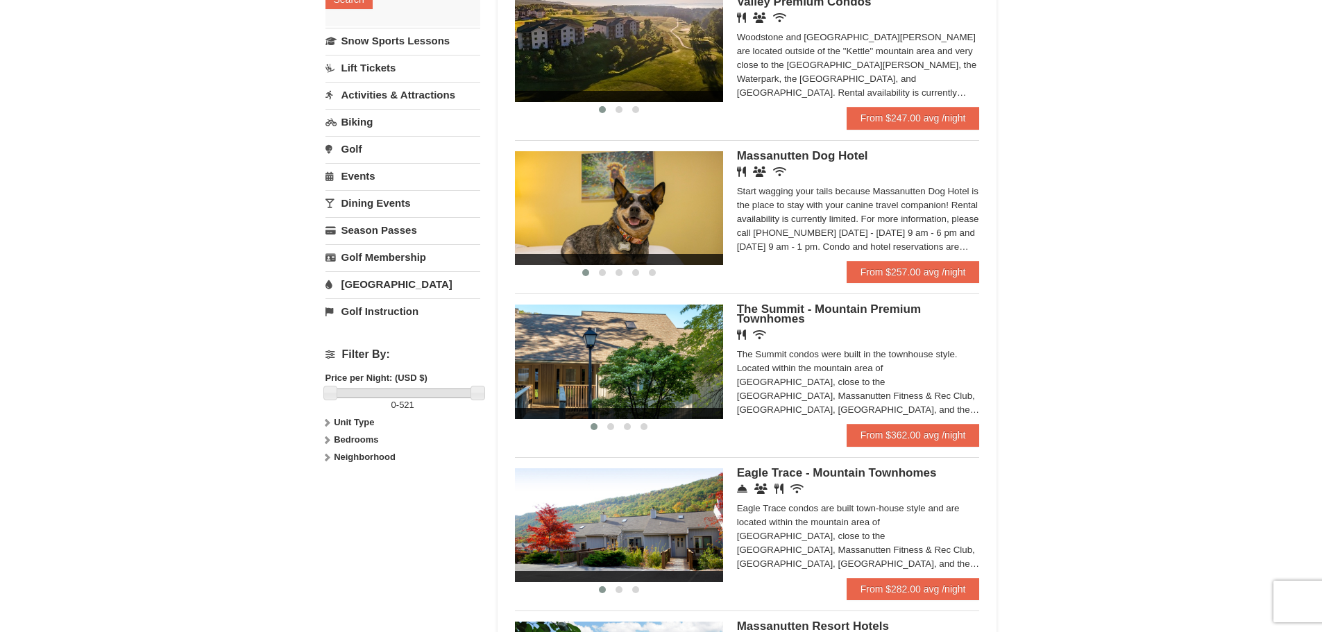
click at [802, 468] on span "Eagle Trace - Mountain Townhomes" at bounding box center [837, 472] width 200 height 13
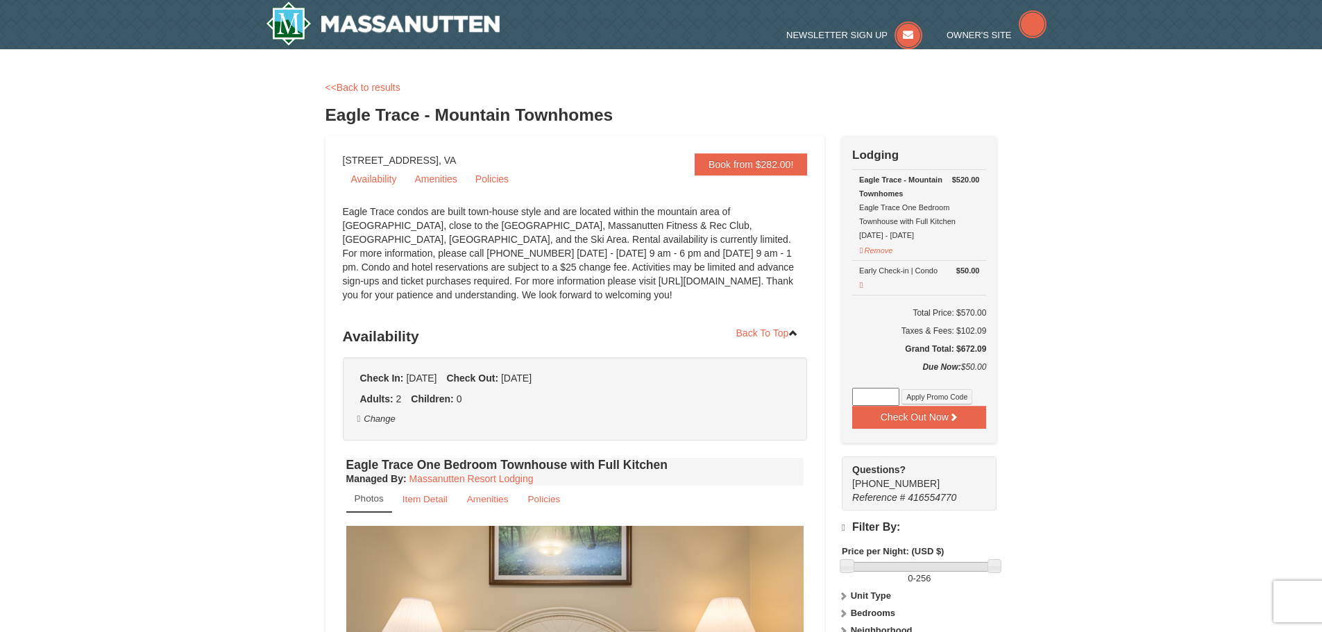
select select "10"
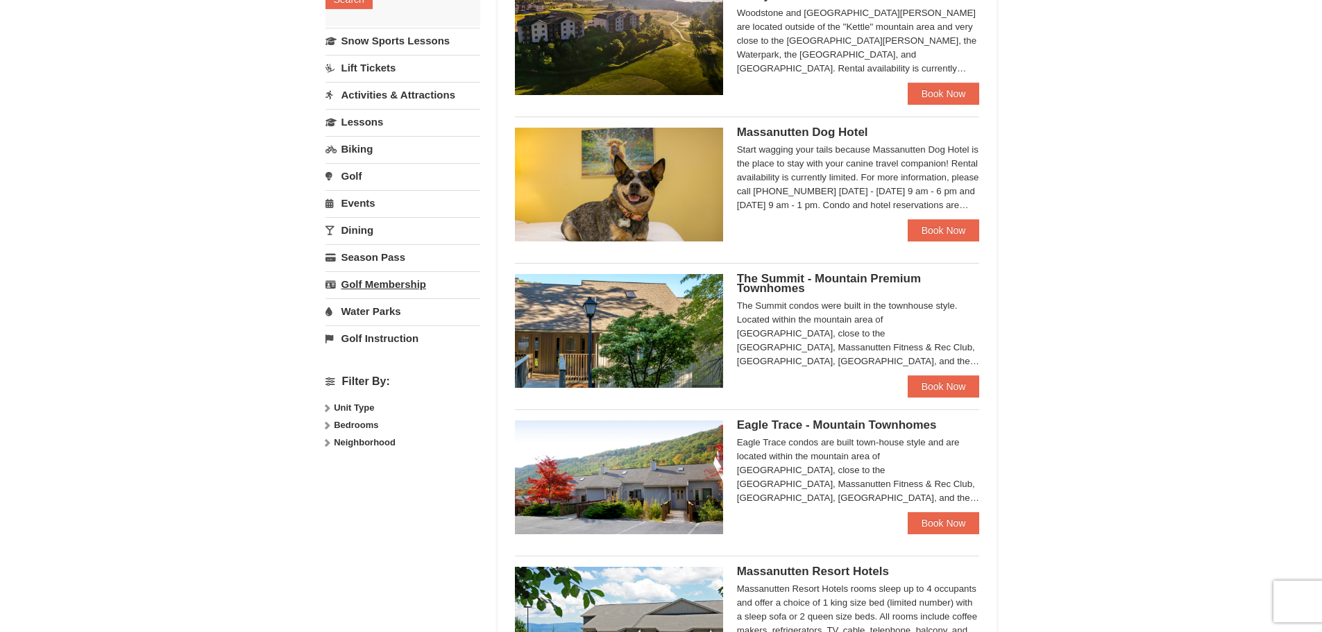
select select "10"
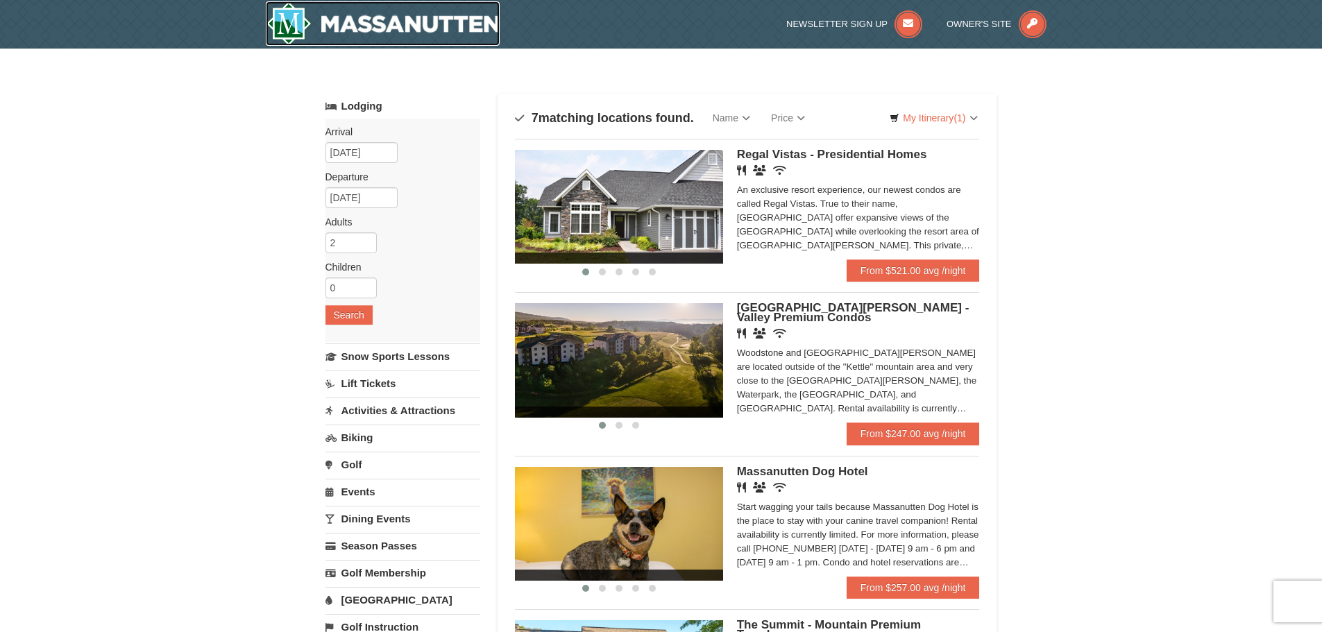
click at [359, 27] on img at bounding box center [383, 23] width 235 height 44
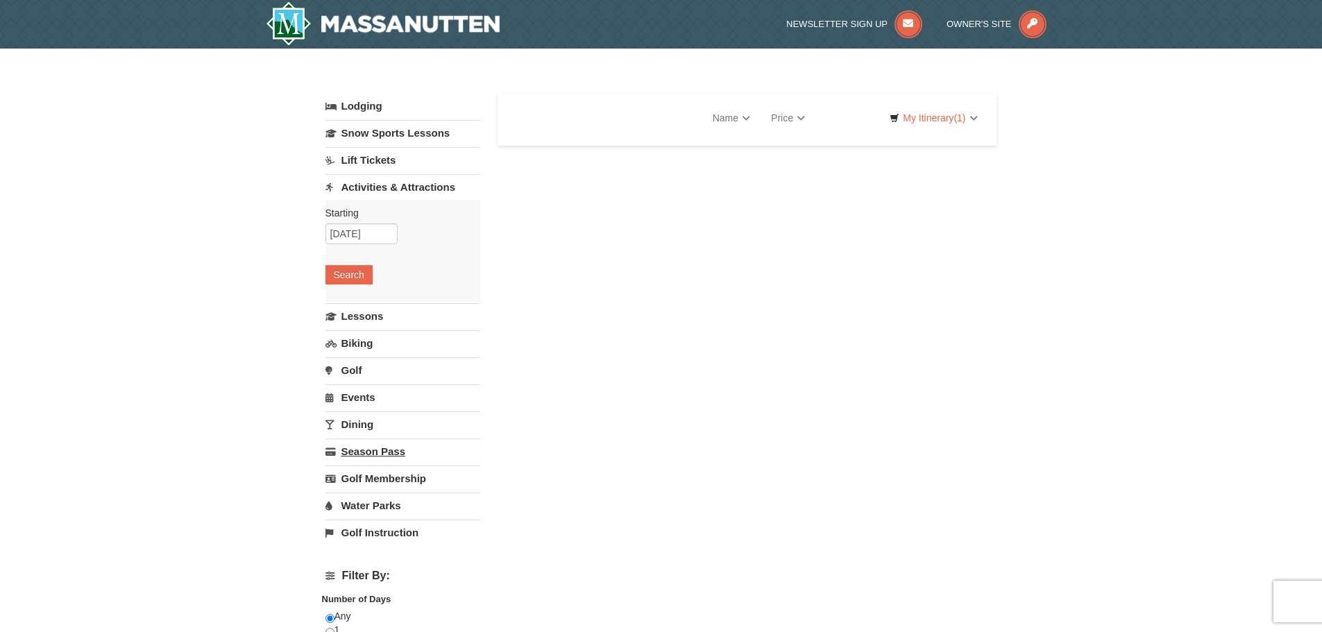
select select "10"
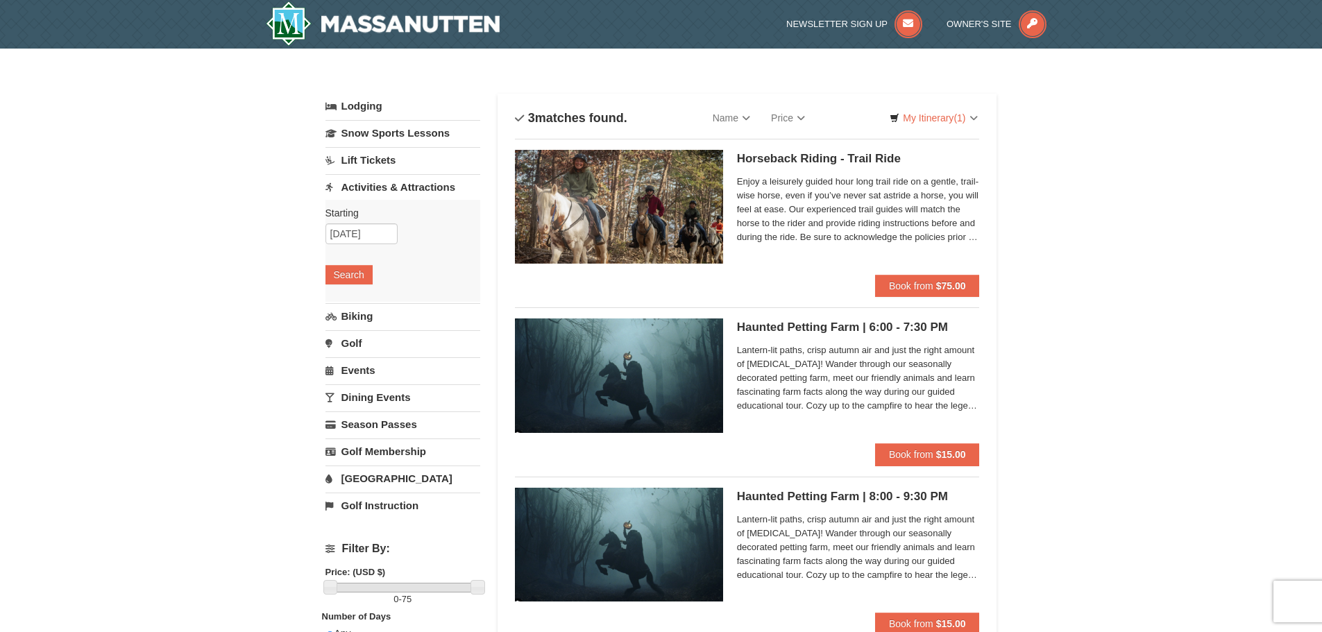
click at [655, 203] on img at bounding box center [619, 207] width 208 height 114
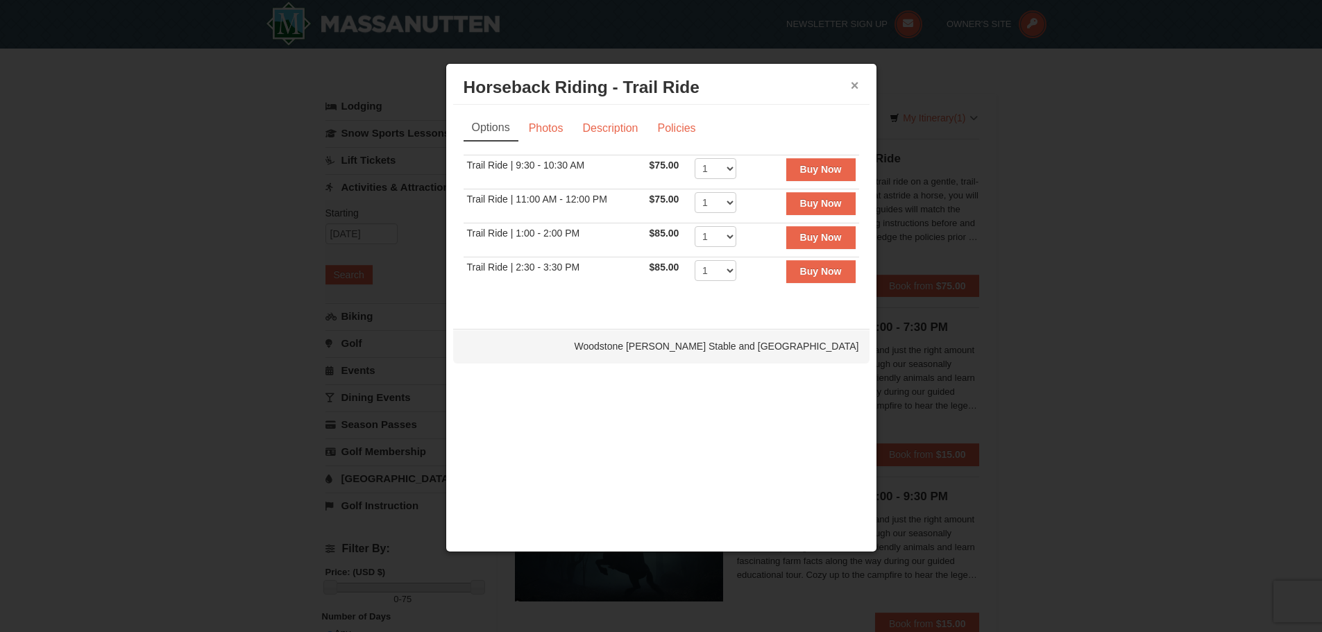
click at [859, 91] on div "× Horseback Riding - Trail Ride Woodstone Meadows Stable and Petting Farm" at bounding box center [661, 88] width 416 height 34
click at [856, 79] on button "×" at bounding box center [855, 85] width 8 height 14
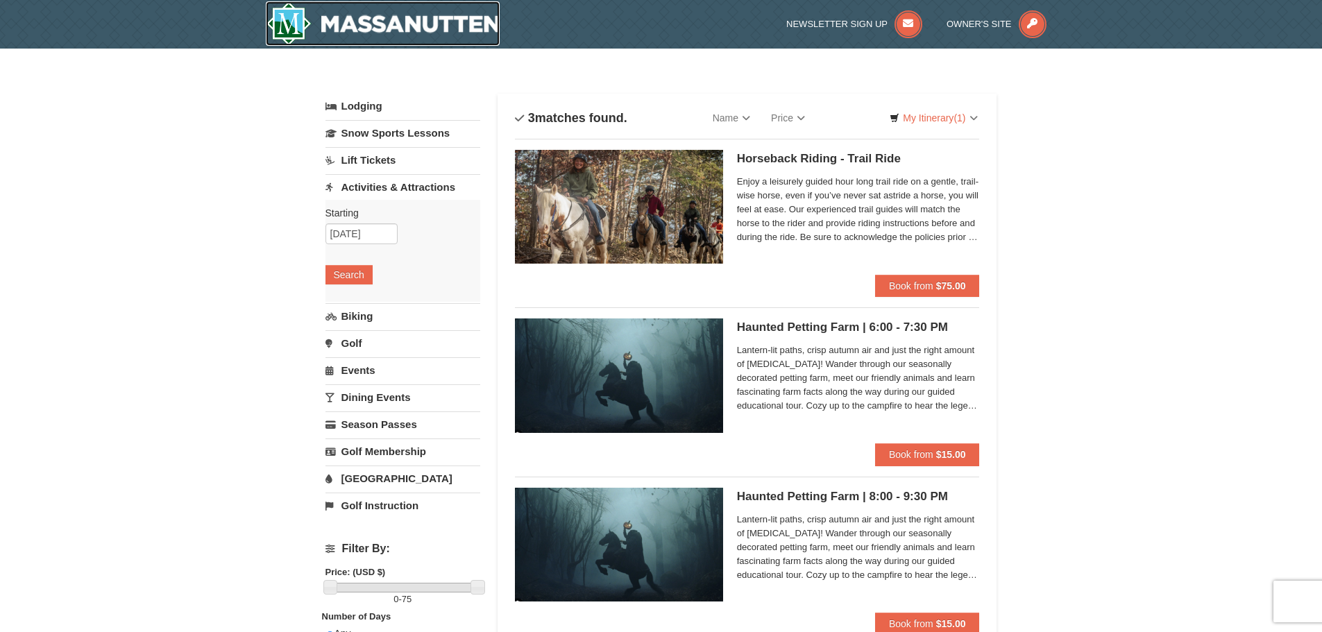
click at [414, 21] on img at bounding box center [383, 23] width 235 height 44
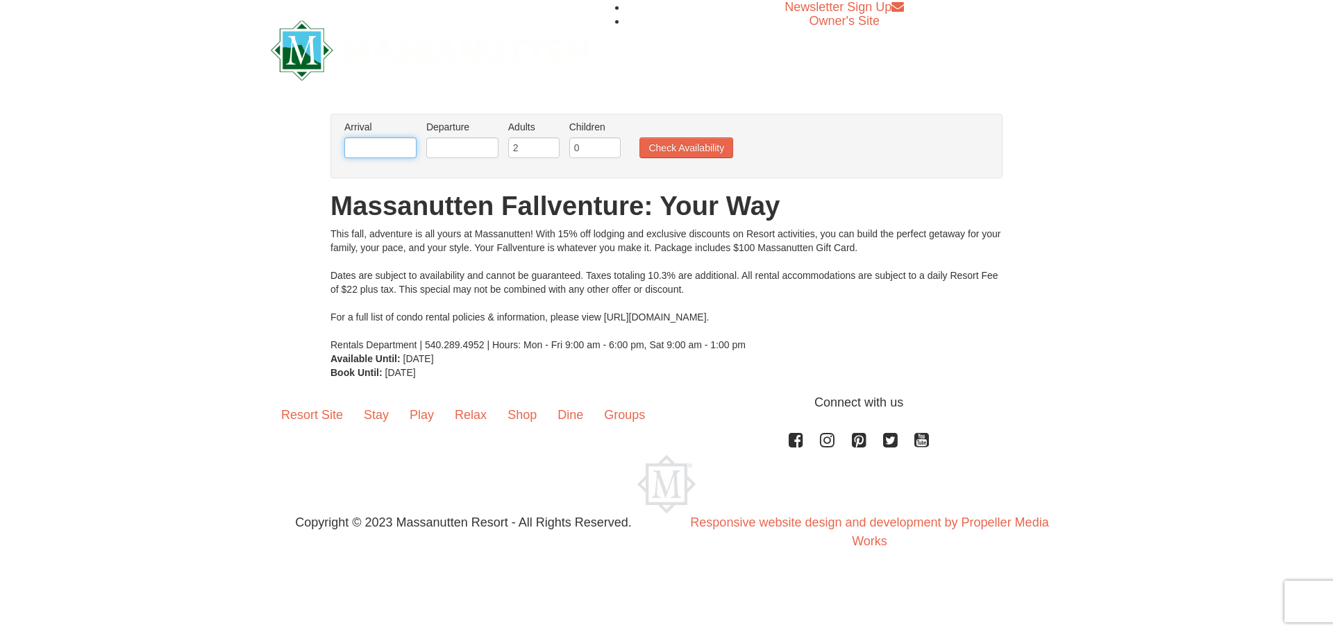
click at [394, 143] on input "text" at bounding box center [380, 147] width 72 height 21
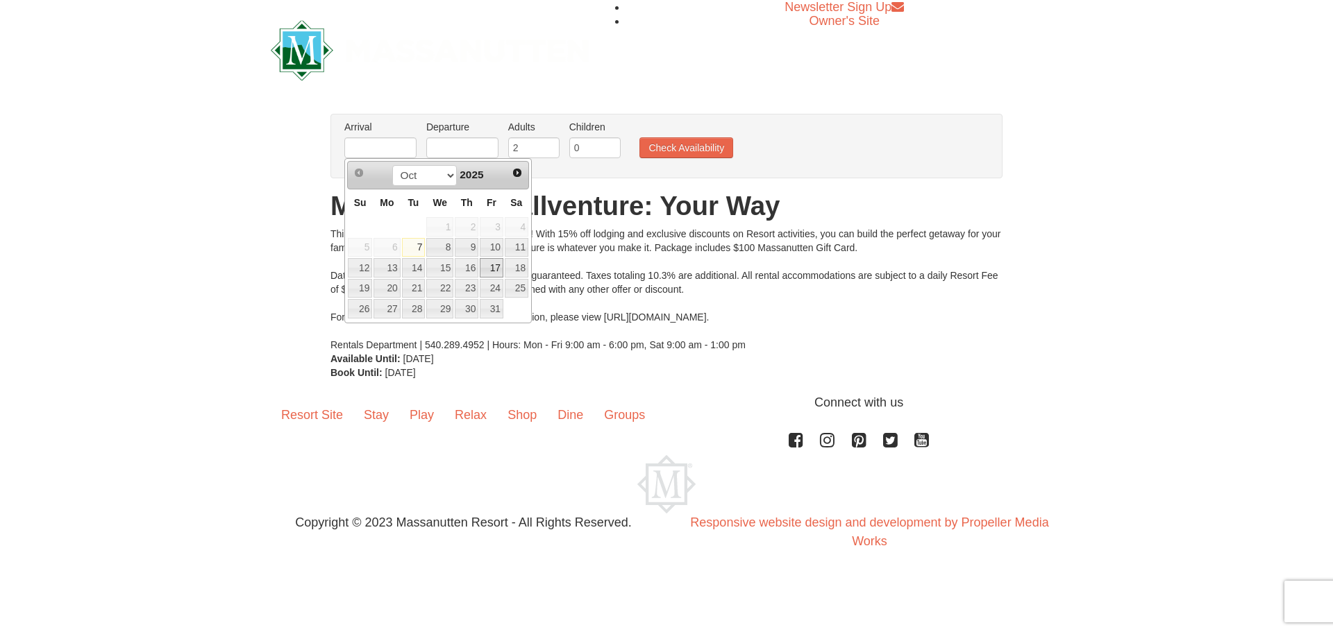
click at [497, 268] on link "17" at bounding box center [492, 267] width 24 height 19
type input "[DATE]"
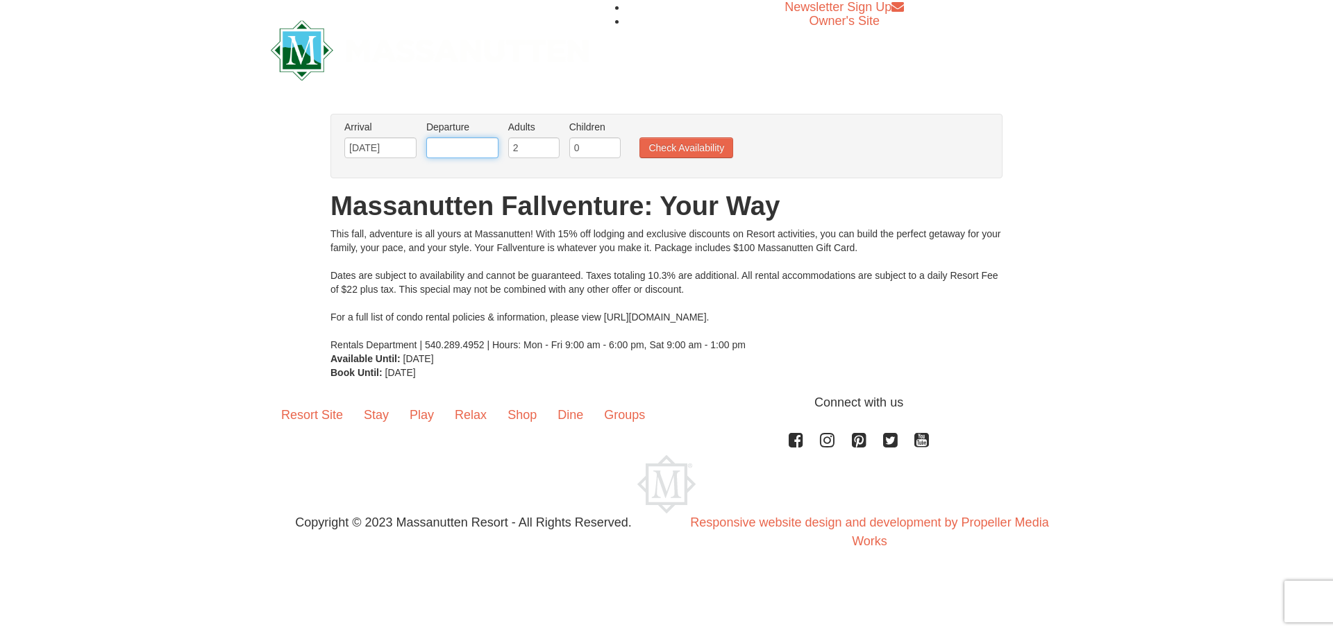
click at [458, 146] on input "text" at bounding box center [462, 147] width 72 height 21
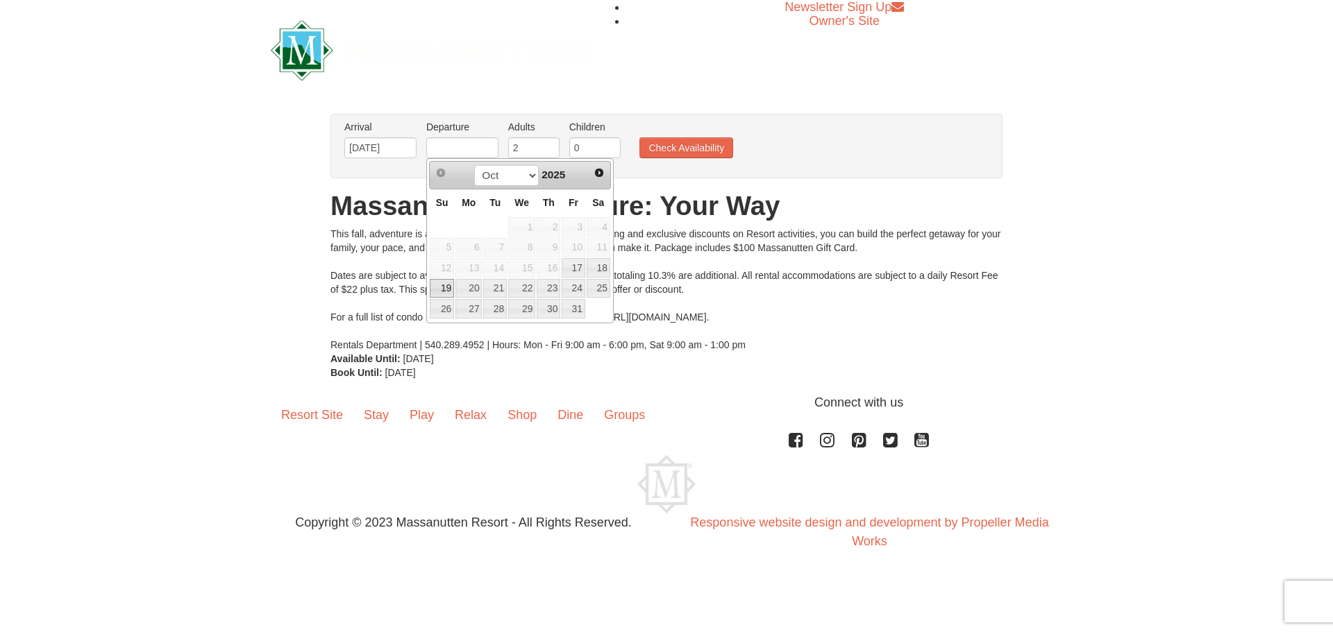
click at [448, 287] on link "19" at bounding box center [442, 288] width 24 height 19
type input "[DATE]"
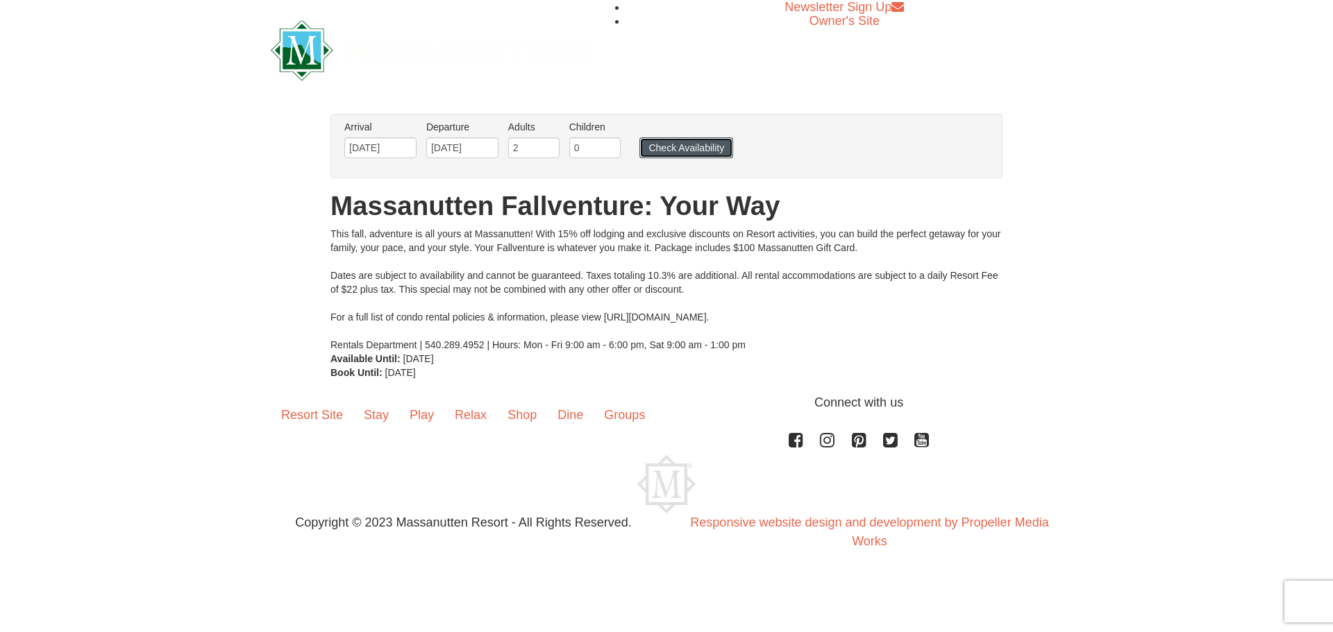
click at [679, 145] on button "Check Availability" at bounding box center [686, 147] width 94 height 21
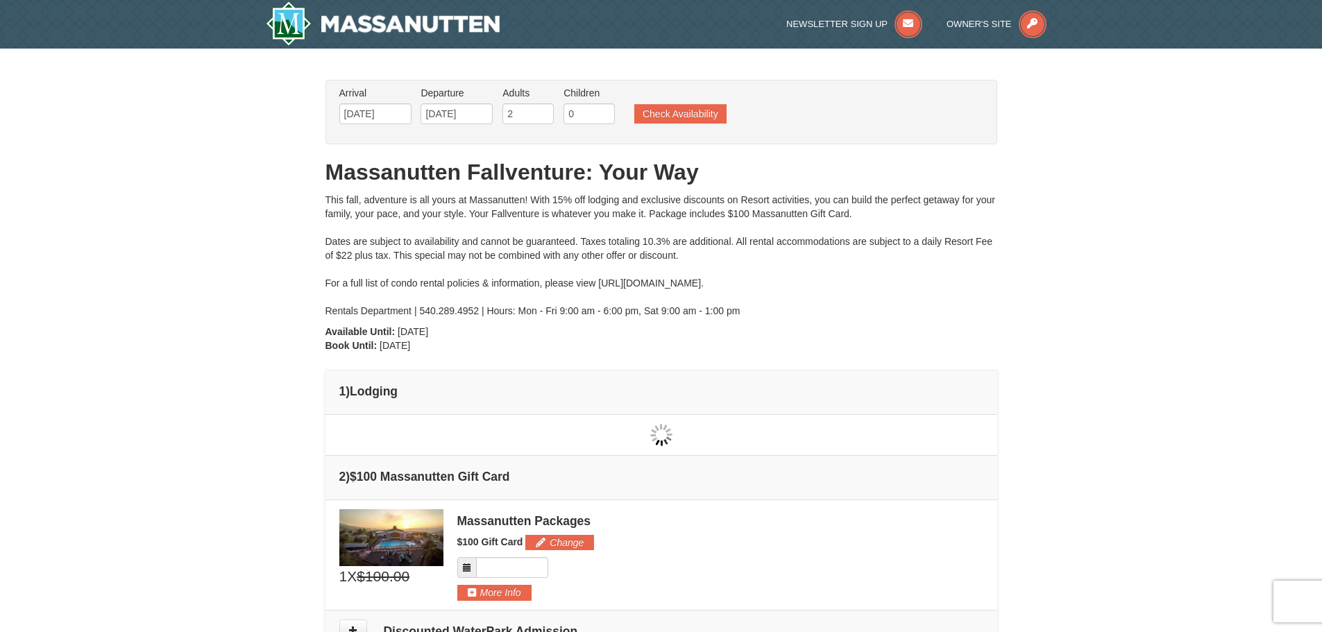
type input "[DATE]"
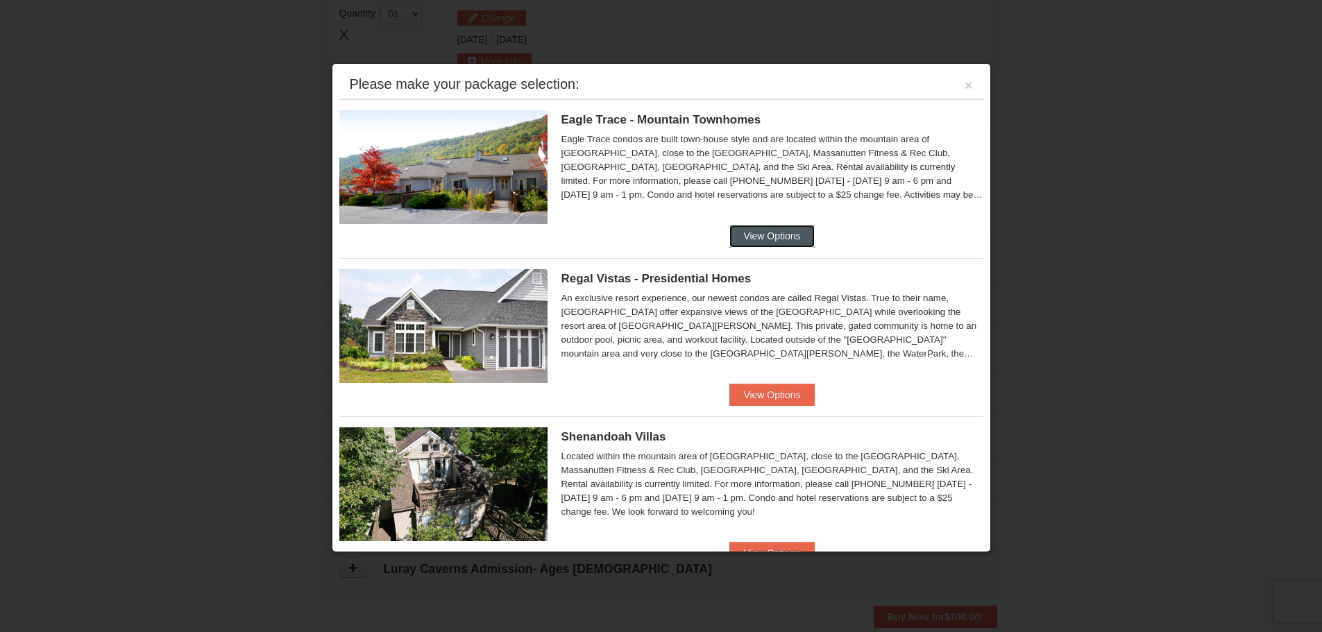
click at [775, 230] on button "View Options" at bounding box center [771, 236] width 85 height 22
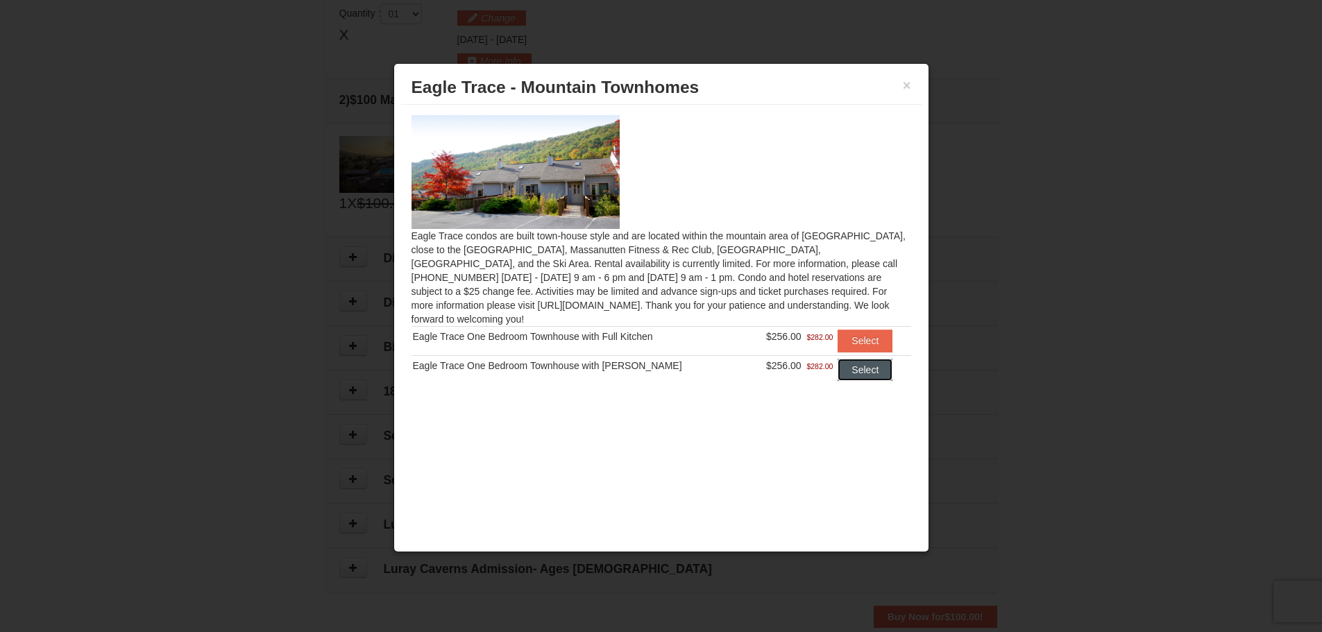
click at [861, 359] on button "Select" at bounding box center [865, 370] width 55 height 22
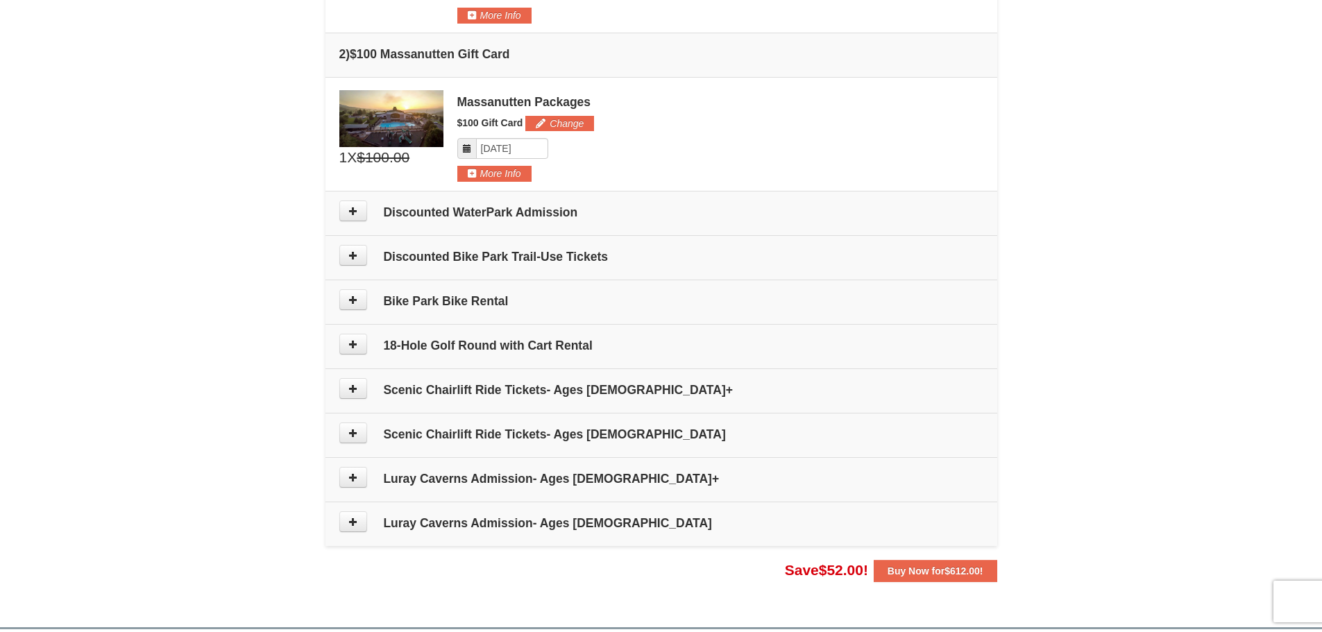
scroll to position [563, 0]
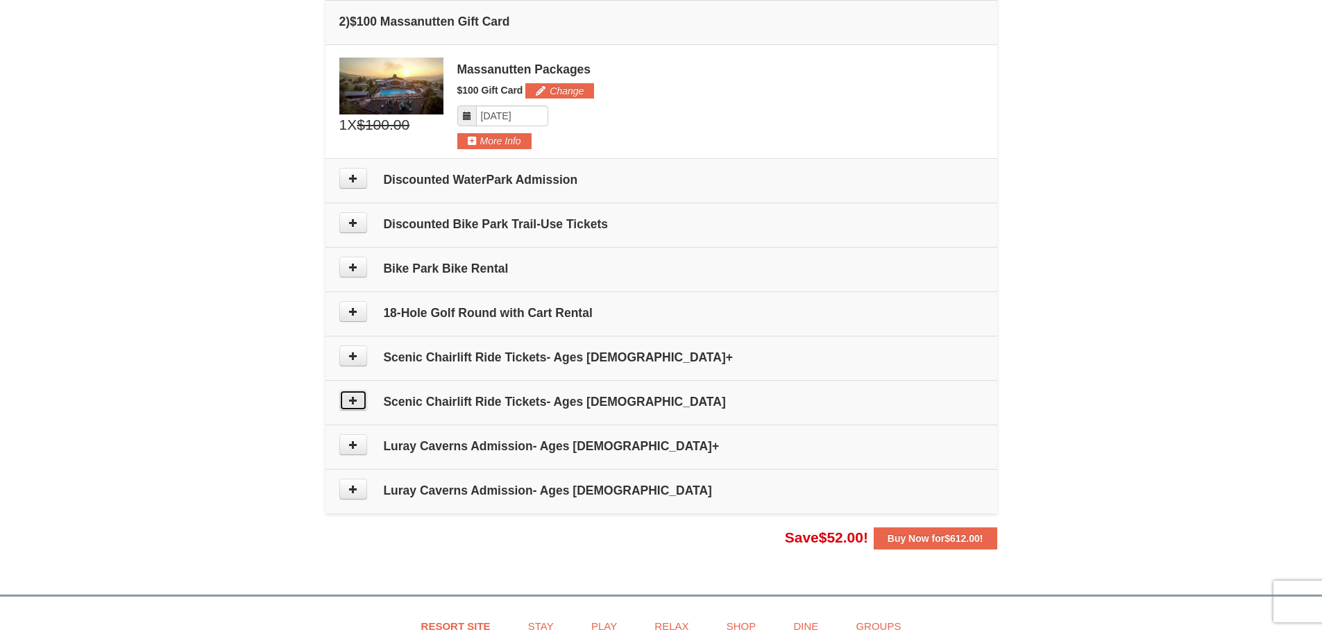
click at [350, 401] on icon at bounding box center [353, 401] width 10 height 10
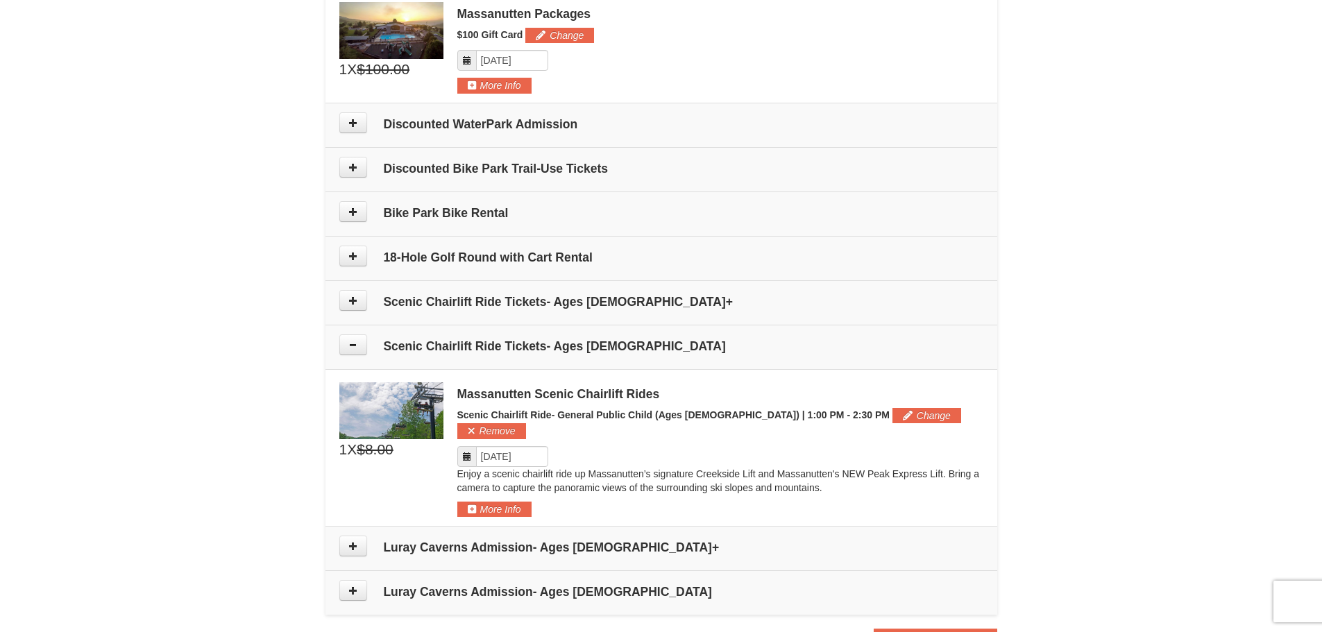
scroll to position [584, 0]
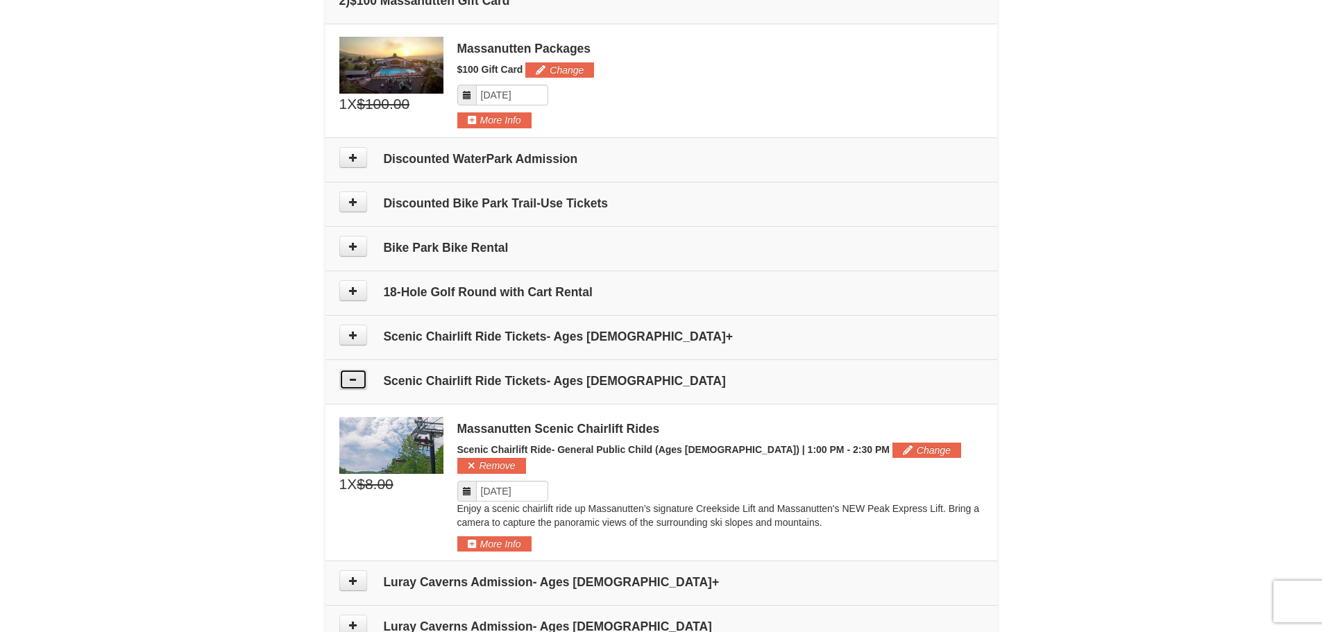
click at [351, 375] on icon at bounding box center [353, 380] width 10 height 10
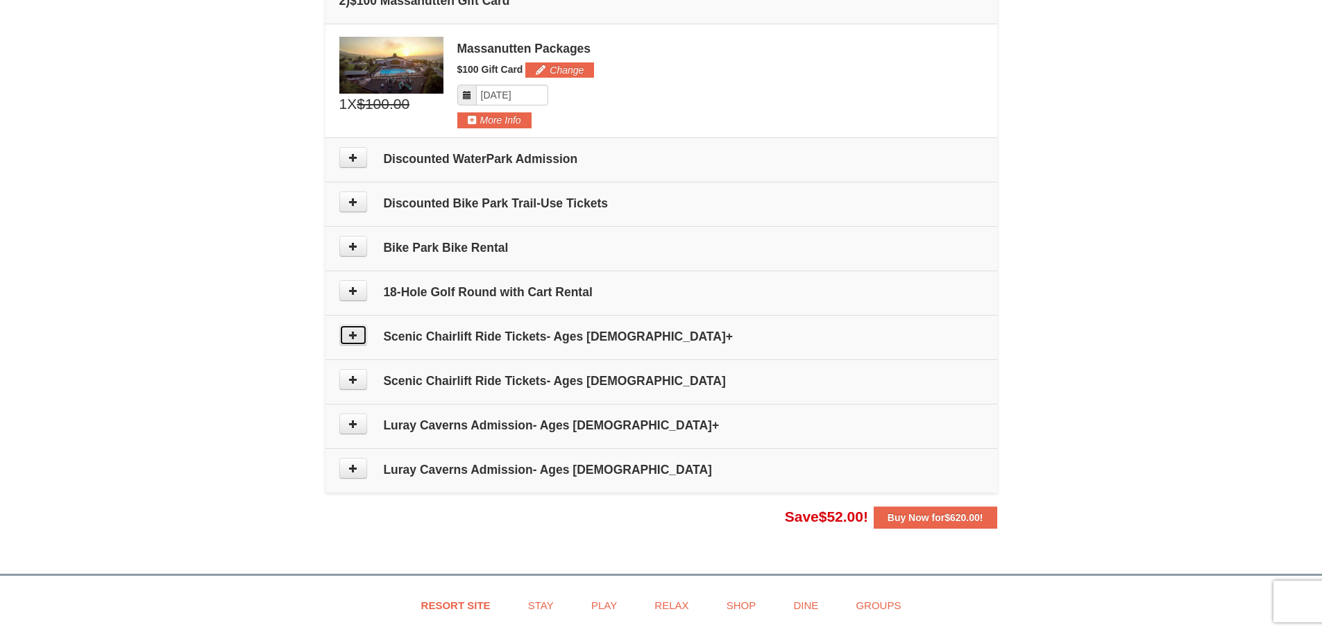
click at [360, 337] on button at bounding box center [353, 335] width 28 height 21
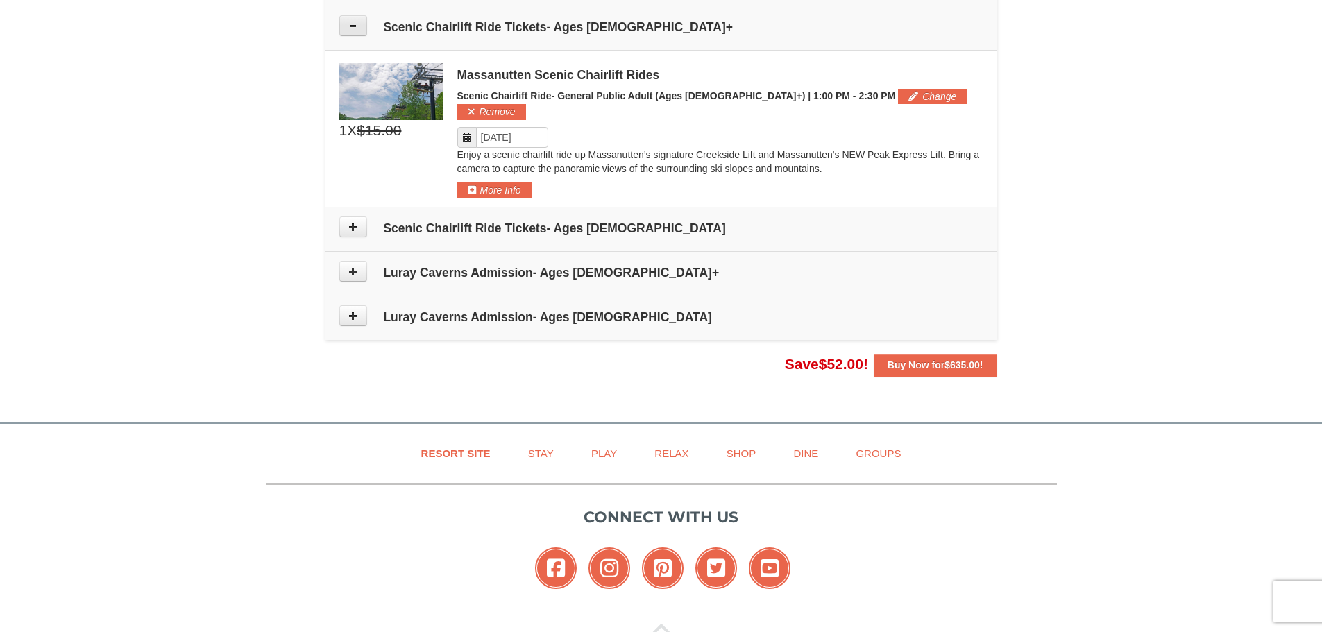
scroll to position [899, 0]
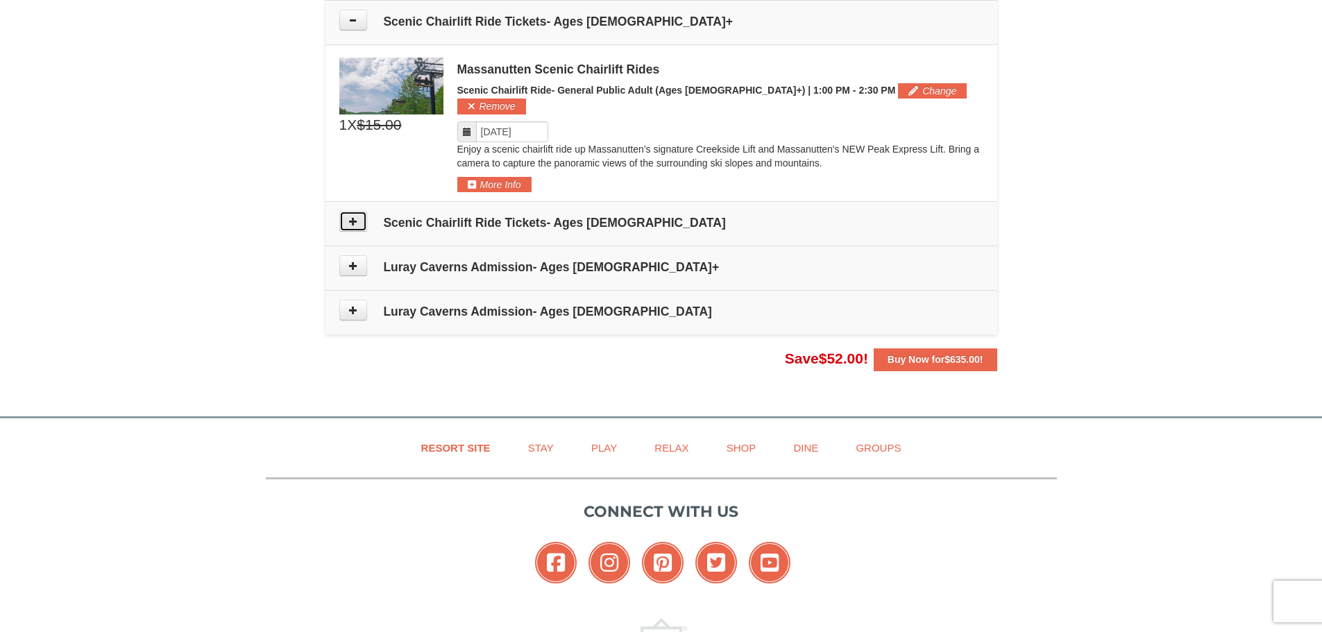
click at [359, 211] on button at bounding box center [353, 221] width 28 height 21
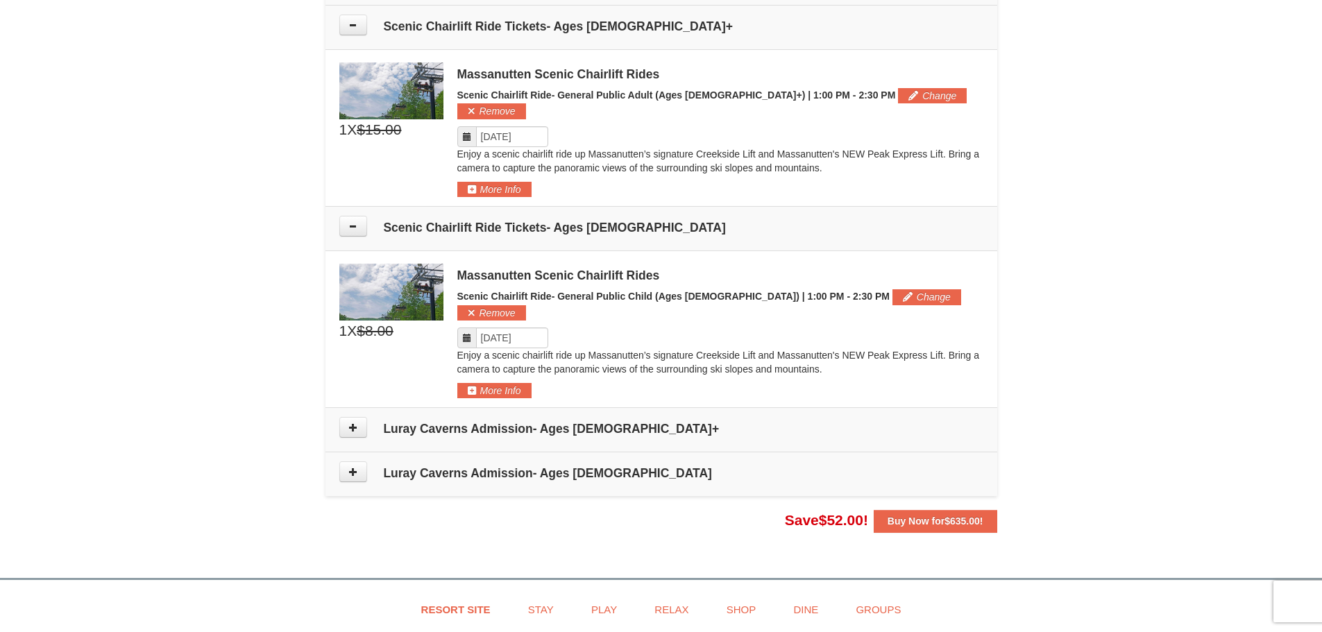
scroll to position [877, 0]
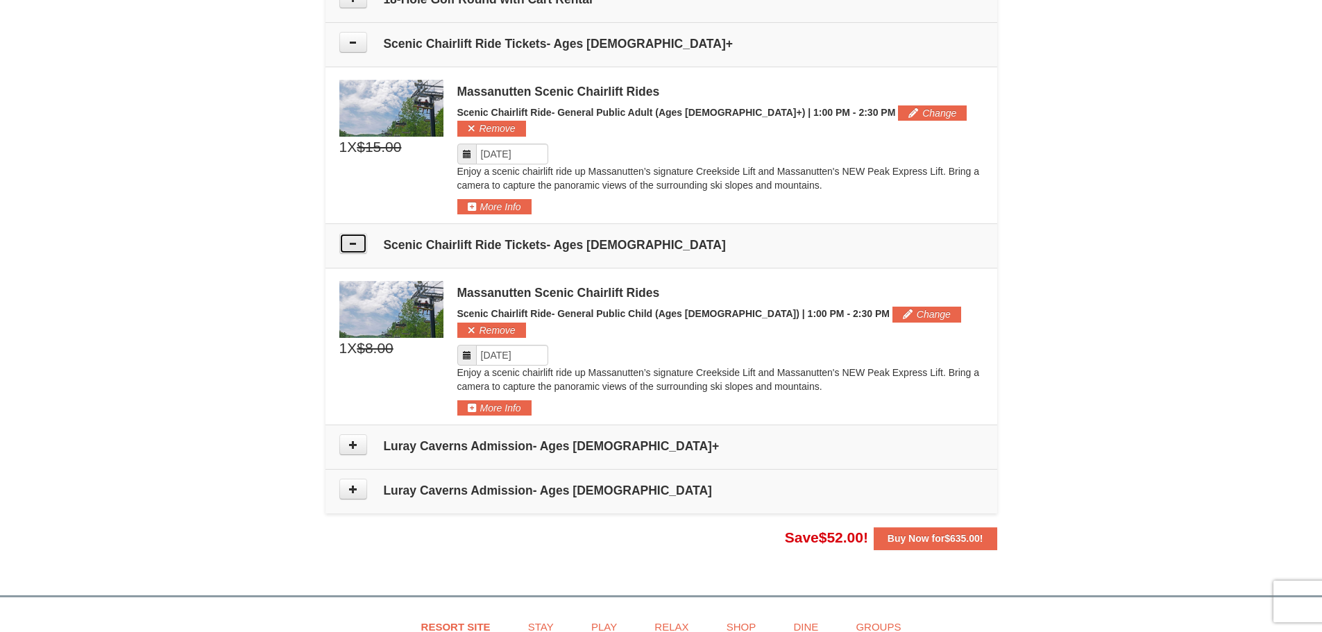
click at [348, 239] on icon at bounding box center [353, 244] width 10 height 10
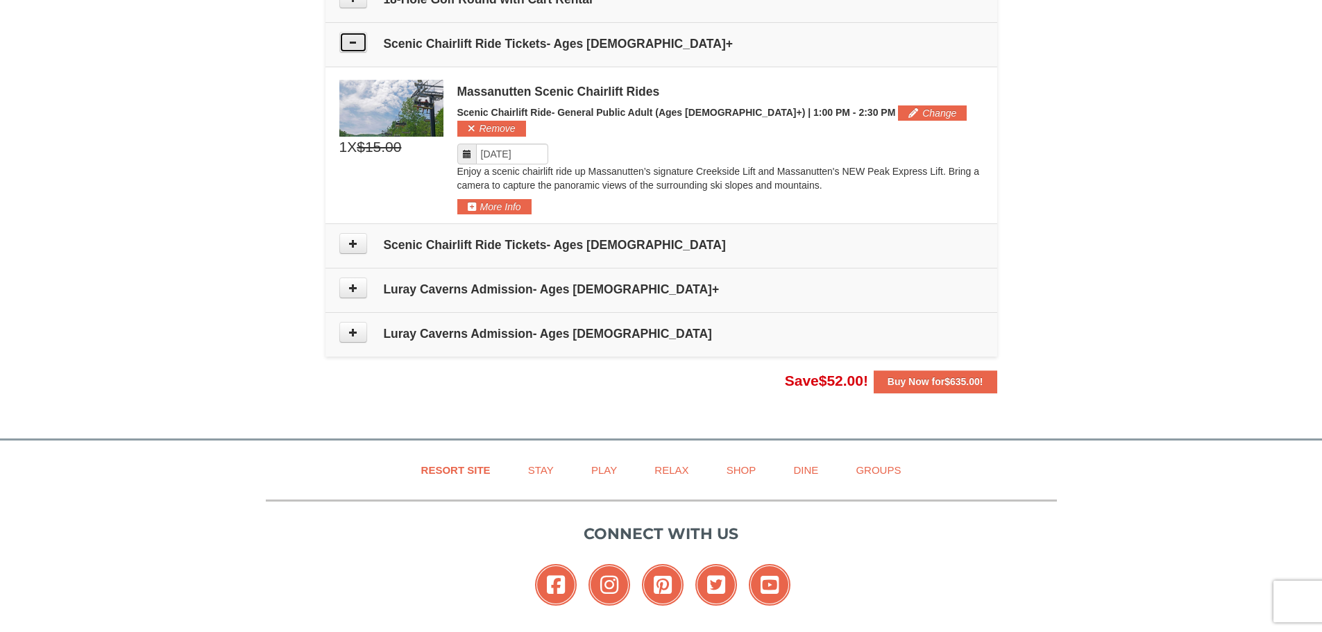
click at [355, 49] on button at bounding box center [353, 42] width 28 height 21
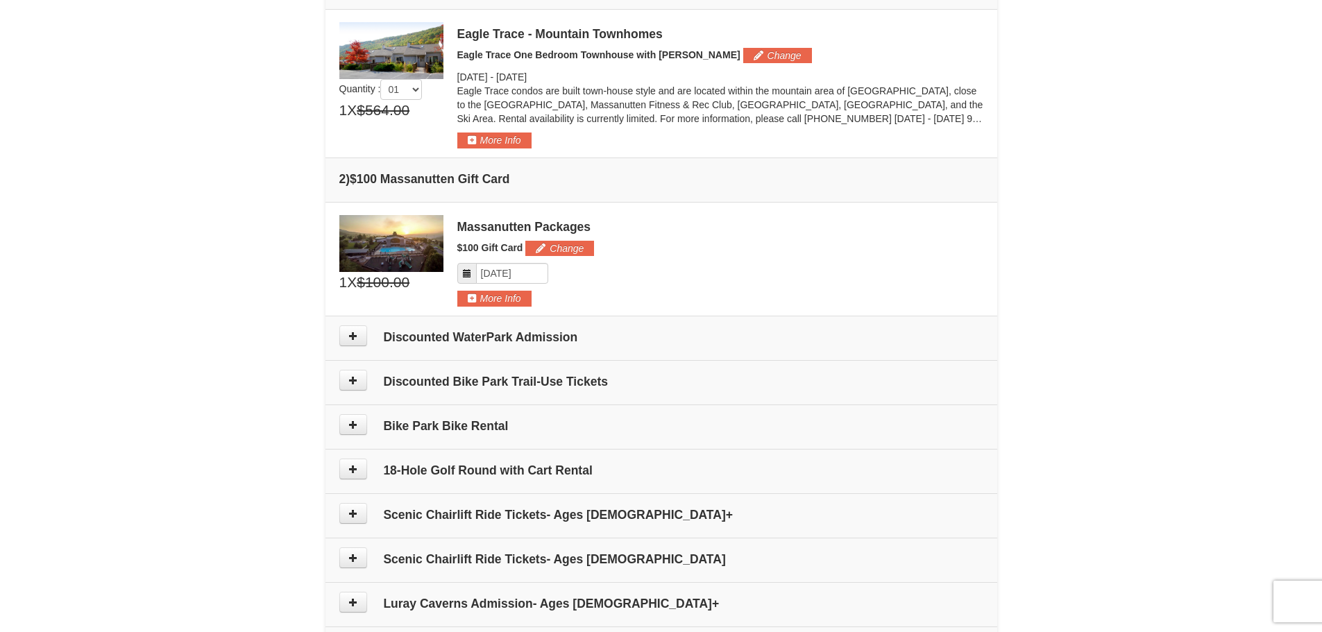
scroll to position [95, 0]
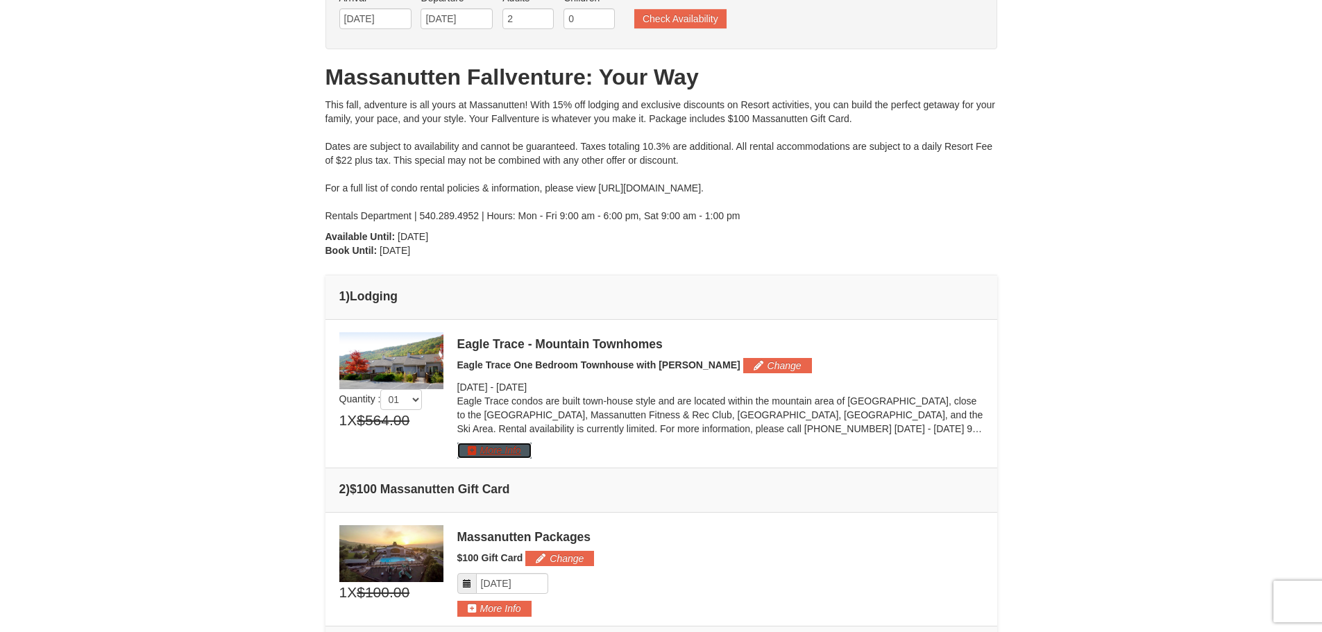
click at [502, 451] on button "More Info" at bounding box center [494, 450] width 74 height 15
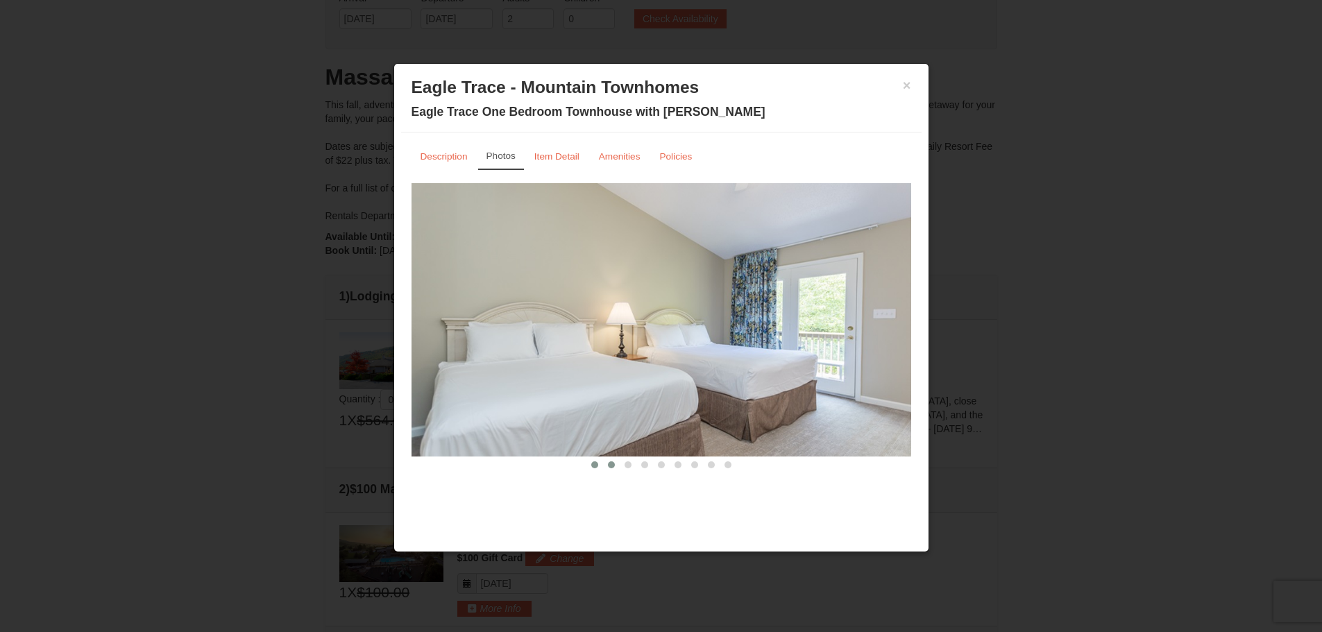
click at [614, 462] on span at bounding box center [611, 465] width 7 height 7
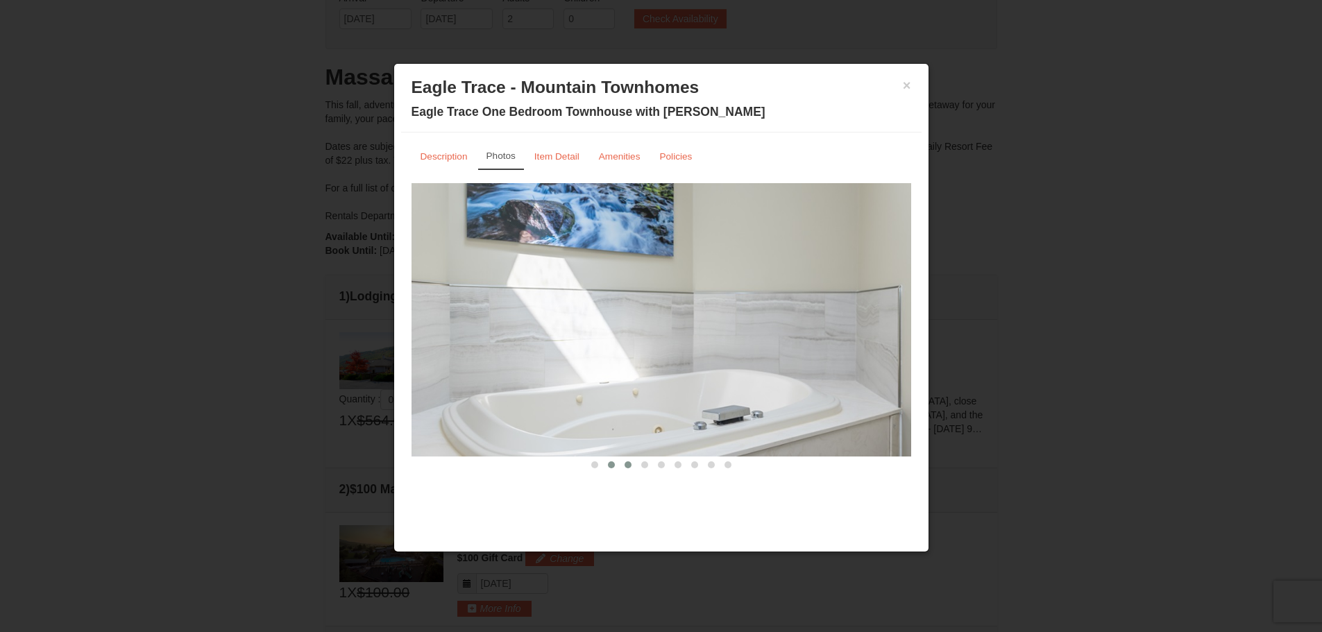
click at [629, 461] on button at bounding box center [628, 465] width 17 height 14
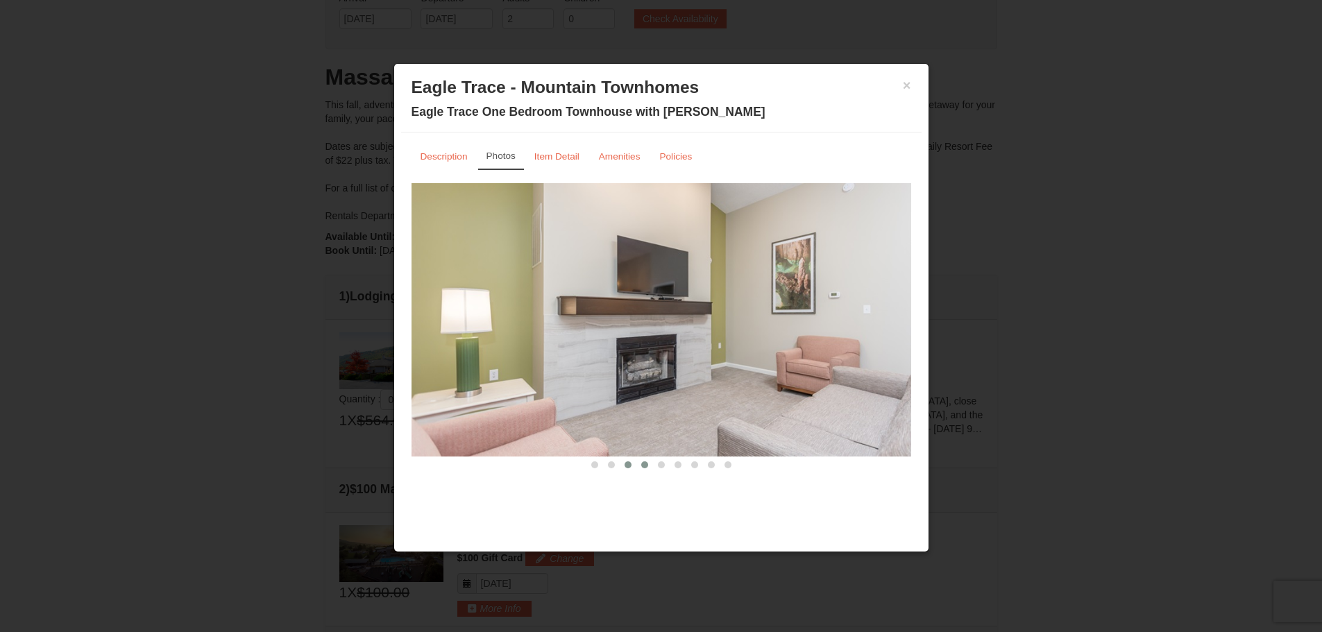
click at [645, 466] on span at bounding box center [644, 465] width 7 height 7
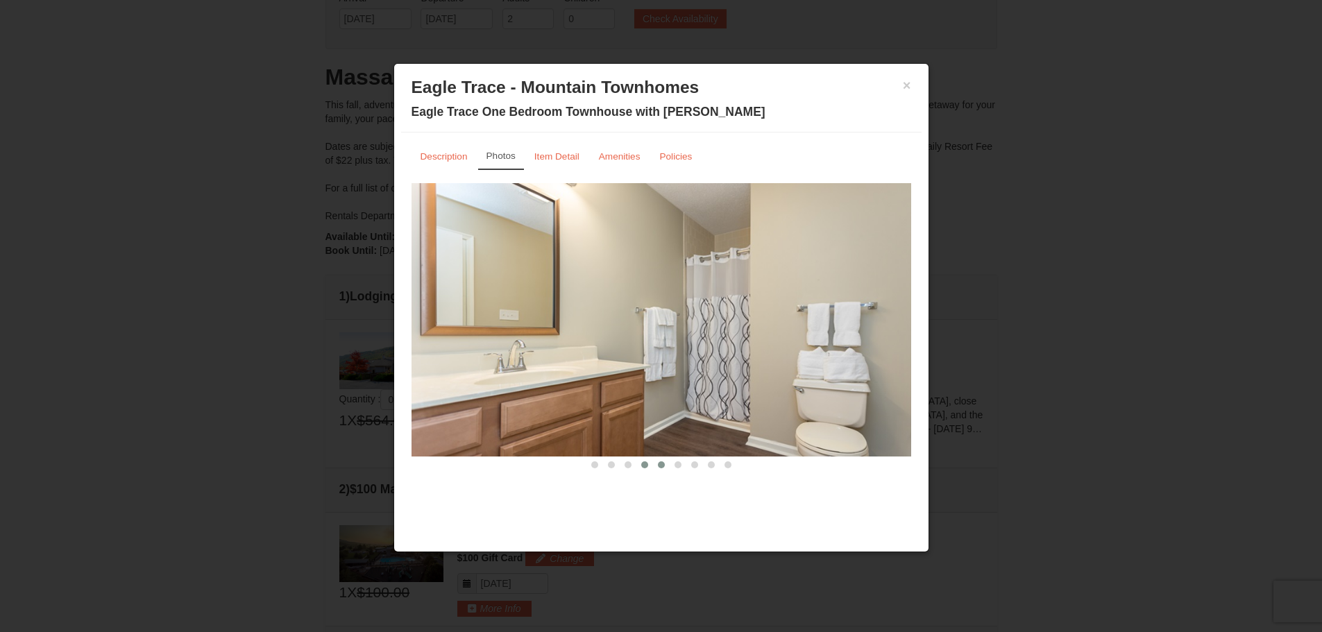
click at [660, 465] on span at bounding box center [661, 465] width 7 height 7
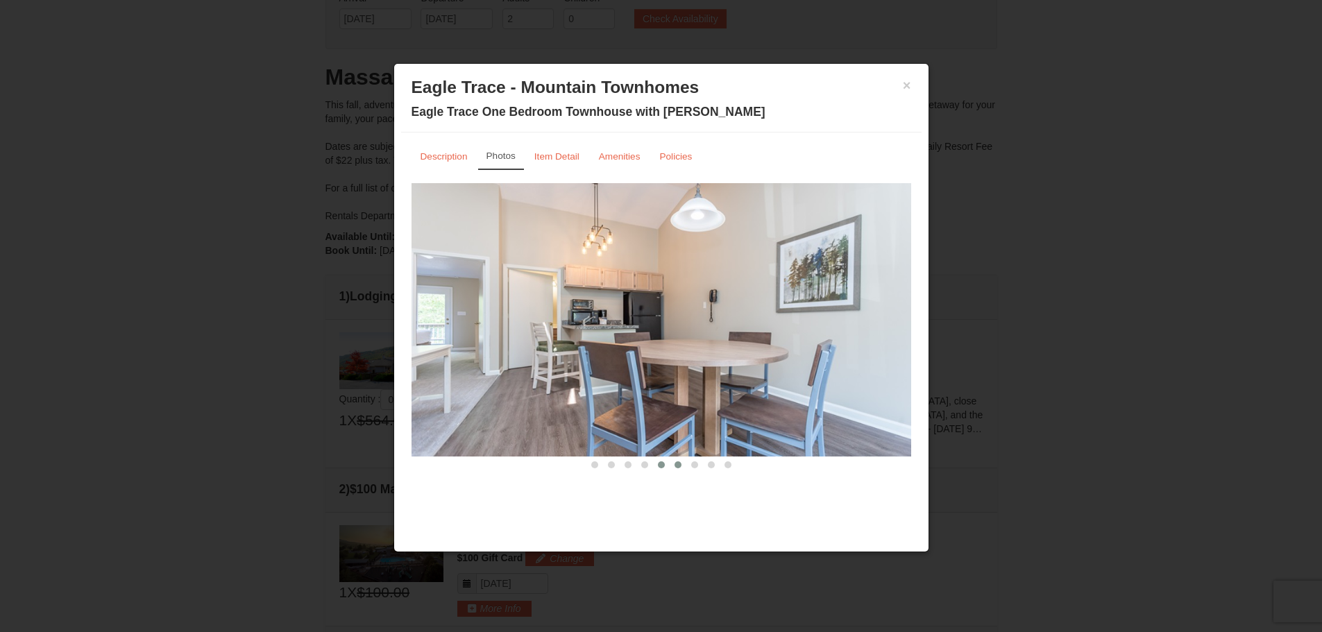
click at [680, 467] on span at bounding box center [678, 465] width 7 height 7
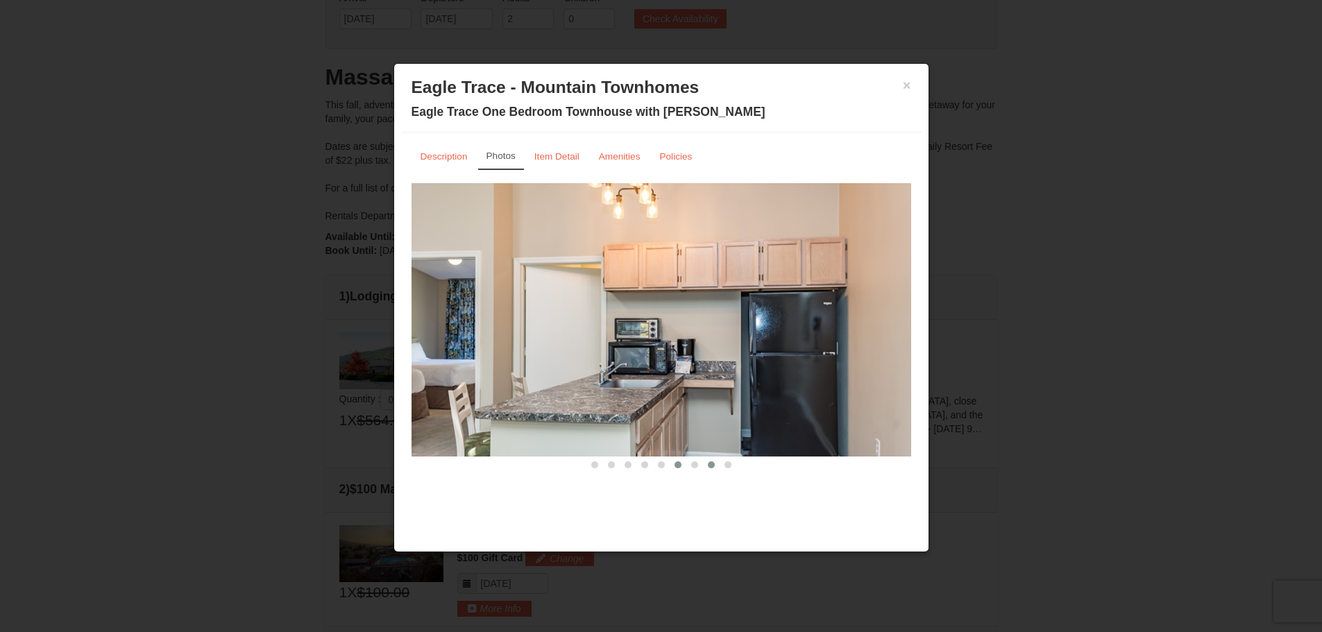
click at [711, 465] on span at bounding box center [711, 465] width 7 height 7
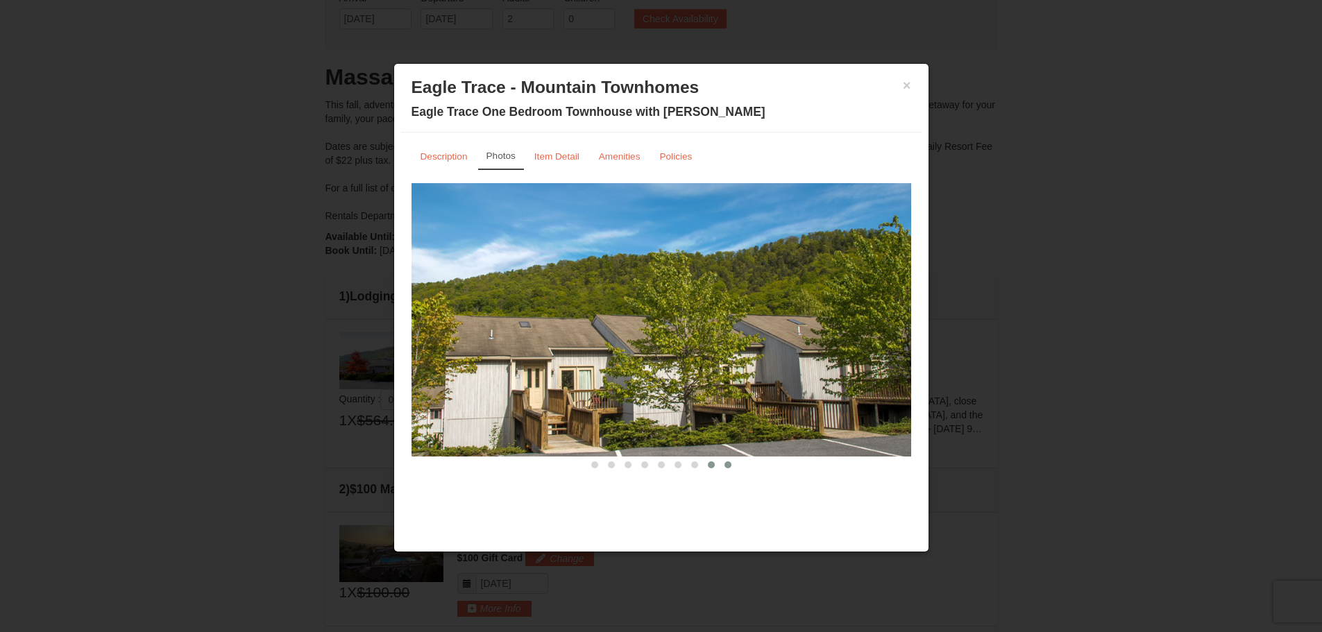
click at [729, 464] on span at bounding box center [728, 465] width 7 height 7
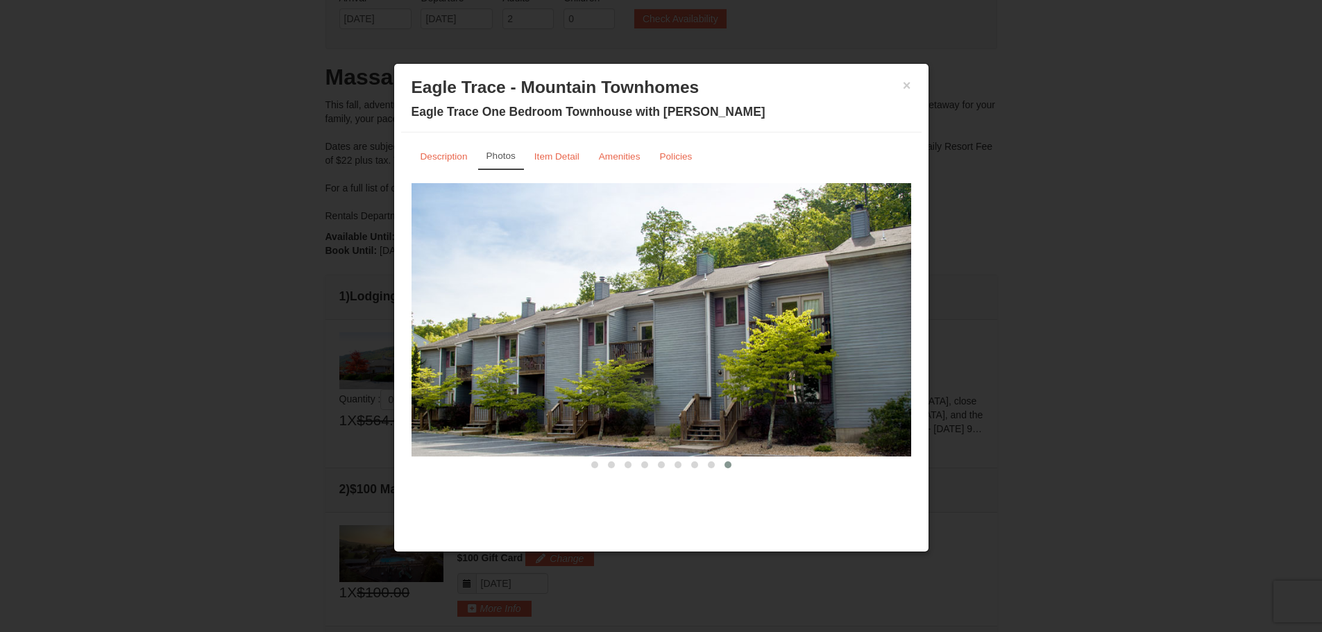
click at [917, 84] on div "× Eagle Trace - Mountain Townhomes Eagle Trace One Bedroom Townhouse with Jacuz…" at bounding box center [661, 102] width 521 height 62
click at [908, 88] on button "×" at bounding box center [907, 85] width 8 height 14
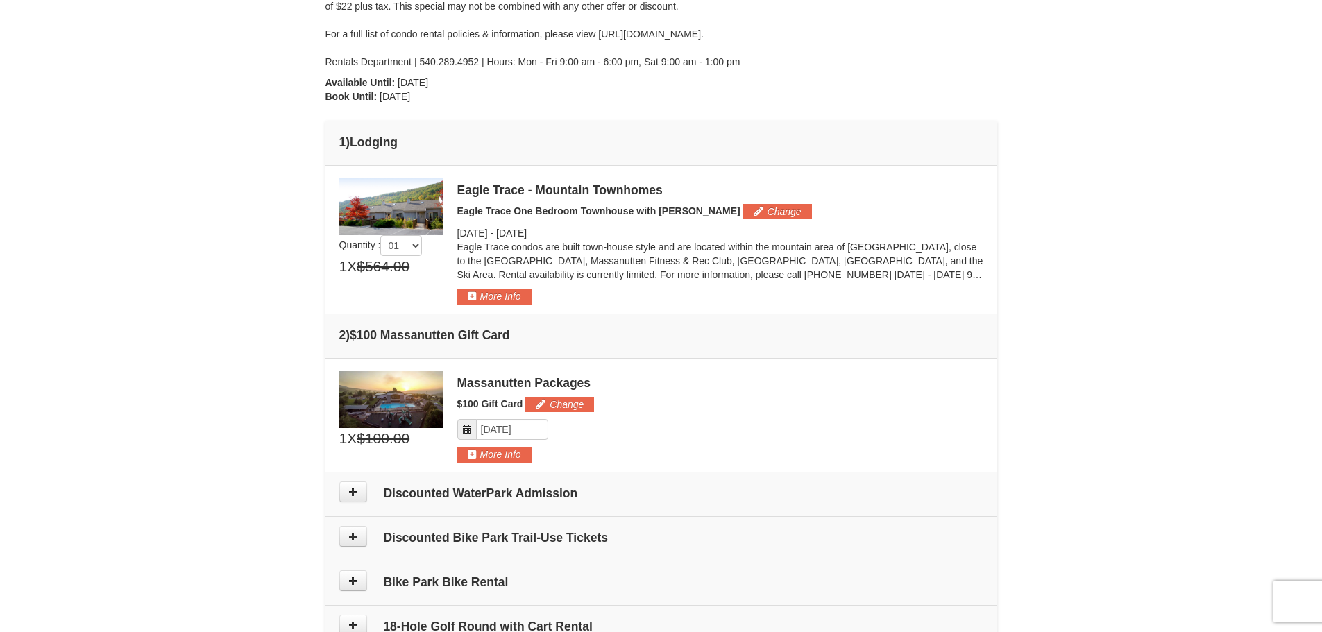
scroll to position [581, 0]
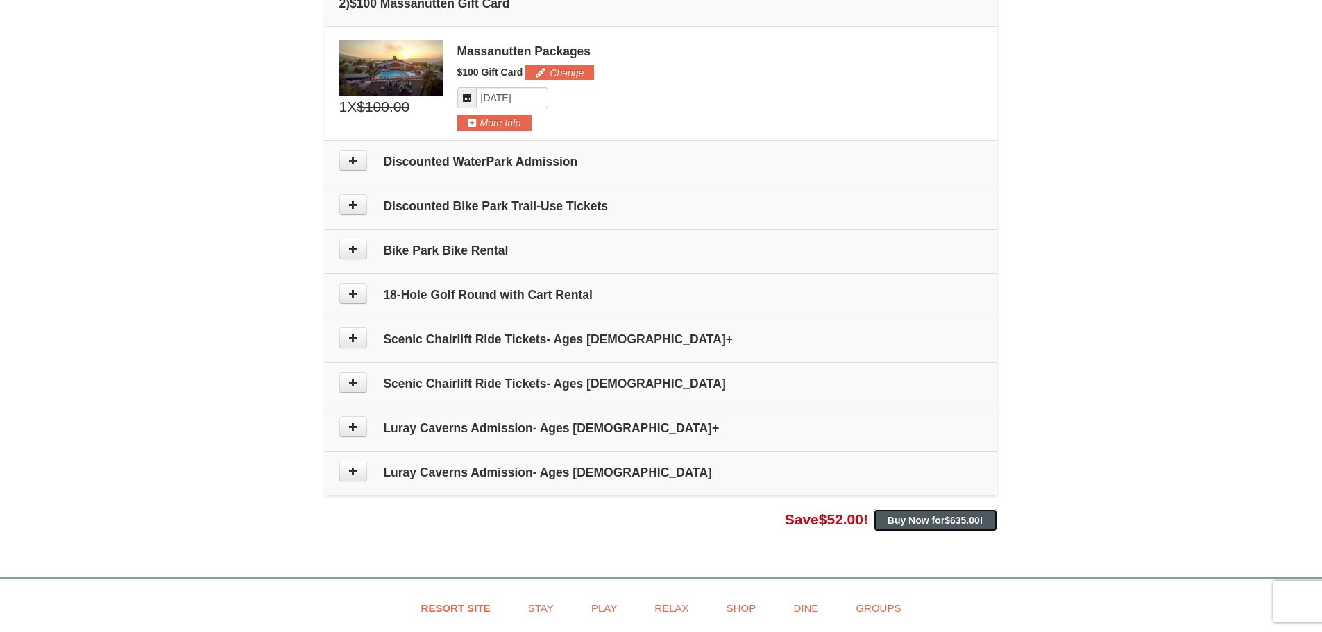
click at [965, 521] on span "$635.00" at bounding box center [962, 520] width 35 height 11
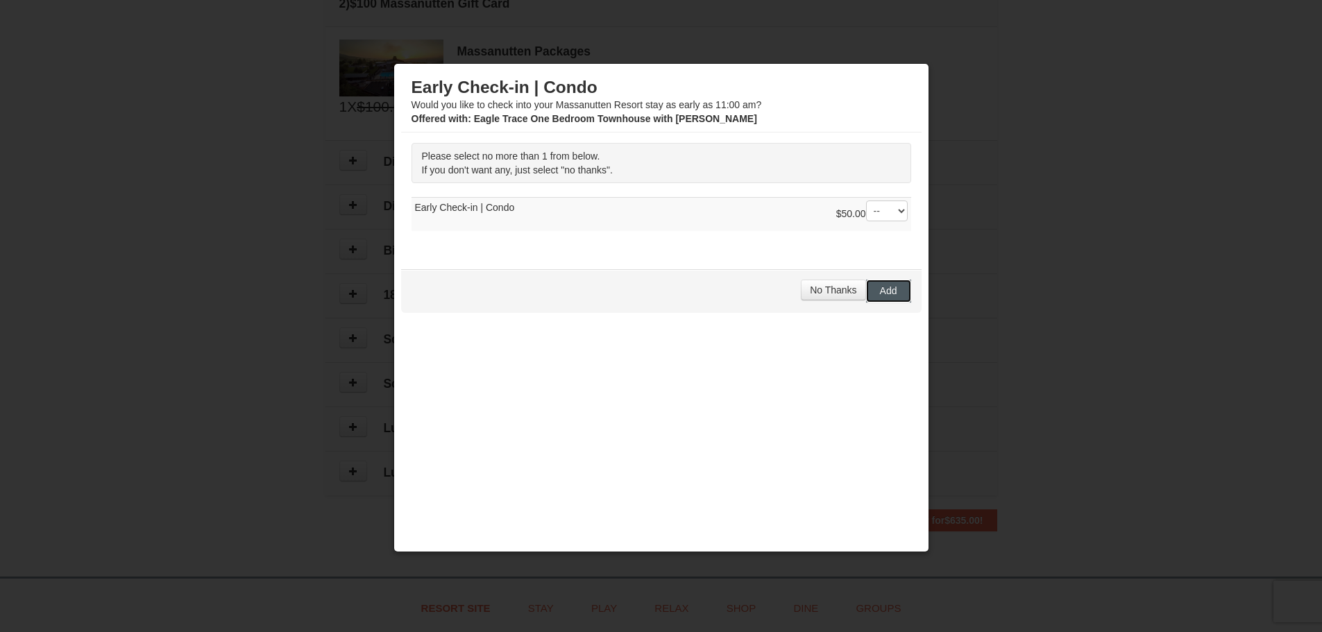
click at [874, 297] on button "Add" at bounding box center [888, 291] width 45 height 22
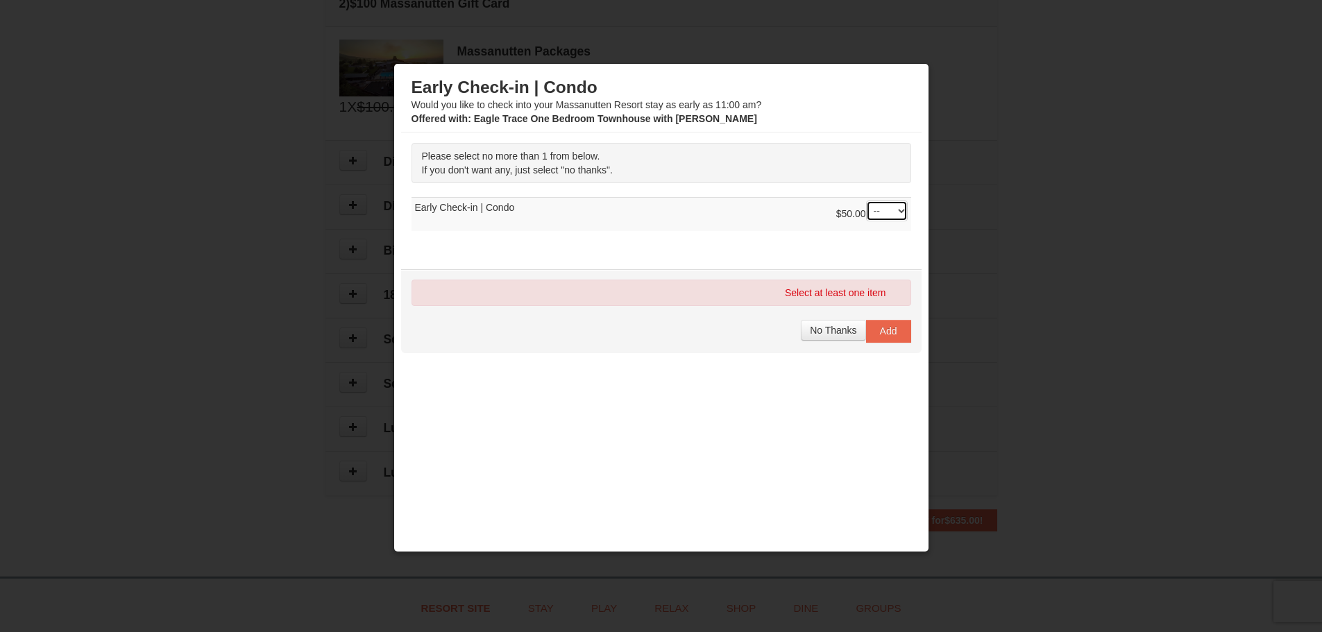
click at [874, 209] on select "-- 01" at bounding box center [887, 211] width 42 height 21
select select "1"
click at [866, 201] on select "-- 01" at bounding box center [887, 211] width 42 height 21
click at [892, 332] on button "Add" at bounding box center [888, 331] width 45 height 22
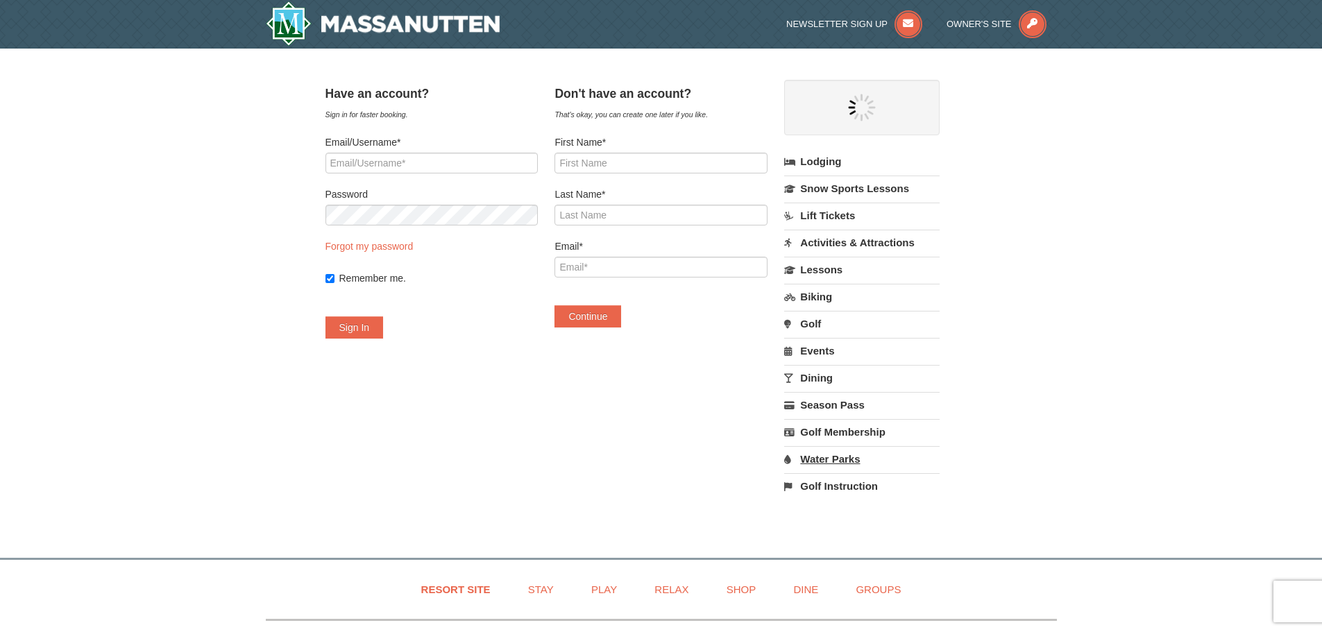
select select "10"
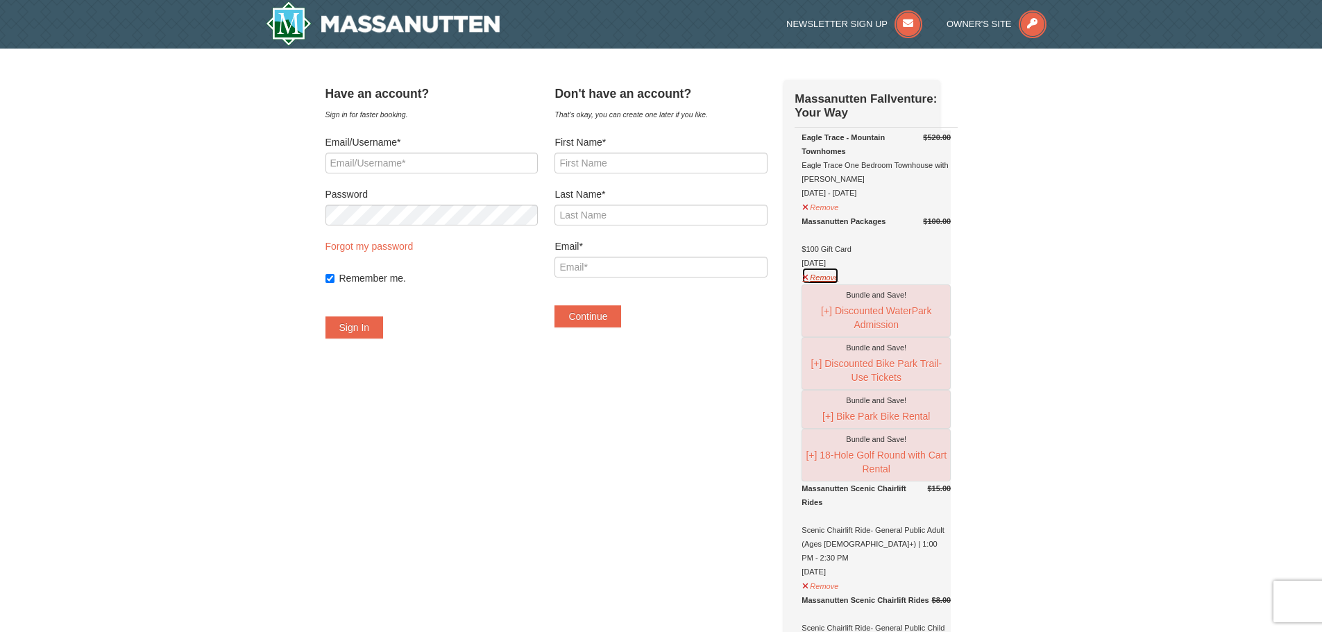
click at [832, 282] on button "Remove" at bounding box center [820, 275] width 37 height 17
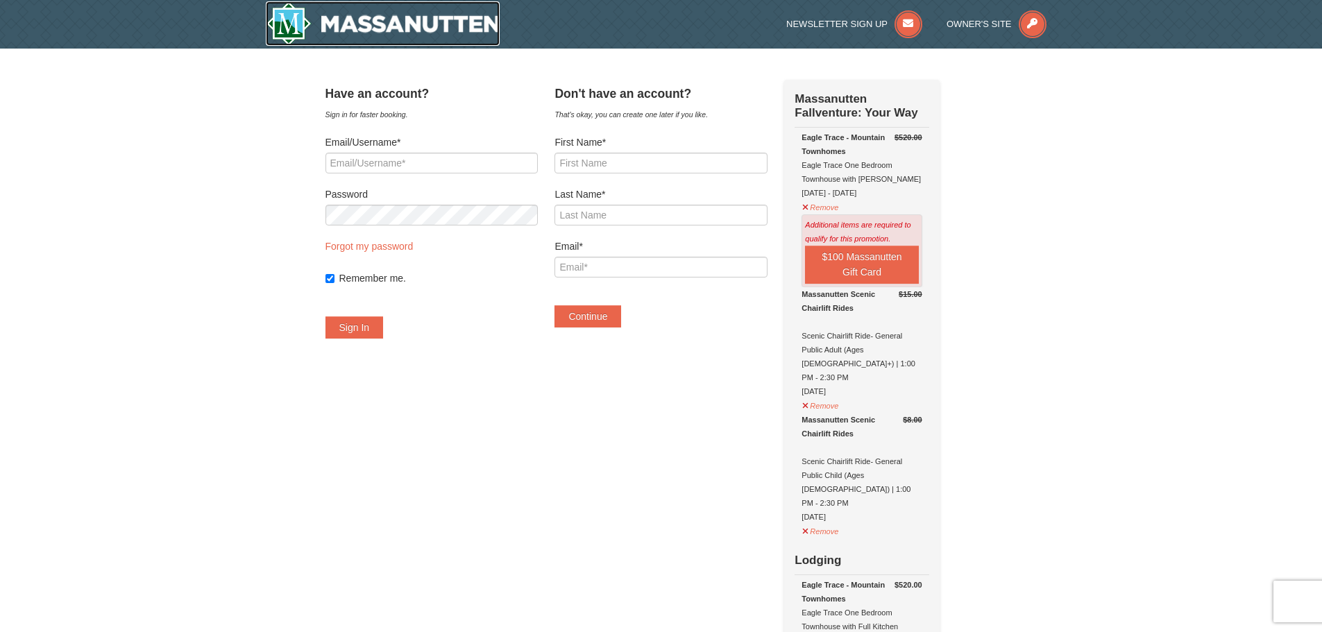
click at [296, 22] on img at bounding box center [383, 23] width 235 height 44
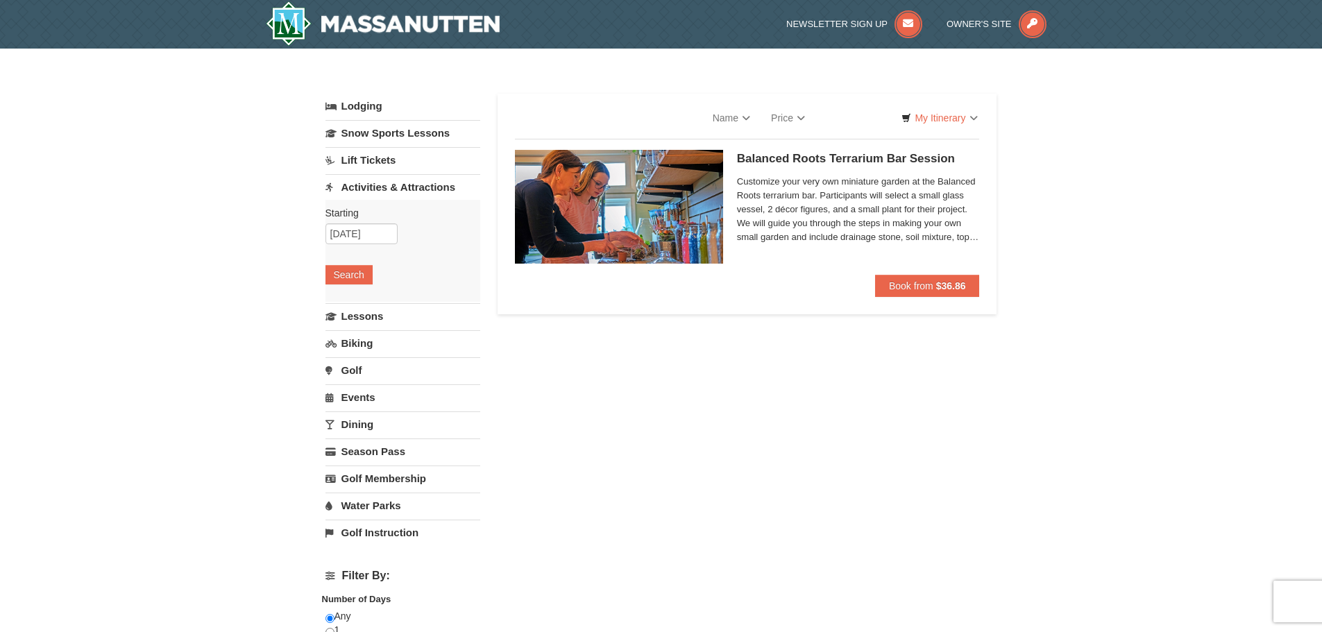
select select "10"
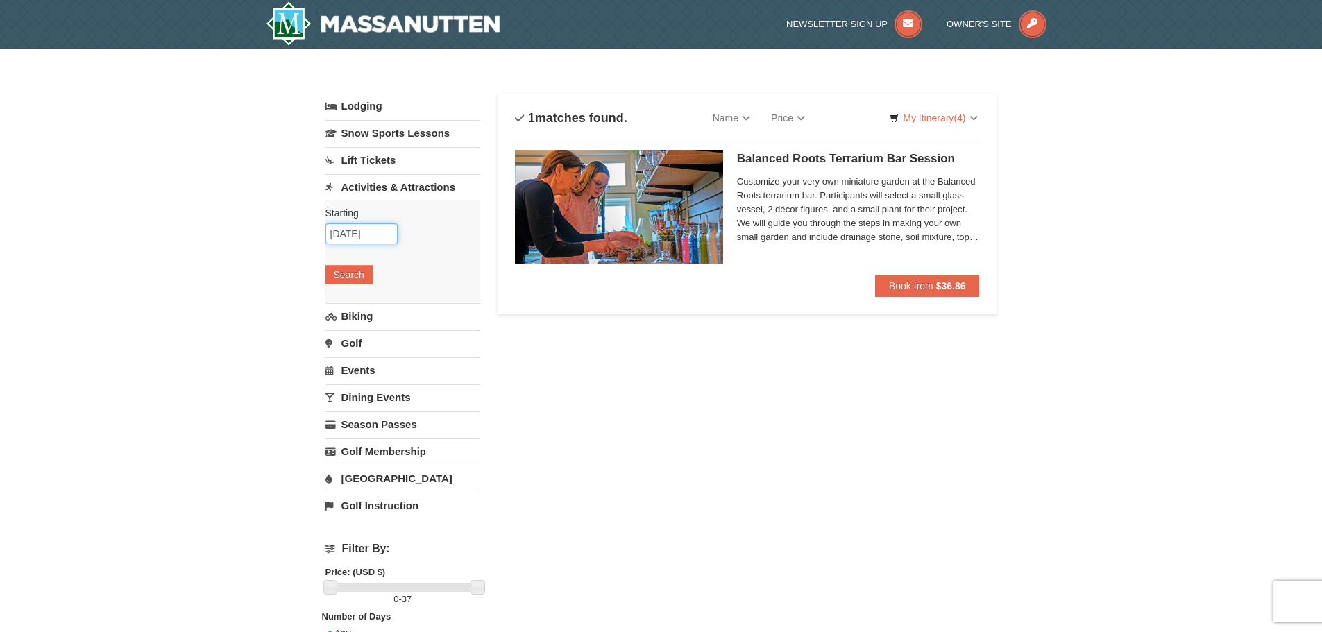
click at [386, 230] on input "[DATE]" at bounding box center [361, 233] width 72 height 21
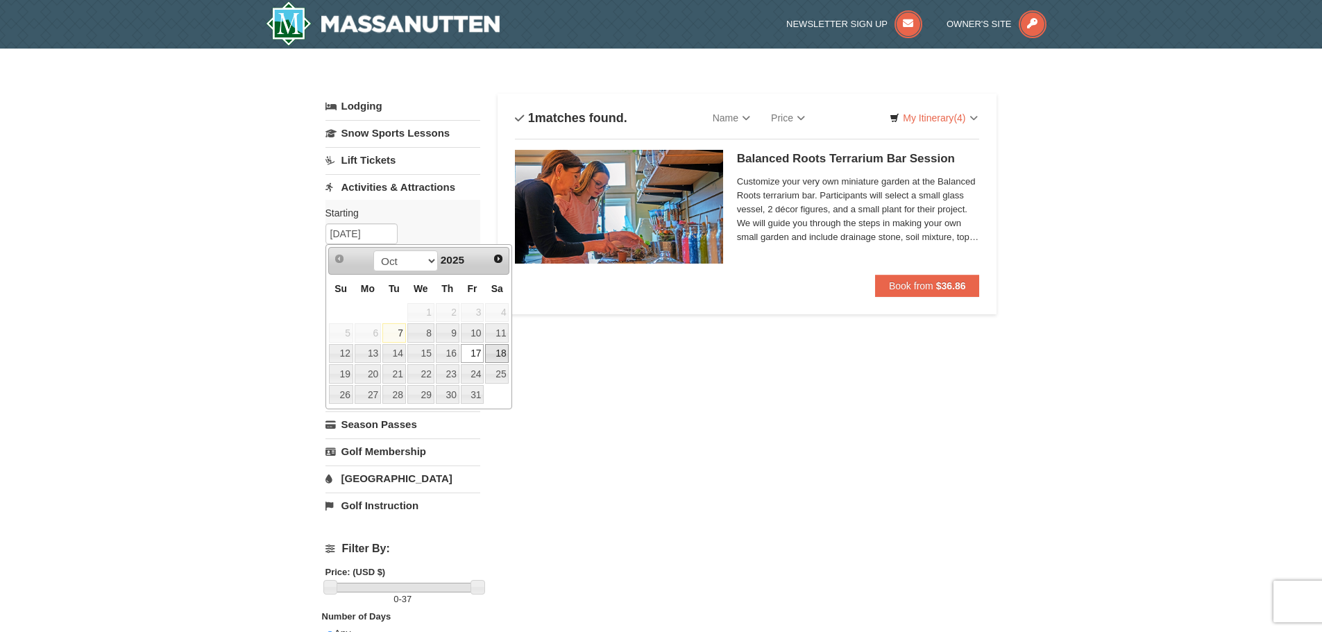
click at [505, 354] on link "18" at bounding box center [497, 353] width 24 height 19
type input "[DATE]"
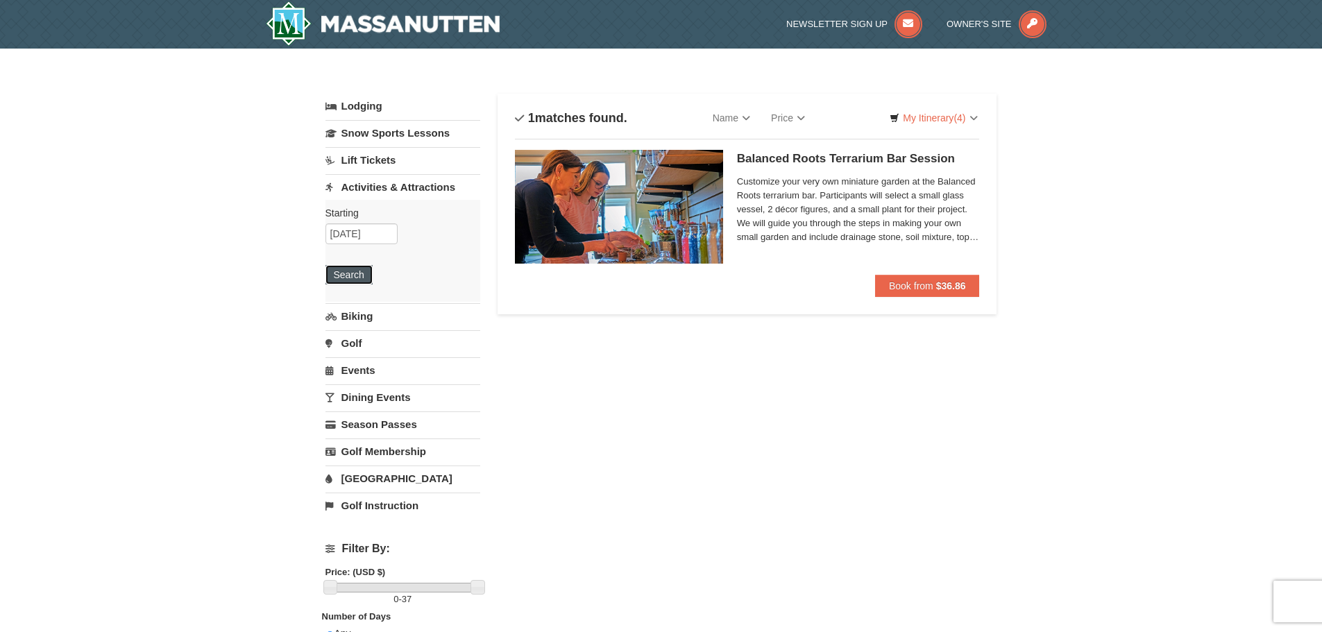
click at [355, 272] on button "Search" at bounding box center [348, 274] width 47 height 19
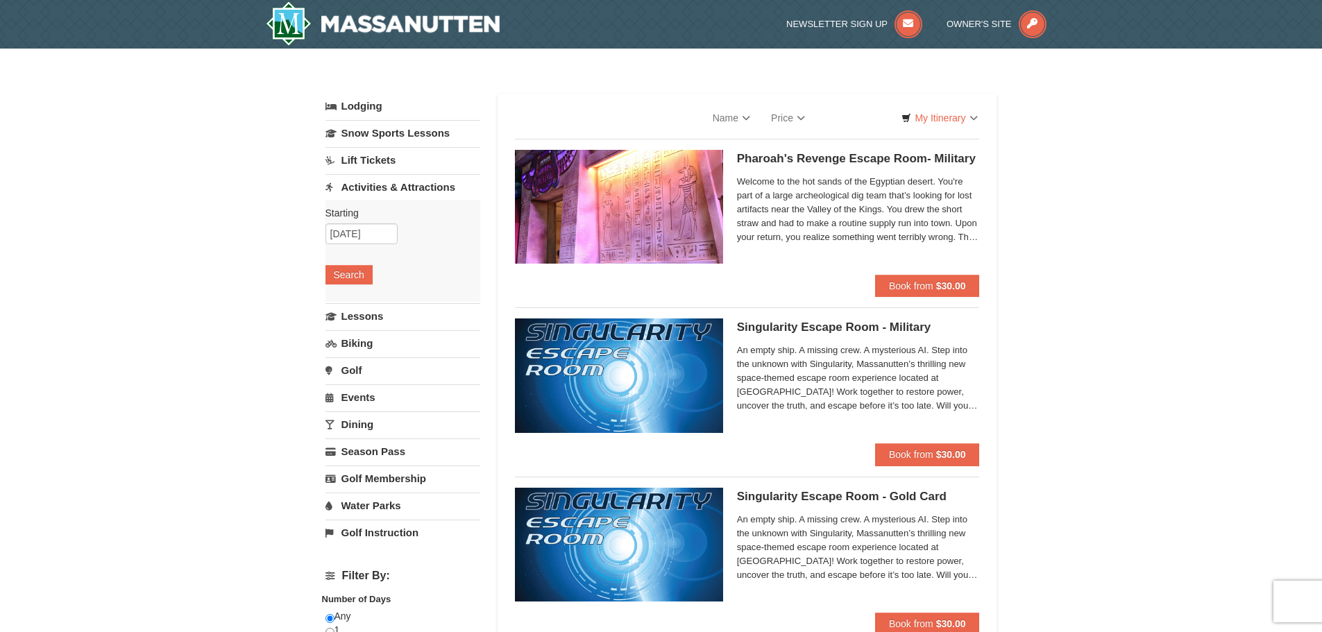
select select "10"
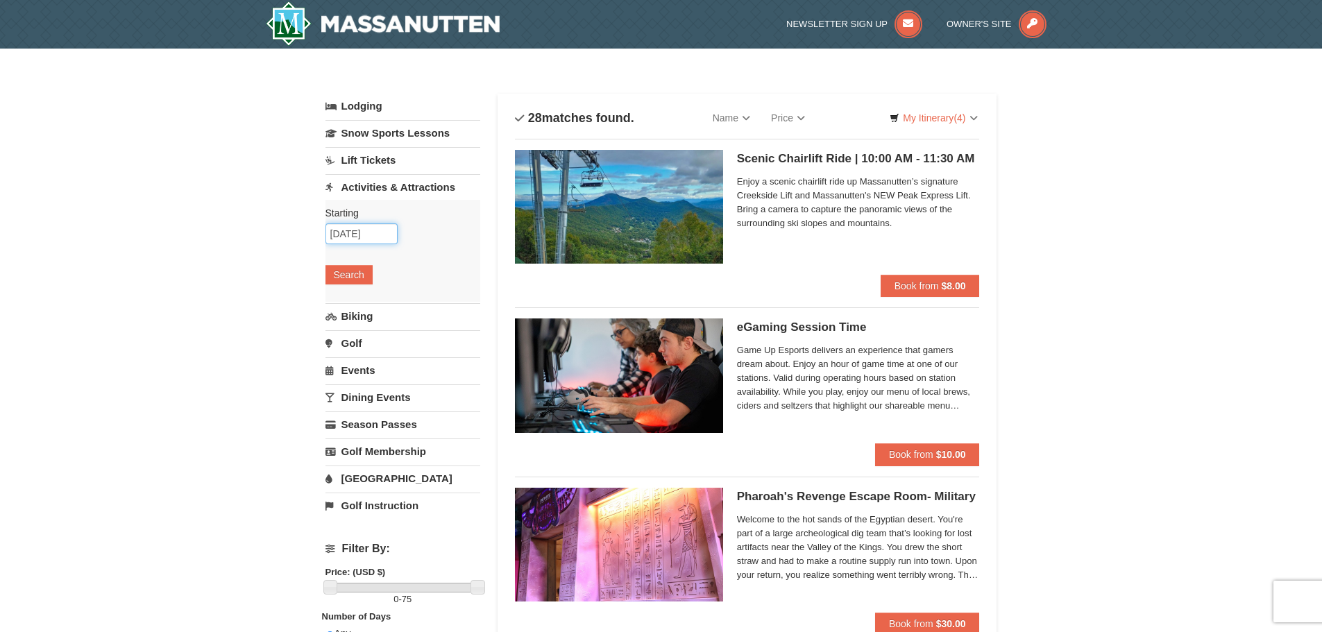
click at [371, 231] on input "[DATE]" at bounding box center [361, 233] width 72 height 21
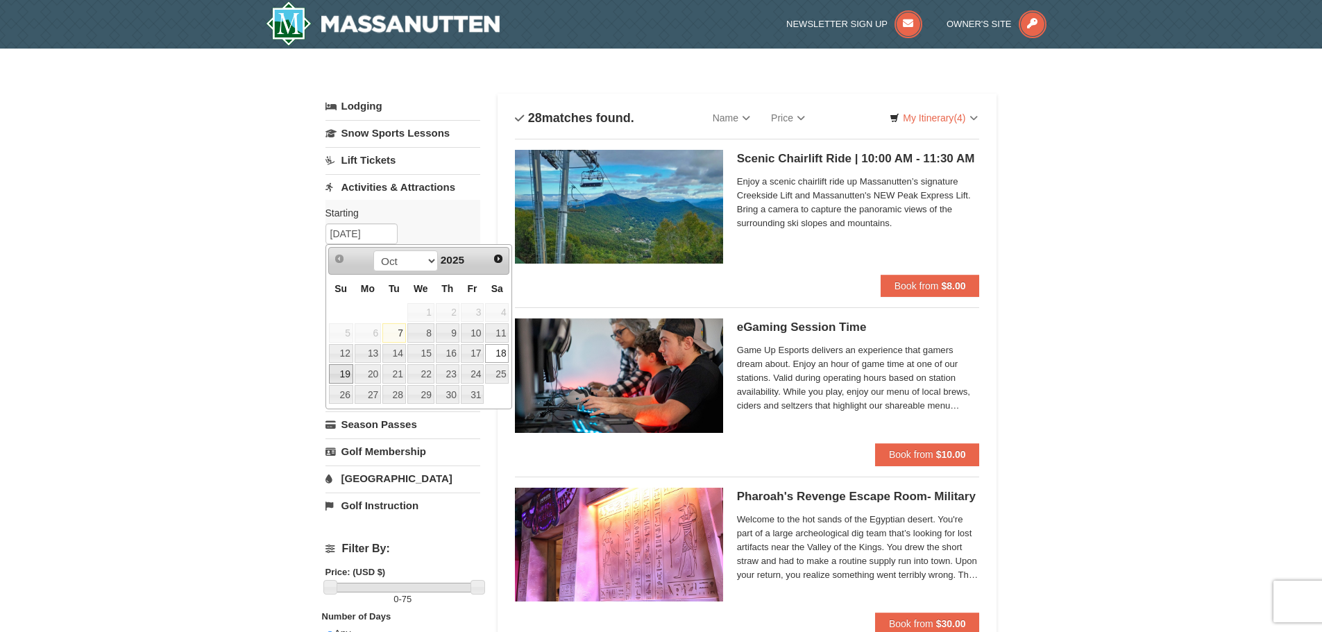
click at [346, 367] on link "19" at bounding box center [341, 373] width 24 height 19
type input "[DATE]"
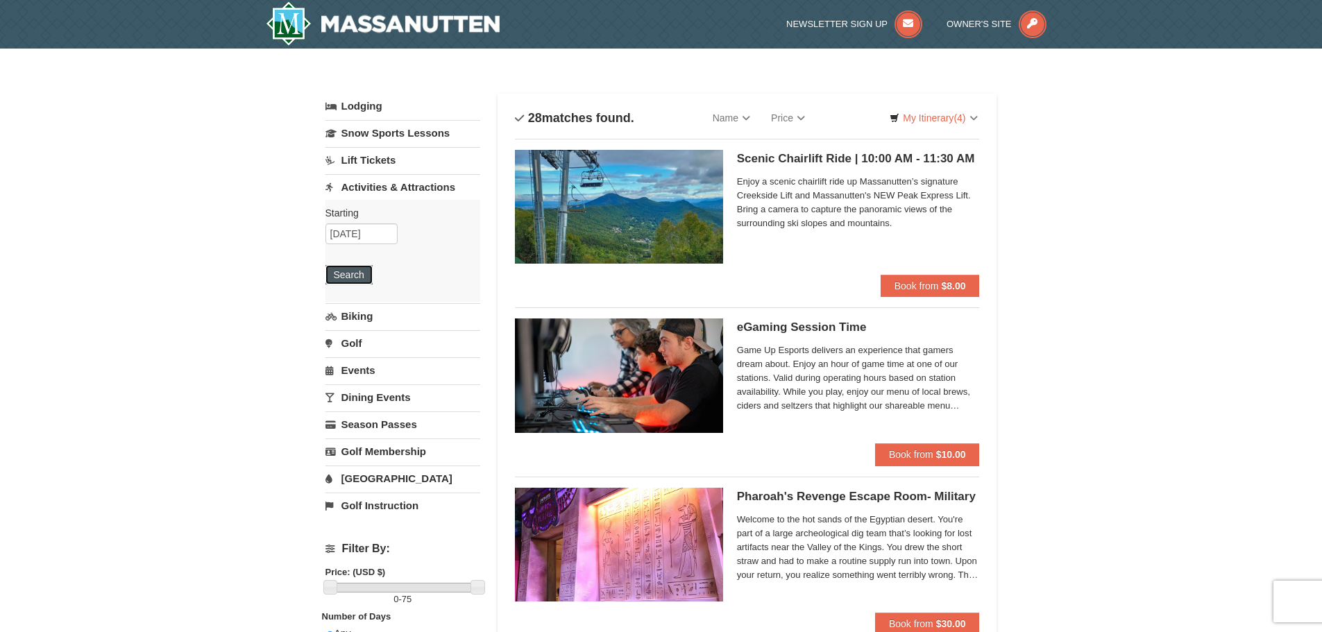
click at [353, 277] on button "Search" at bounding box center [348, 274] width 47 height 19
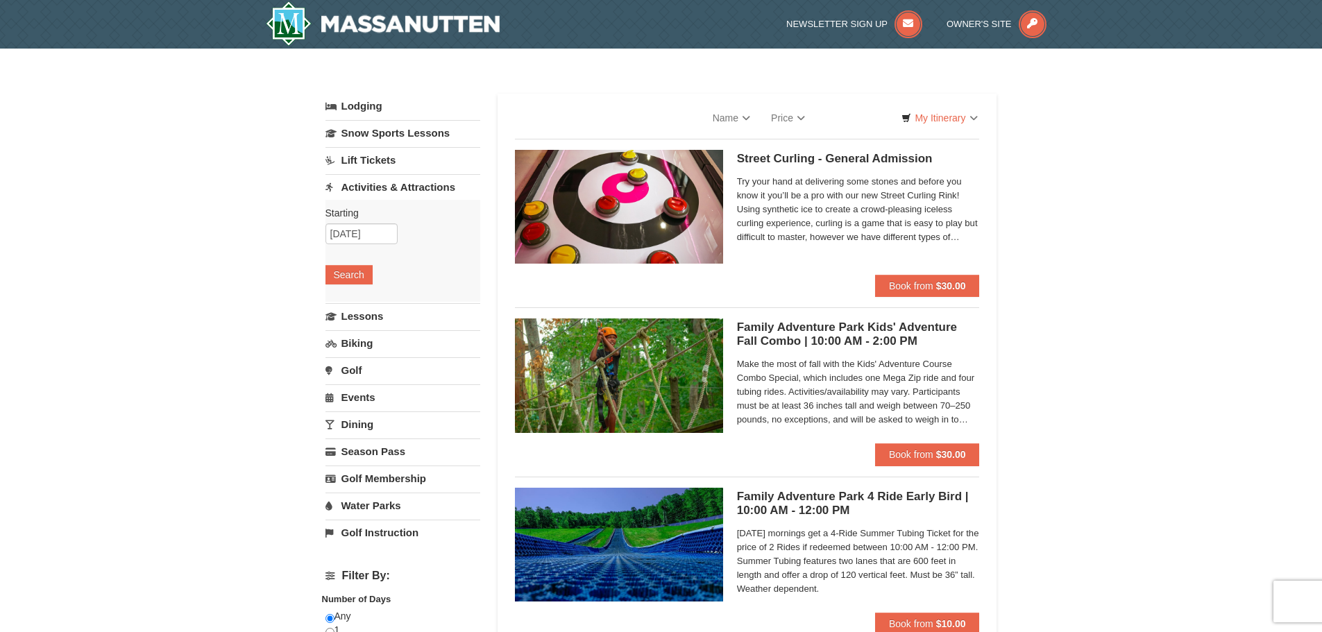
select select "10"
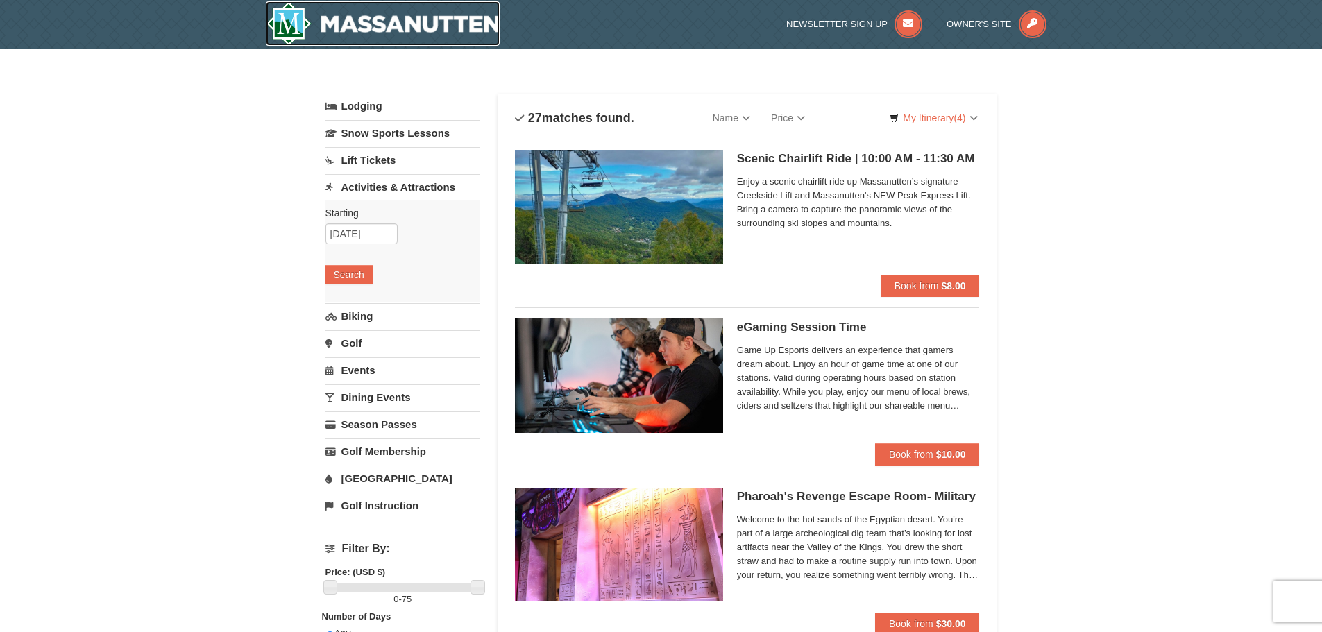
click at [287, 18] on img at bounding box center [383, 23] width 235 height 44
